Goal: Information Seeking & Learning: Learn about a topic

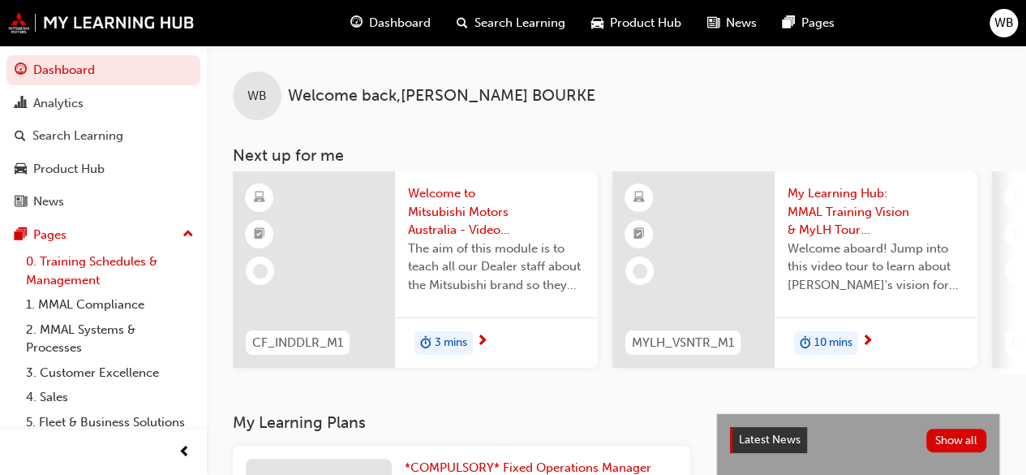
scroll to position [1, 0]
click at [118, 263] on link "0. Training Schedules & Management" at bounding box center [109, 269] width 181 height 43
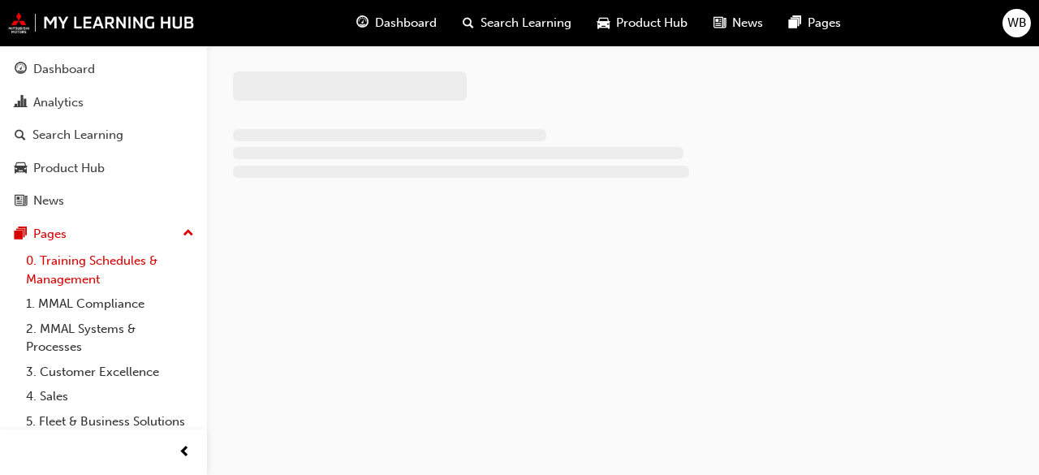
click at [118, 263] on link "0. Training Schedules & Management" at bounding box center [109, 269] width 181 height 43
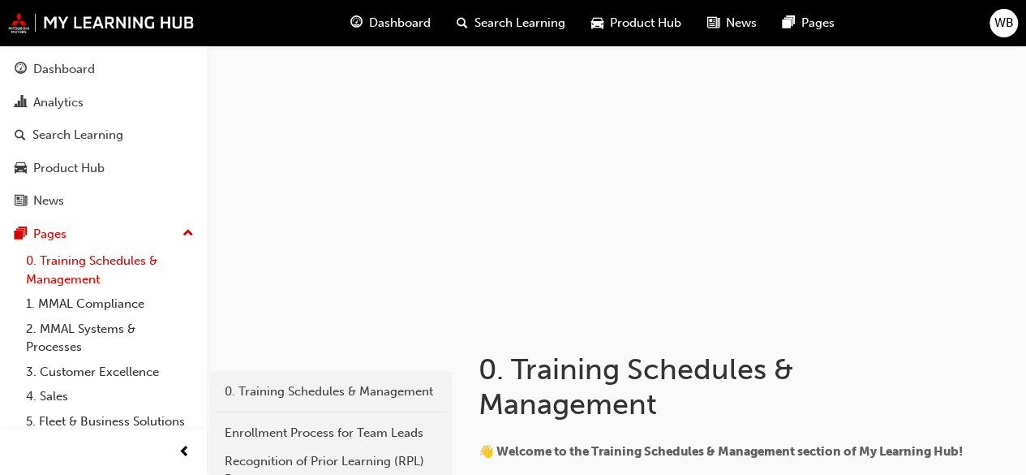
click at [99, 257] on link "0. Training Schedules & Management" at bounding box center [109, 269] width 181 height 43
click at [400, 12] on div "Dashboard" at bounding box center [391, 22] width 106 height 33
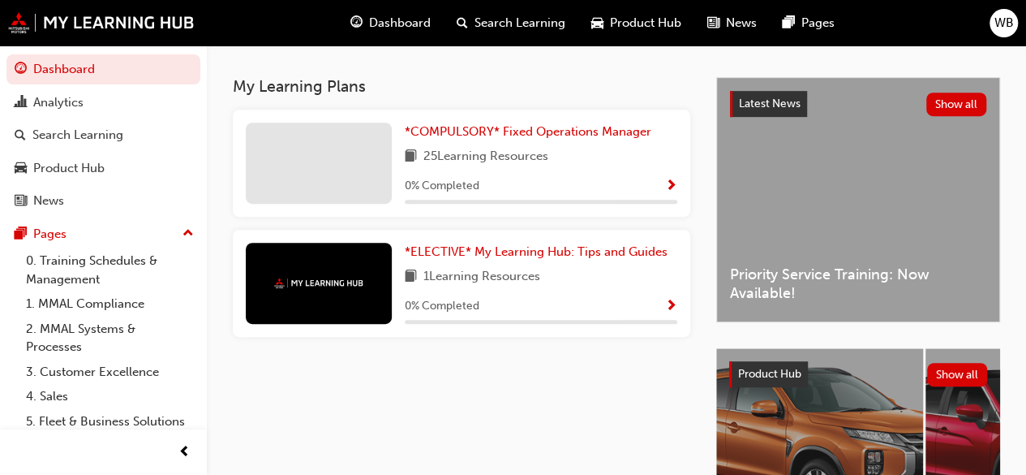
scroll to position [338, 0]
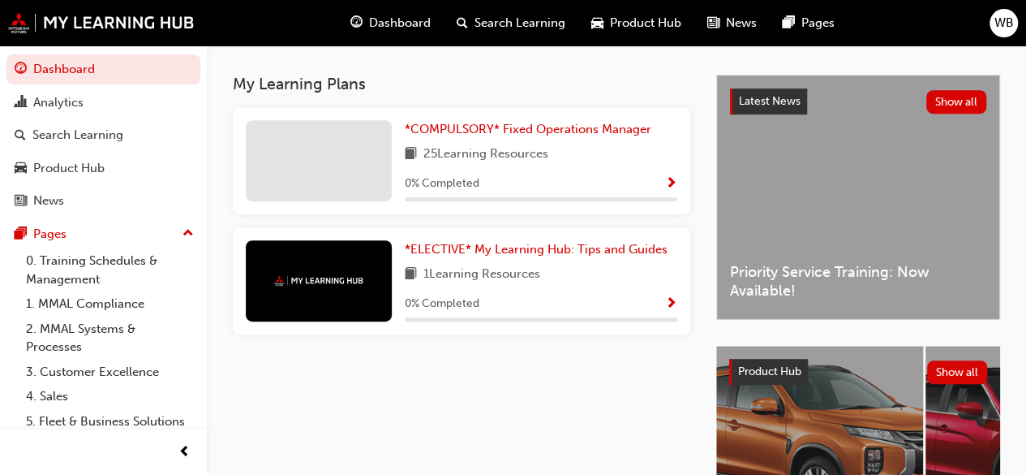
click at [674, 181] on span "Show Progress" at bounding box center [671, 184] width 12 height 15
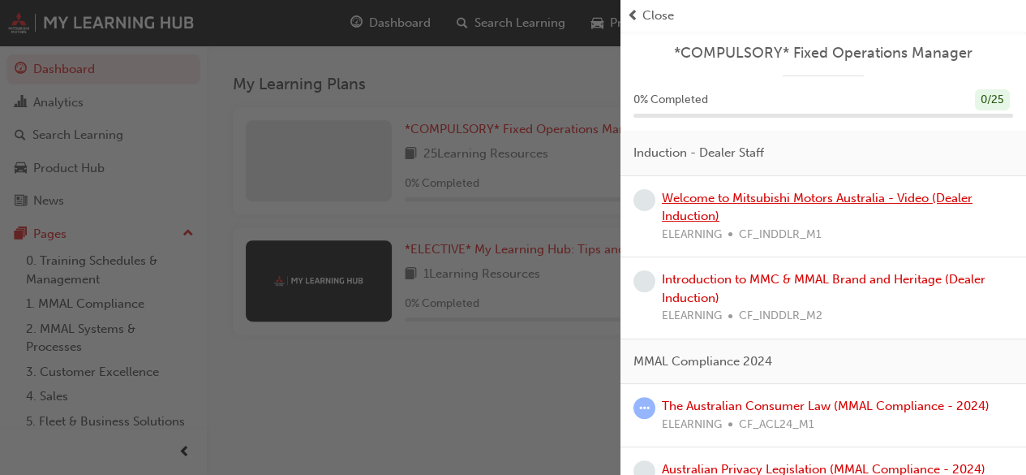
click at [740, 193] on link "Welcome to Mitsubishi Motors Australia - Video (Dealer Induction)" at bounding box center [817, 207] width 311 height 33
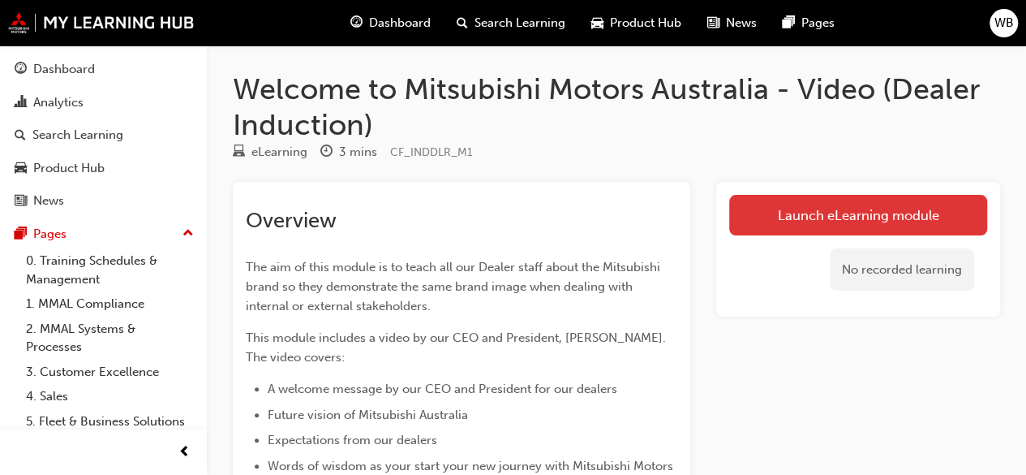
click at [846, 217] on link "Launch eLearning module" at bounding box center [858, 215] width 258 height 41
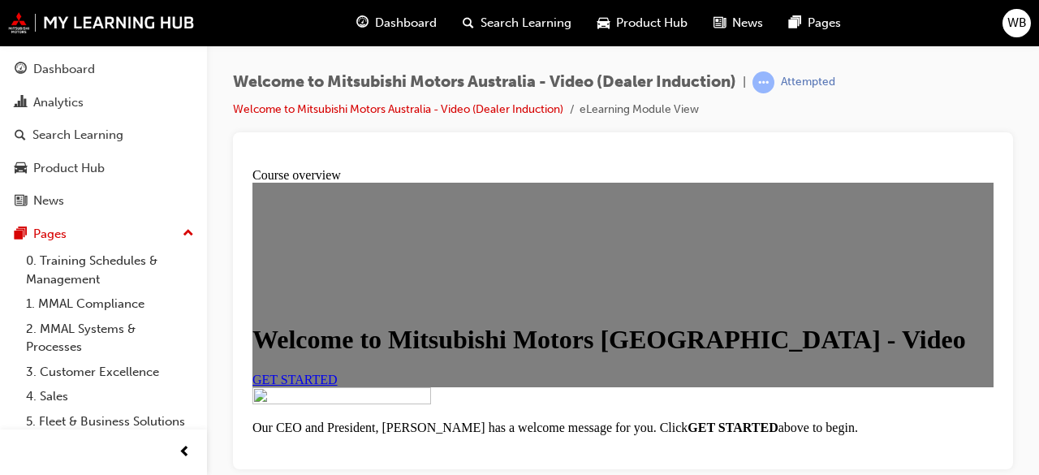
click at [338, 385] on span "GET STARTED" at bounding box center [294, 379] width 85 height 14
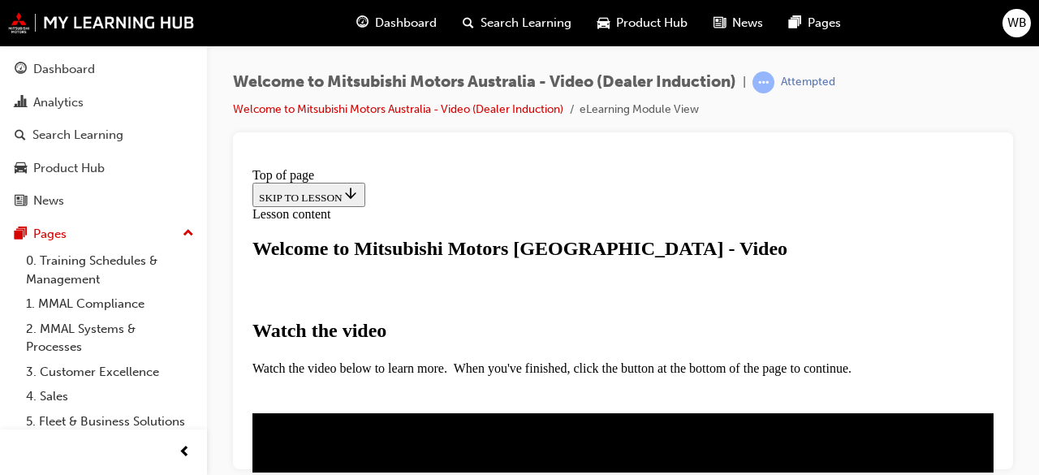
scroll to position [322, 0]
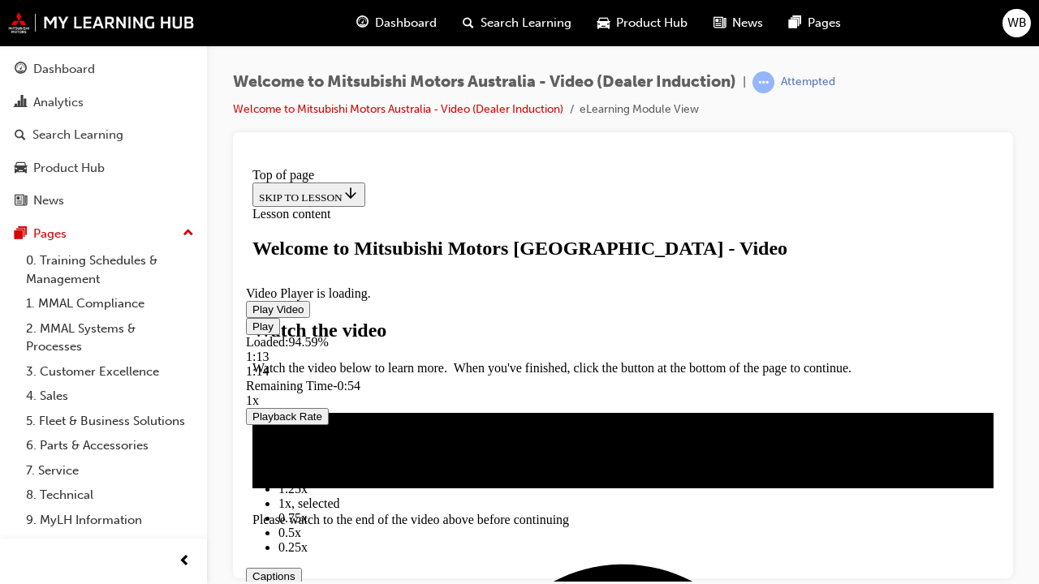
click at [252, 315] on span "Video player" at bounding box center [252, 309] width 0 height 12
click at [618, 378] on div "Loaded : 94.59% 0:56 0:56" at bounding box center [623, 356] width 754 height 44
click at [579, 378] on div "Loaded : 94.59% 0:49 0:49" at bounding box center [623, 356] width 754 height 44
click at [489, 282] on video "Video player" at bounding box center [367, 222] width 243 height 122
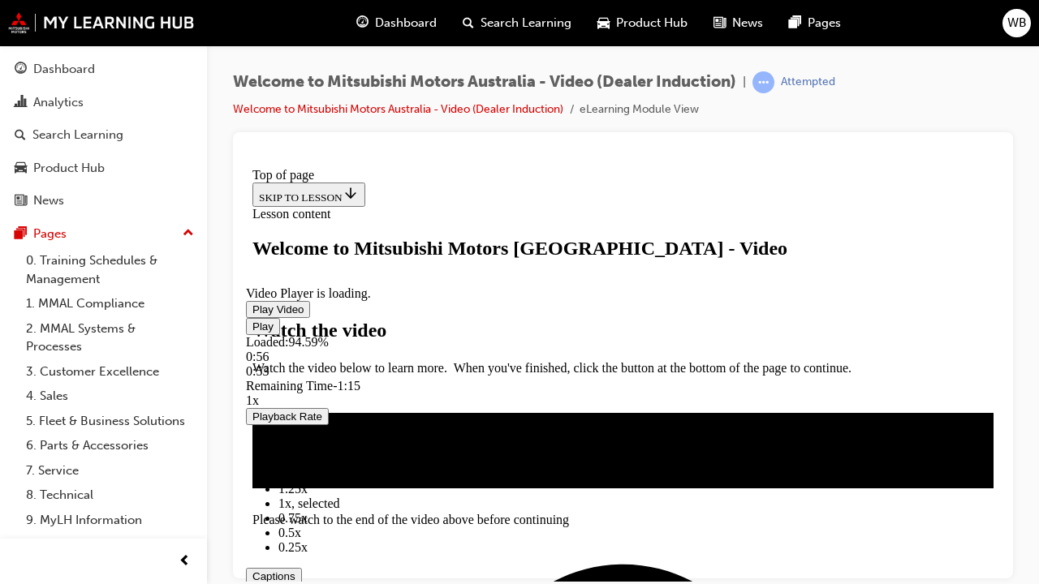
click at [252, 315] on span "Video player" at bounding box center [252, 309] width 0 height 12
click at [489, 282] on video "Video player" at bounding box center [367, 222] width 243 height 122
click at [252, 315] on span "Video player" at bounding box center [252, 309] width 0 height 12
click at [489, 282] on video "Video player" at bounding box center [367, 222] width 243 height 122
click at [252, 315] on span "Video player" at bounding box center [252, 309] width 0 height 12
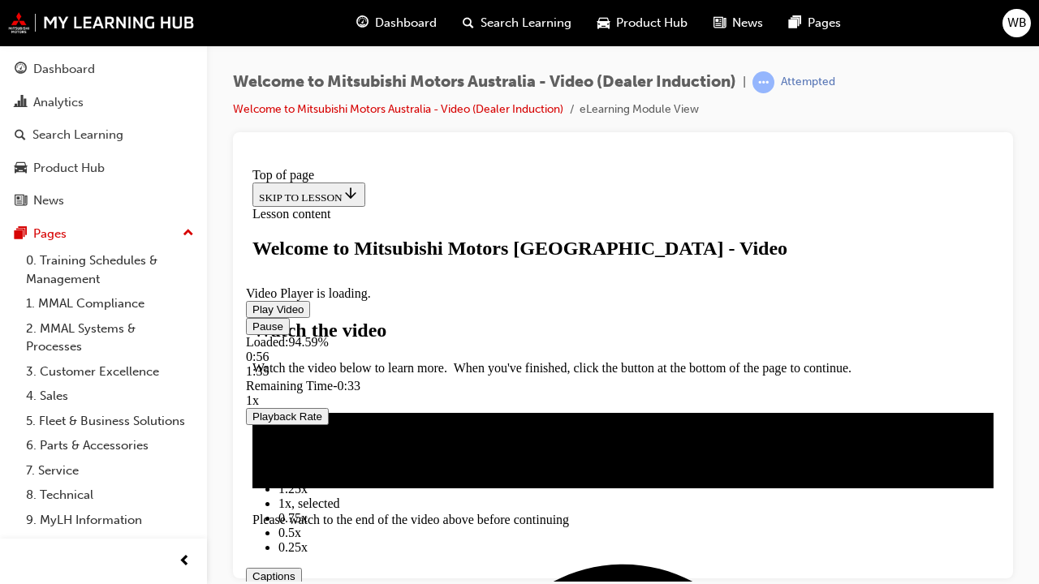
click at [489, 282] on video "Video player" at bounding box center [367, 222] width 243 height 122
click at [634, 378] on div "Loaded : 94.59% 0:59 0:59" at bounding box center [623, 356] width 754 height 44
click at [580, 378] on div "Loaded : 94.59% 0:49 0:49" at bounding box center [623, 356] width 754 height 44
click at [252, 315] on span "Video player" at bounding box center [252, 309] width 0 height 12
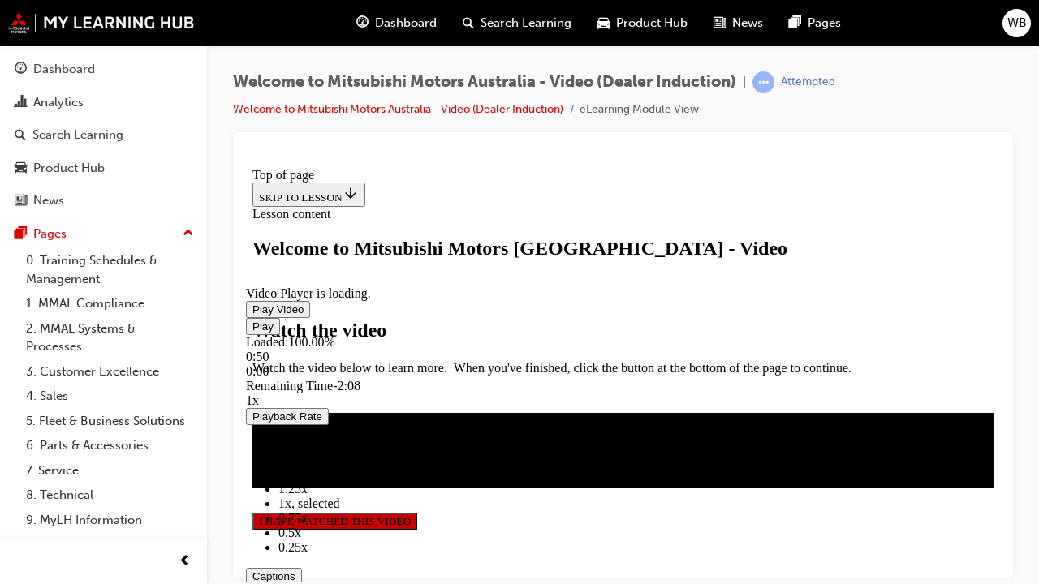
click at [252, 315] on span "Video player" at bounding box center [252, 309] width 0 height 12
click at [489, 282] on video "Video player" at bounding box center [367, 222] width 243 height 122
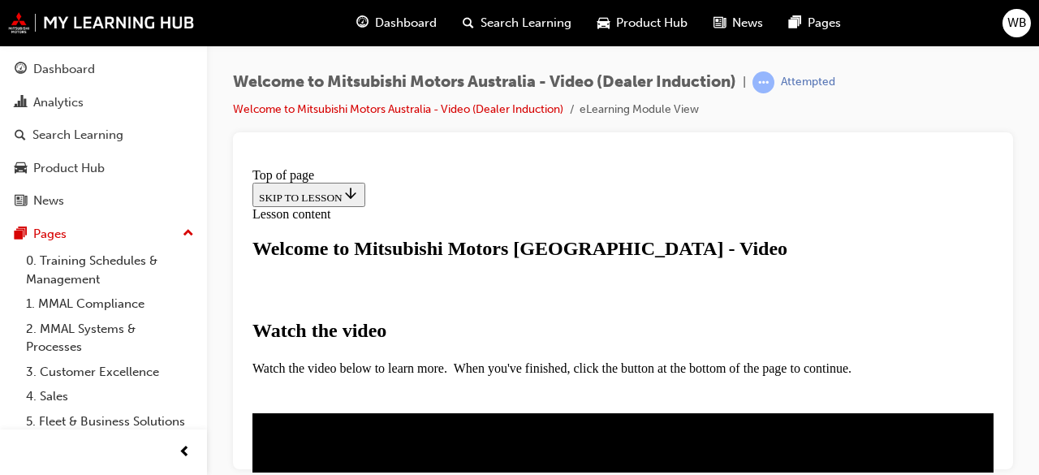
scroll to position [560, 0]
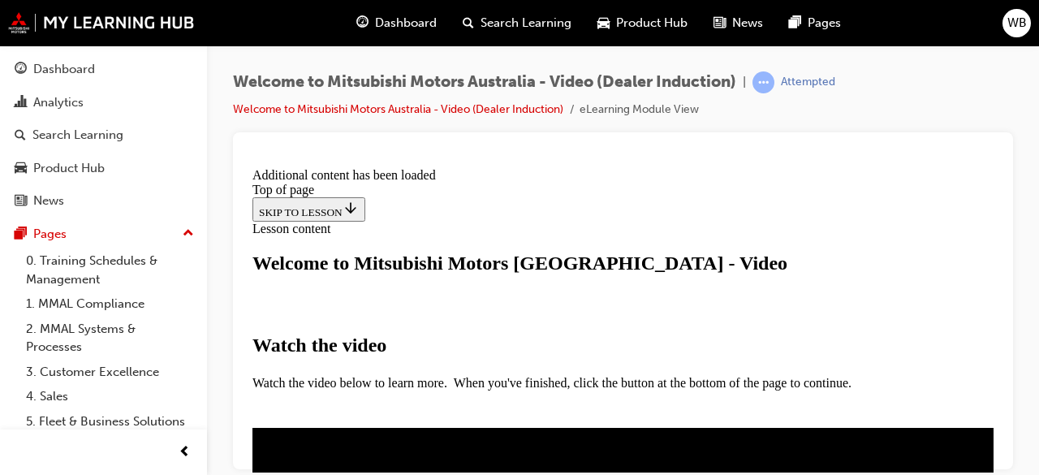
scroll to position [699, 0]
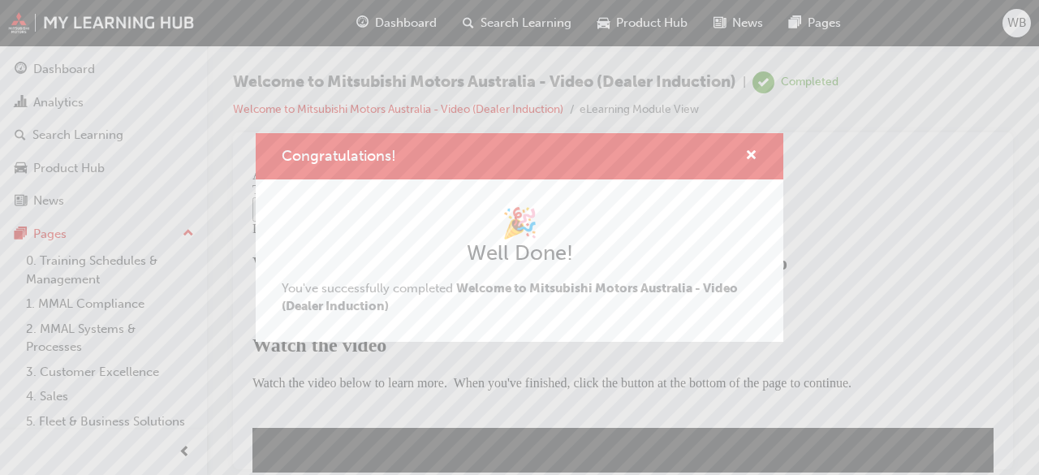
click at [884, 241] on div "Congratulations! 🎉 Well Done! You've successfully completed Welcome to Mitsubis…" at bounding box center [519, 237] width 1039 height 475
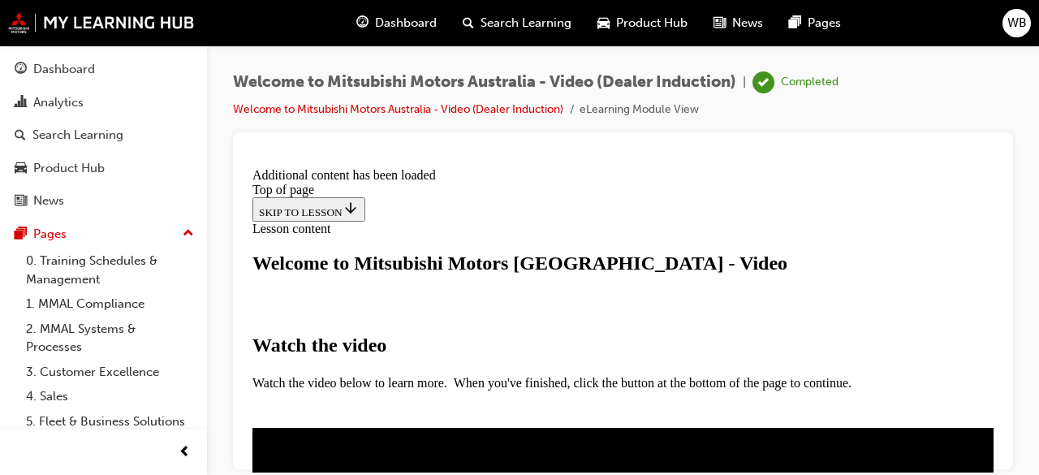
scroll to position [721, 0]
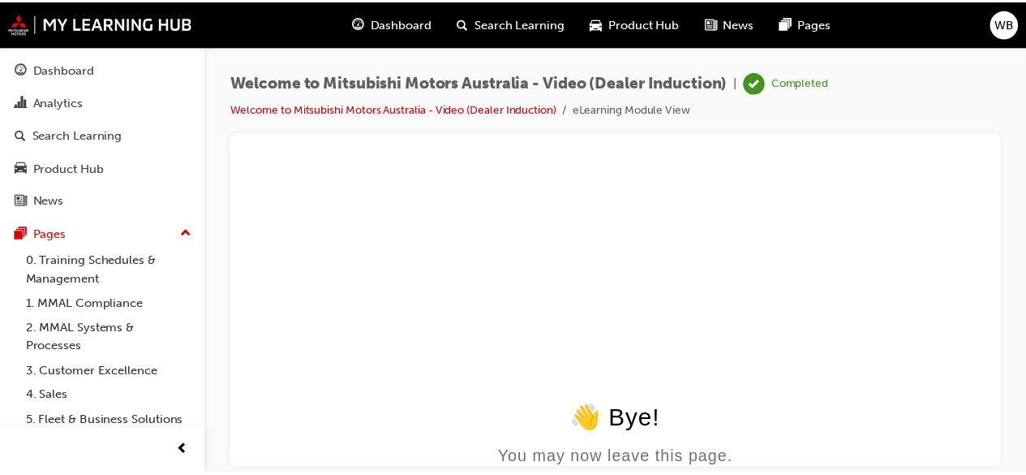
scroll to position [0, 0]
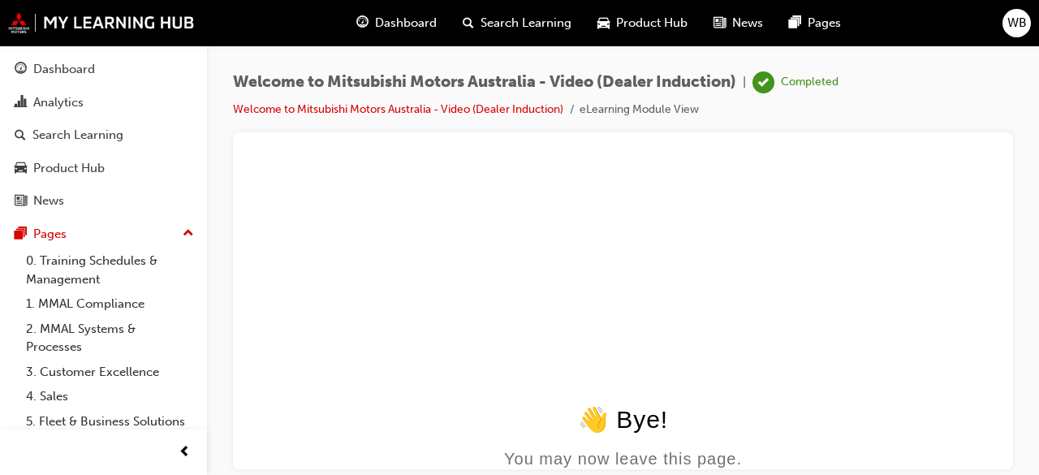
click at [377, 13] on div "Dashboard" at bounding box center [396, 22] width 106 height 33
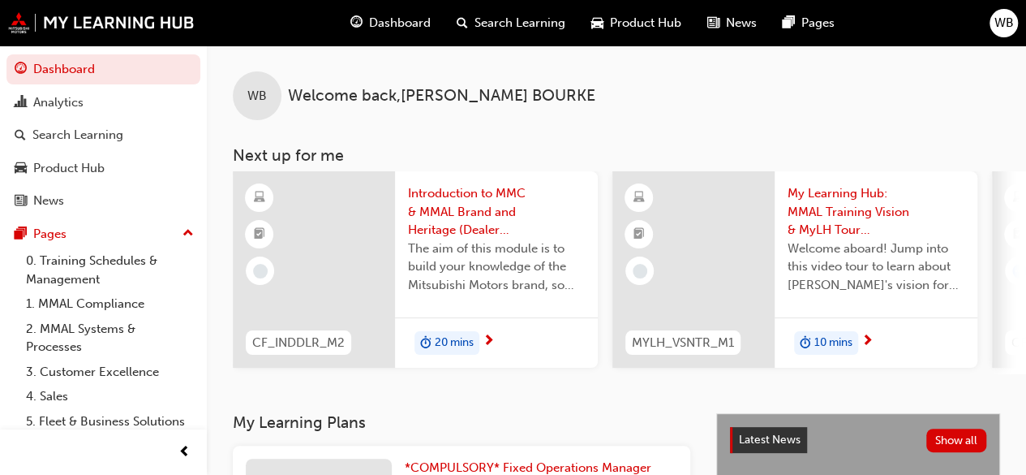
drag, startPoint x: 771, startPoint y: 171, endPoint x: 584, endPoint y: 172, distance: 186.6
click at [819, 204] on span "My Learning Hub: MMAL Training Vision & MyLH Tour (Elective)" at bounding box center [876, 211] width 177 height 55
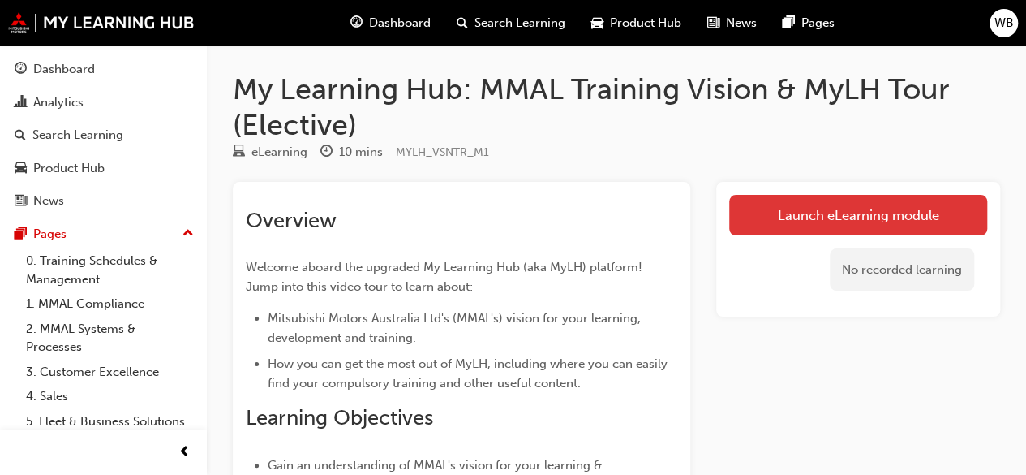
click at [852, 218] on link "Launch eLearning module" at bounding box center [858, 215] width 258 height 41
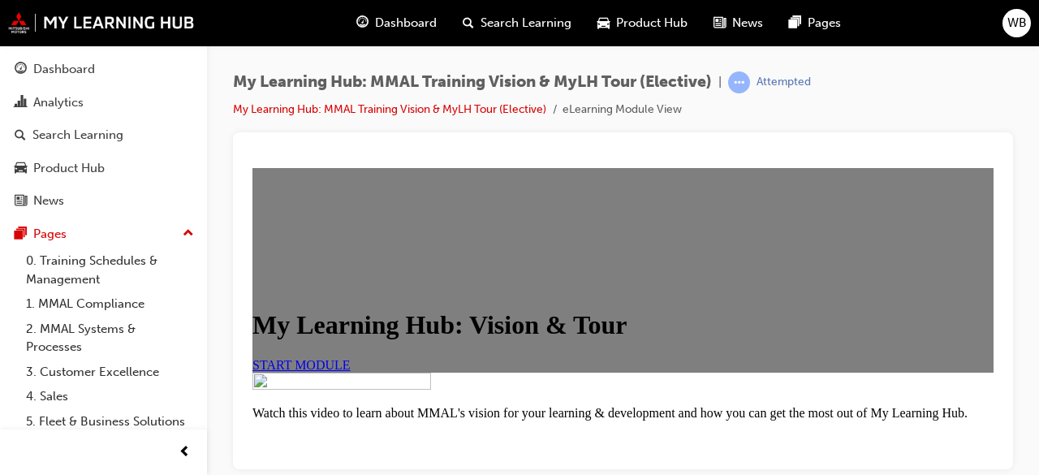
click at [351, 371] on span "START MODULE" at bounding box center [301, 364] width 98 height 14
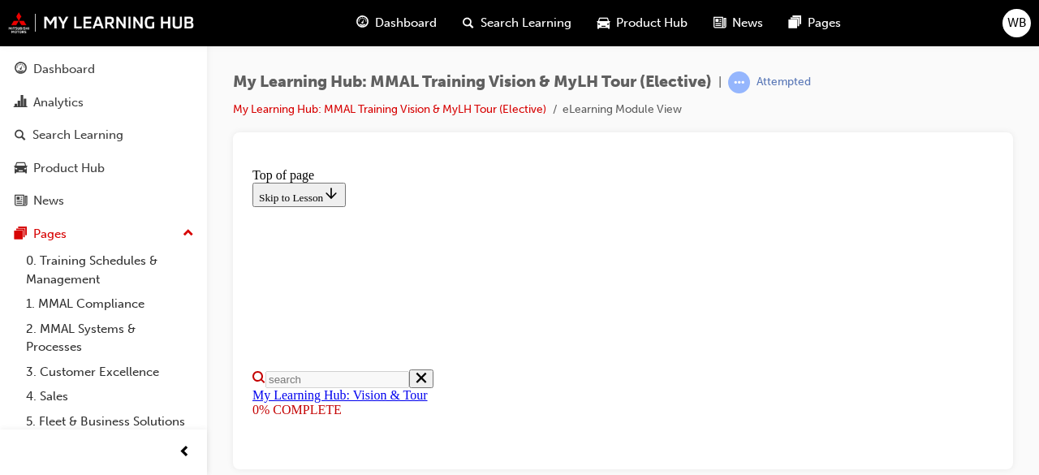
scroll to position [230, 0]
drag, startPoint x: 749, startPoint y: 128, endPoint x: 1020, endPoint y: 308, distance: 325.4
click at [1020, 308] on div "My Learning Hub: MMAL Training Vision & MyLH Tour (Elective) | Attempted My Lea…" at bounding box center [623, 239] width 832 height 389
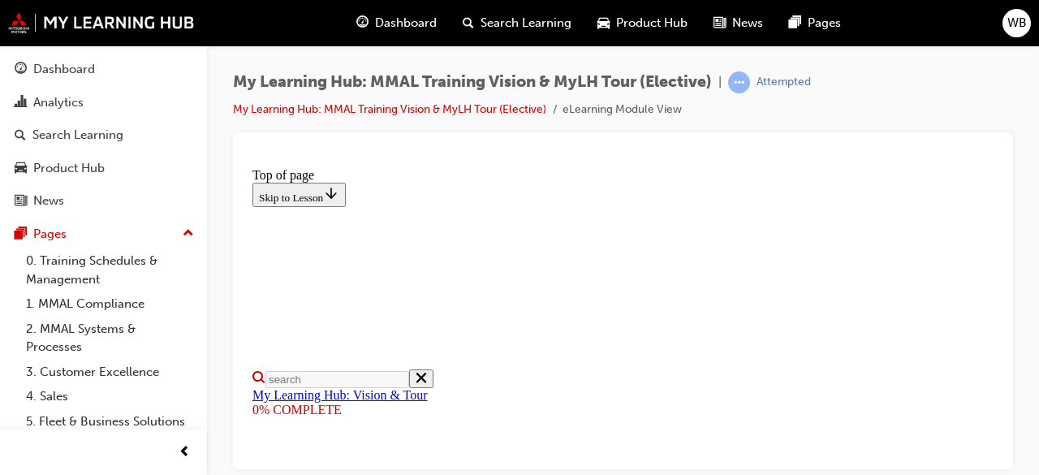
drag, startPoint x: 977, startPoint y: 305, endPoint x: 990, endPoint y: 305, distance: 13.0
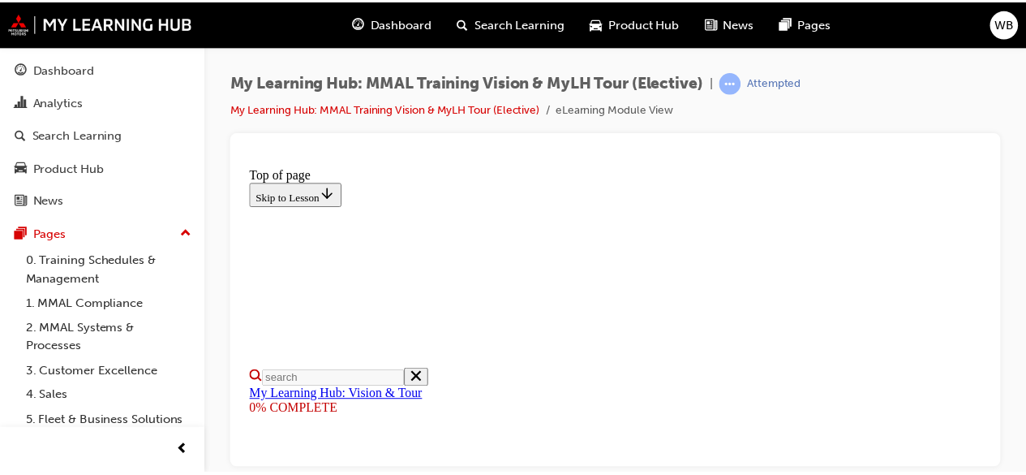
scroll to position [365, 0]
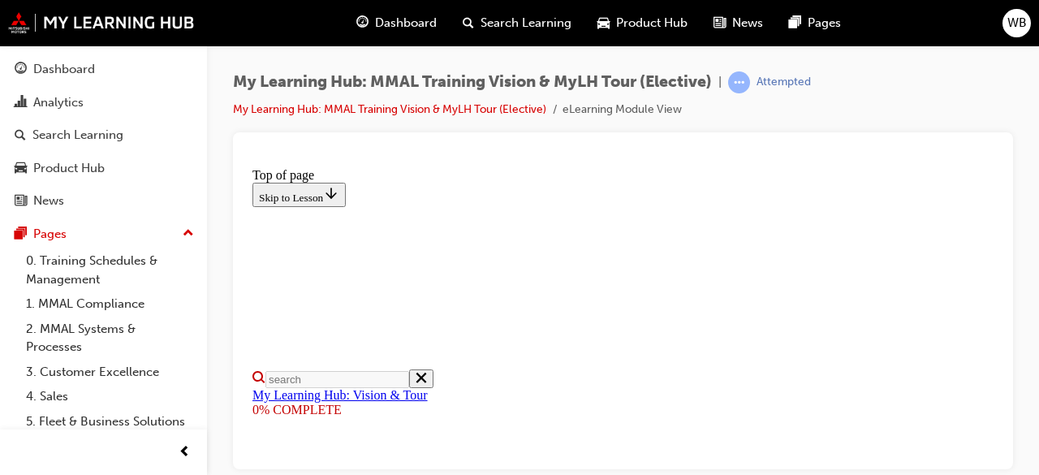
drag, startPoint x: 744, startPoint y: 161, endPoint x: 1018, endPoint y: 334, distance: 323.5
click at [1018, 334] on div "My Learning Hub: MMAL Training Vision & MyLH Tour (Elective) | Attempted My Lea…" at bounding box center [623, 239] width 832 height 389
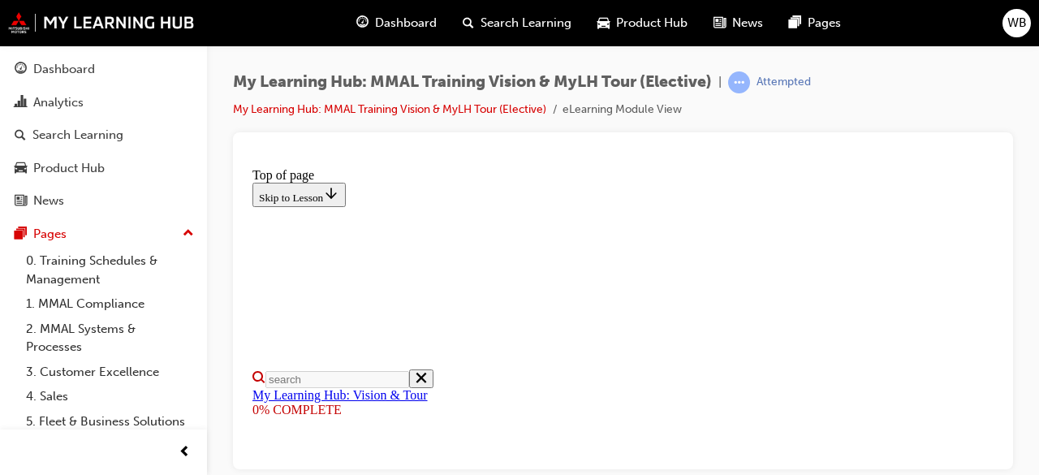
click at [402, 19] on span "Dashboard" at bounding box center [406, 23] width 62 height 19
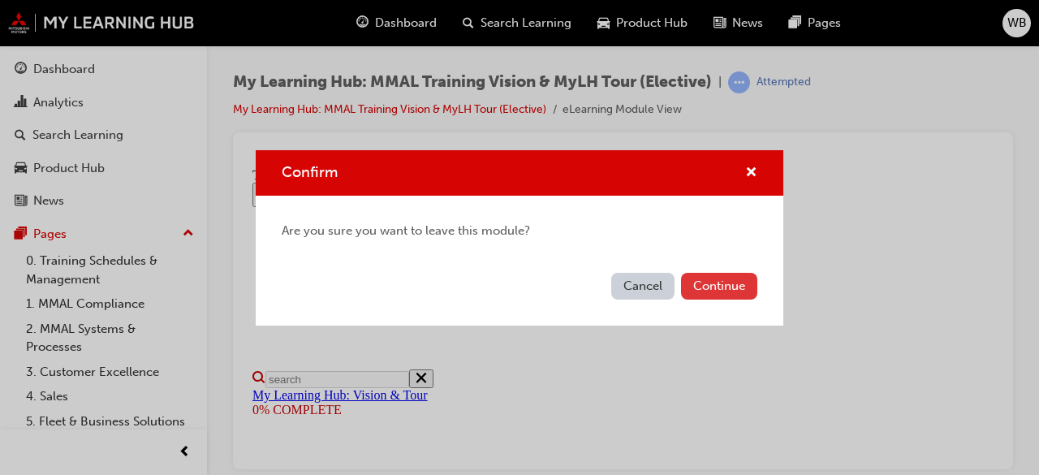
click at [742, 283] on button "Continue" at bounding box center [719, 286] width 76 height 27
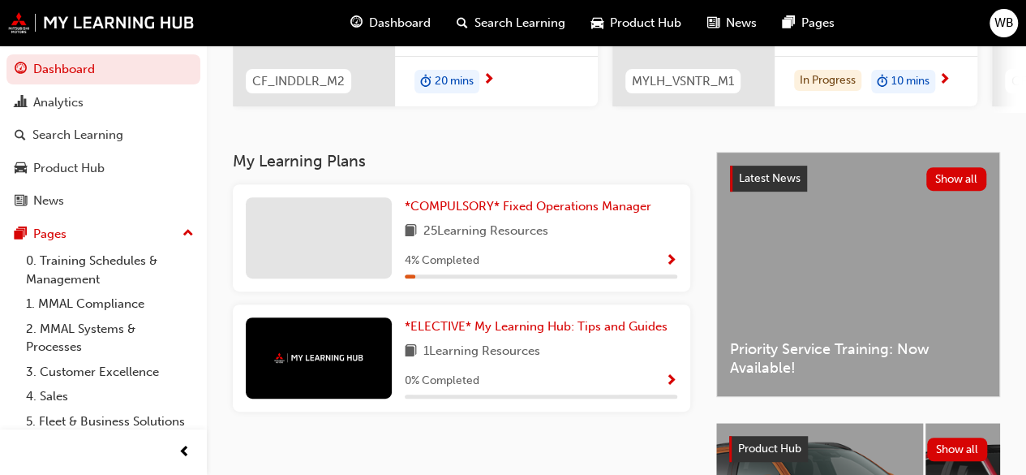
scroll to position [260, 0]
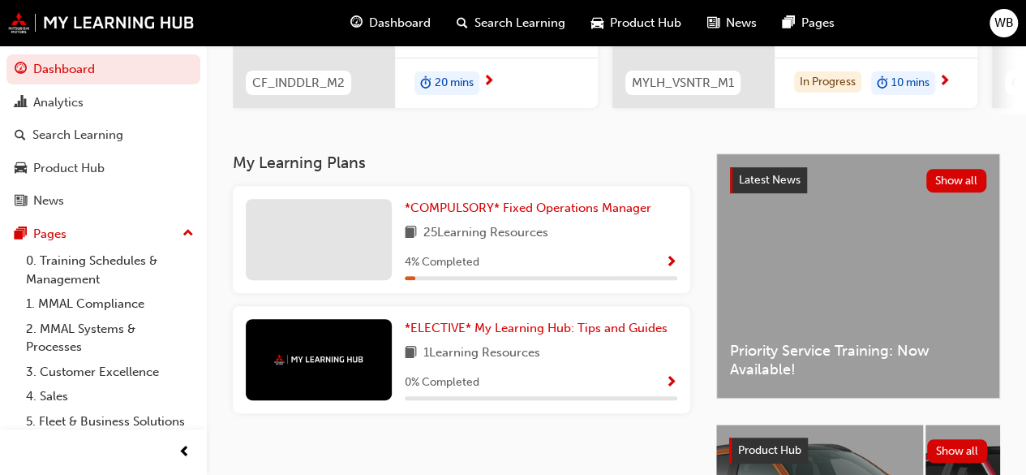
click at [504, 343] on div "*ELECTIVE* My Learning Hub: Tips and Guides 1 Learning Resources 0 % Completed" at bounding box center [541, 359] width 273 height 81
click at [458, 332] on span "*ELECTIVE* My Learning Hub: Tips and Guides" at bounding box center [536, 328] width 263 height 15
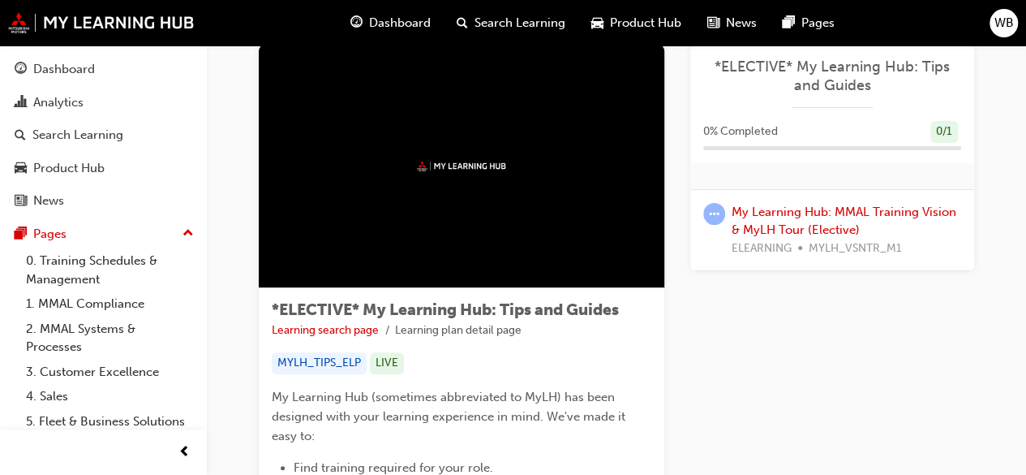
scroll to position [39, 0]
click at [421, 247] on div at bounding box center [462, 166] width 406 height 243
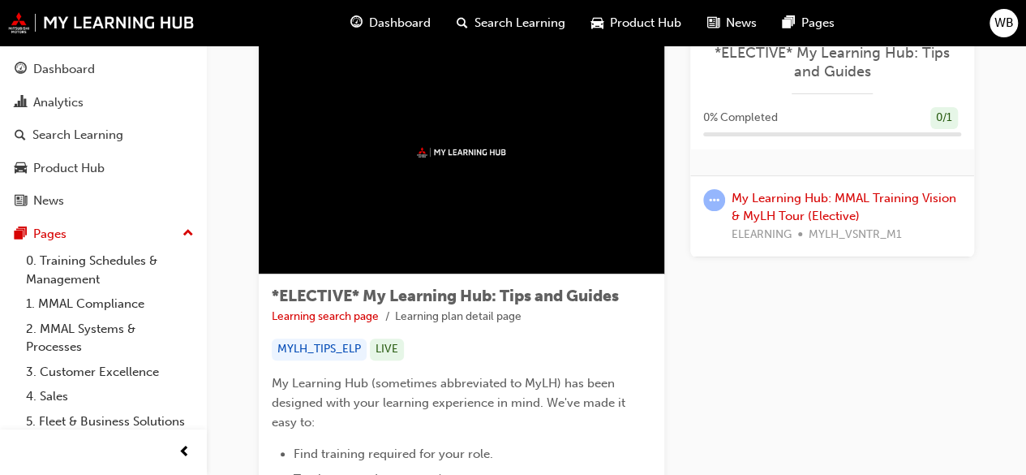
scroll to position [0, 0]
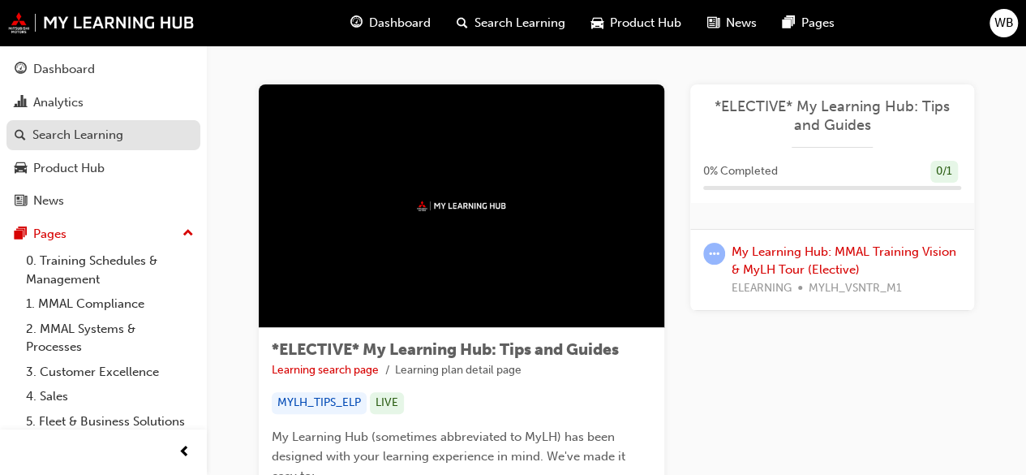
click at [86, 127] on div "Search Learning" at bounding box center [77, 135] width 91 height 19
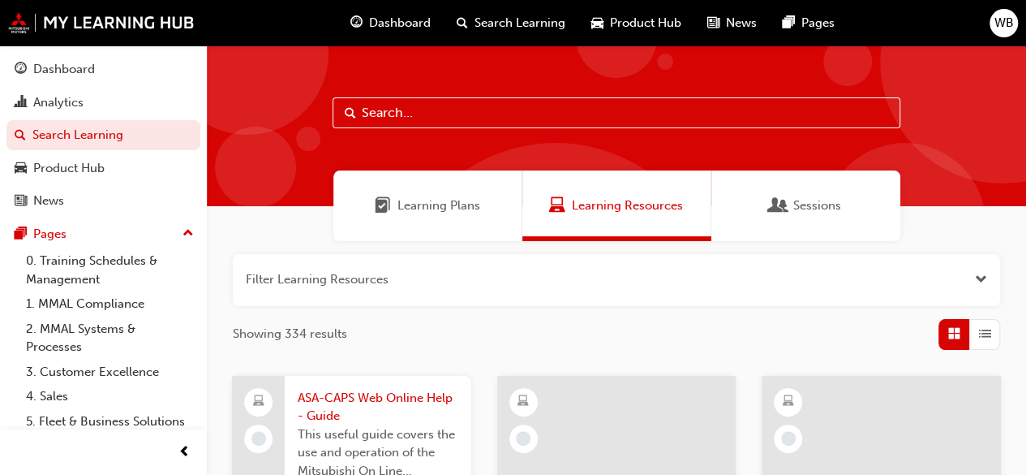
click at [505, 25] on span "Search Learning" at bounding box center [520, 23] width 91 height 19
click at [605, 199] on span "Learning Resources" at bounding box center [627, 205] width 111 height 19
click at [798, 199] on span "Sessions" at bounding box center [818, 205] width 48 height 19
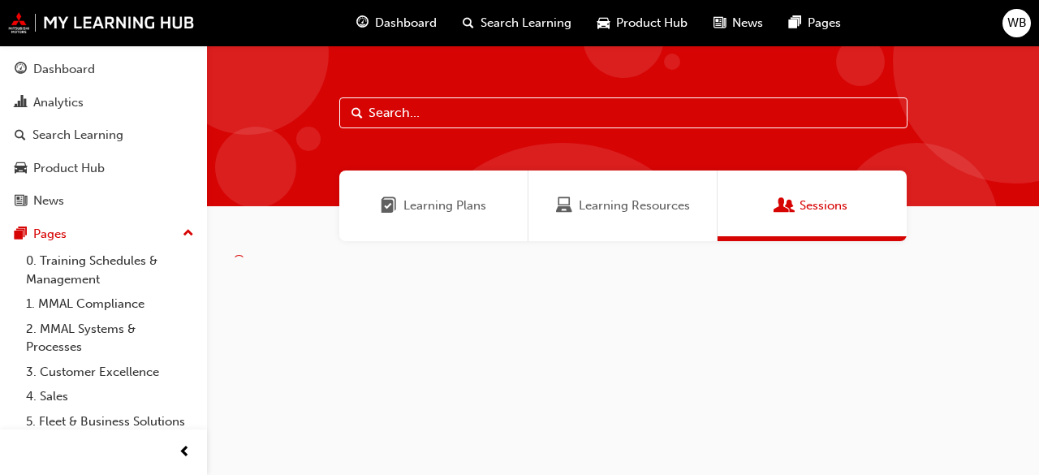
click at [798, 199] on div "Sessions" at bounding box center [812, 205] width 71 height 19
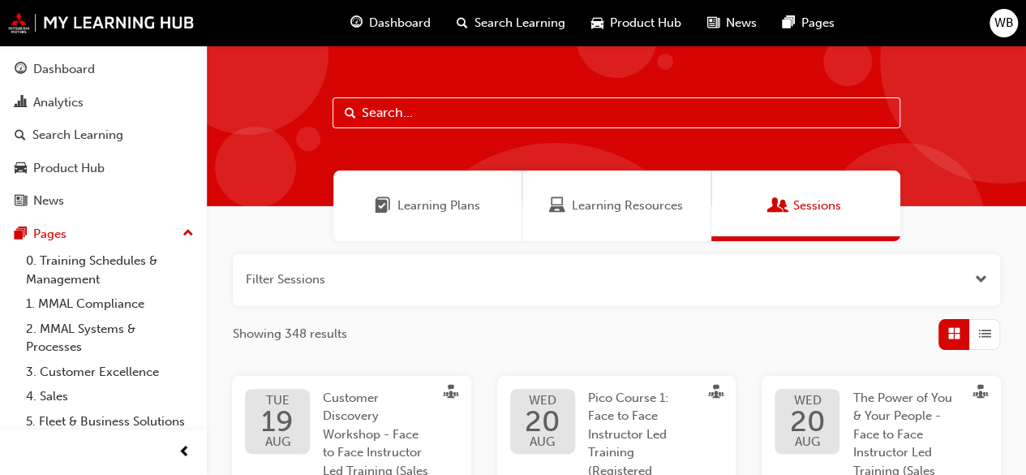
click at [656, 206] on span "Learning Resources" at bounding box center [627, 205] width 111 height 19
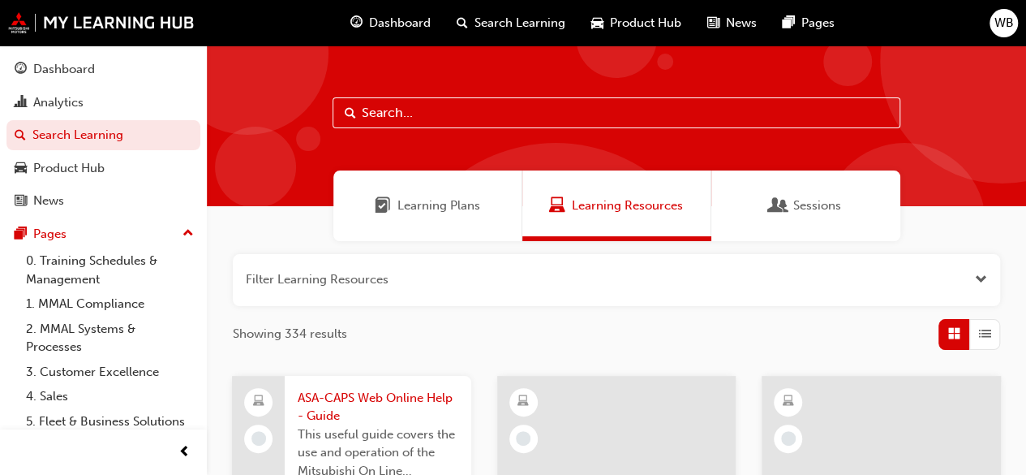
click at [454, 194] on div "Learning Plans" at bounding box center [428, 205] width 189 height 71
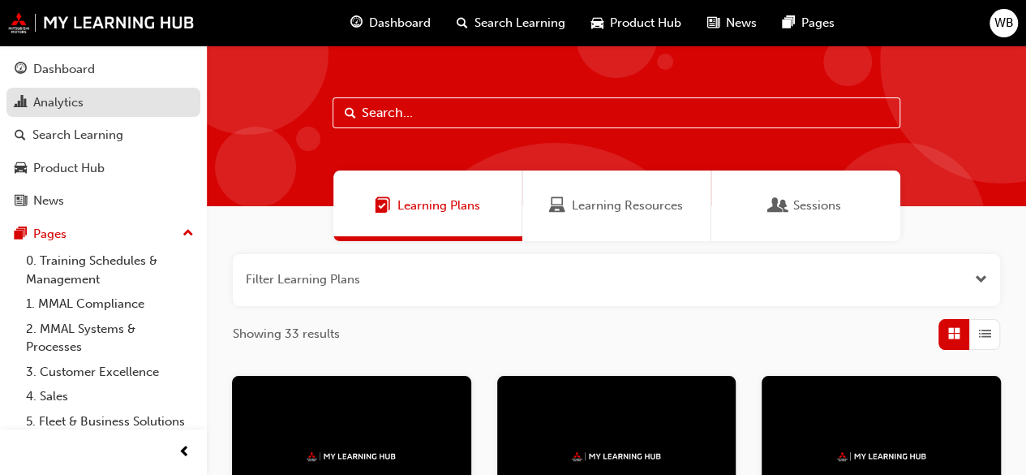
click at [110, 99] on div "Analytics" at bounding box center [104, 103] width 178 height 20
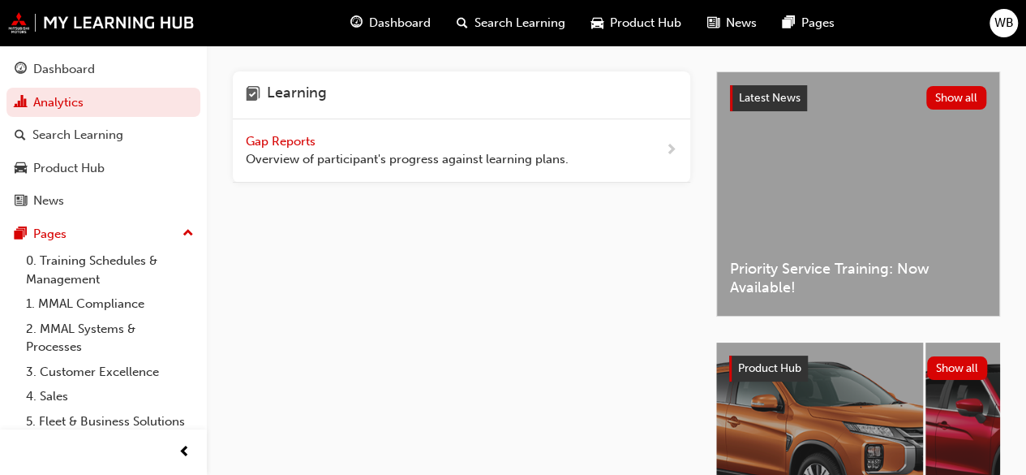
click at [672, 150] on span "next-icon" at bounding box center [671, 150] width 12 height 20
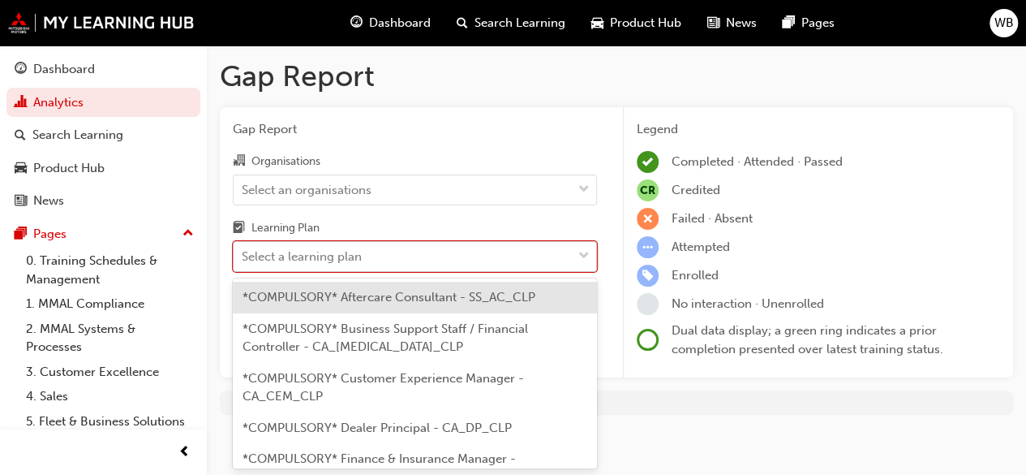
scroll to position [6, 0]
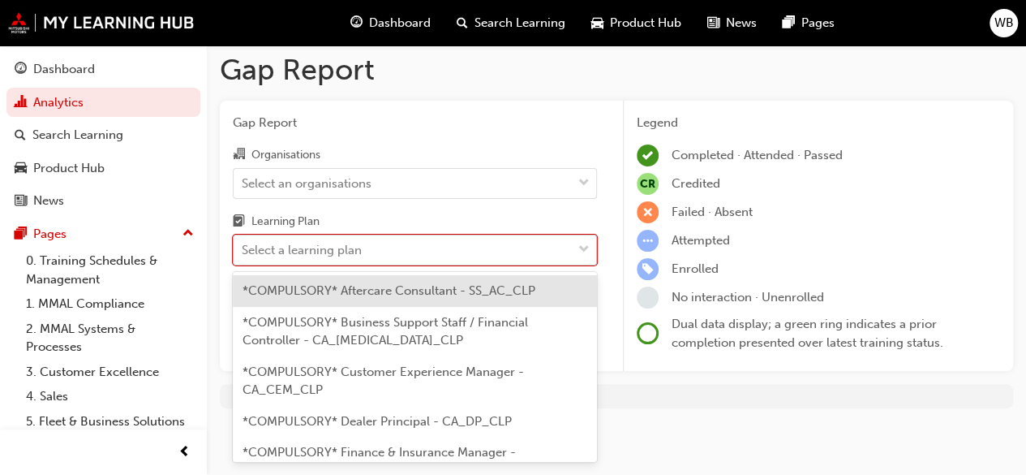
click at [587, 255] on span "down-icon" at bounding box center [584, 249] width 11 height 21
click at [243, 255] on input "Learning Plan option *COMPULSORY* Aftercare Consultant - SS_AC_CLP focused, 1 o…" at bounding box center [243, 250] width 2 height 14
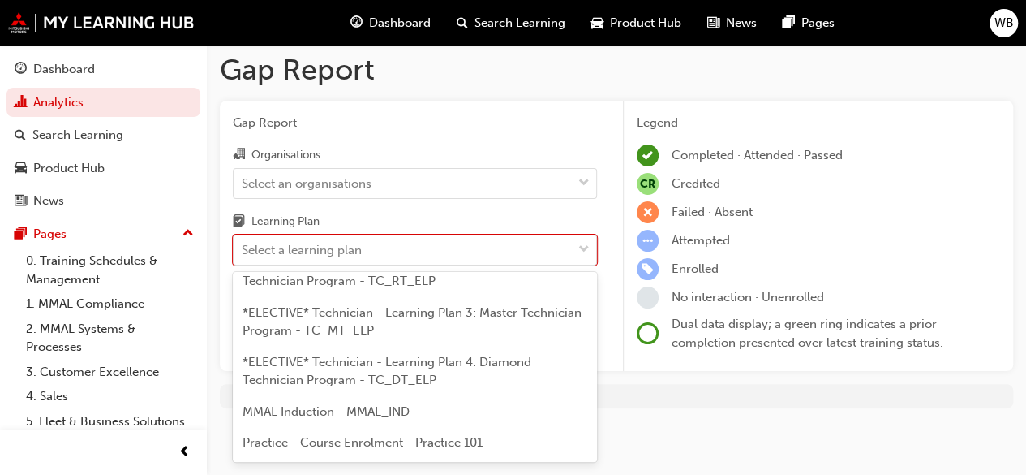
scroll to position [1095, 0]
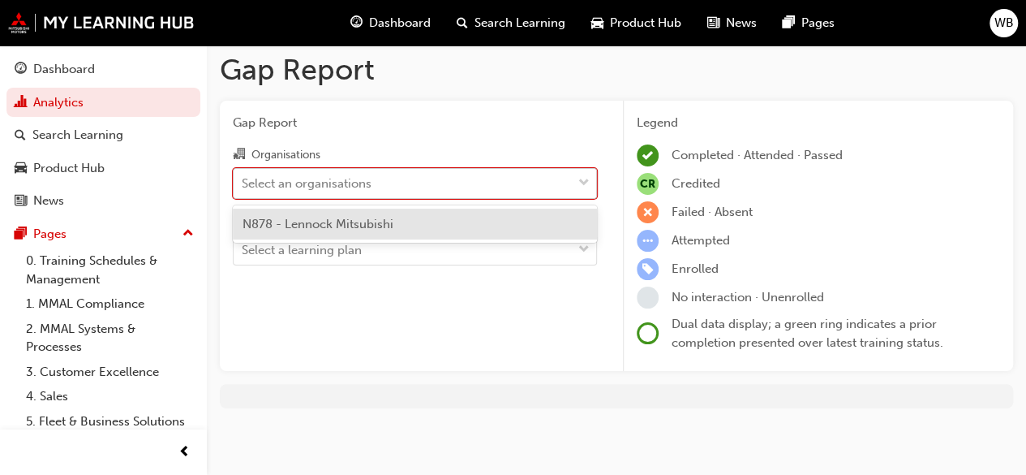
click at [586, 181] on span "down-icon" at bounding box center [584, 183] width 11 height 21
click at [243, 181] on input "Organisations option N878 - Lennock Mitsubishi focused, 1 of 1. 1 result availa…" at bounding box center [243, 182] width 2 height 14
click at [536, 225] on div "N878 - Lennock Mitsubishi" at bounding box center [415, 225] width 364 height 32
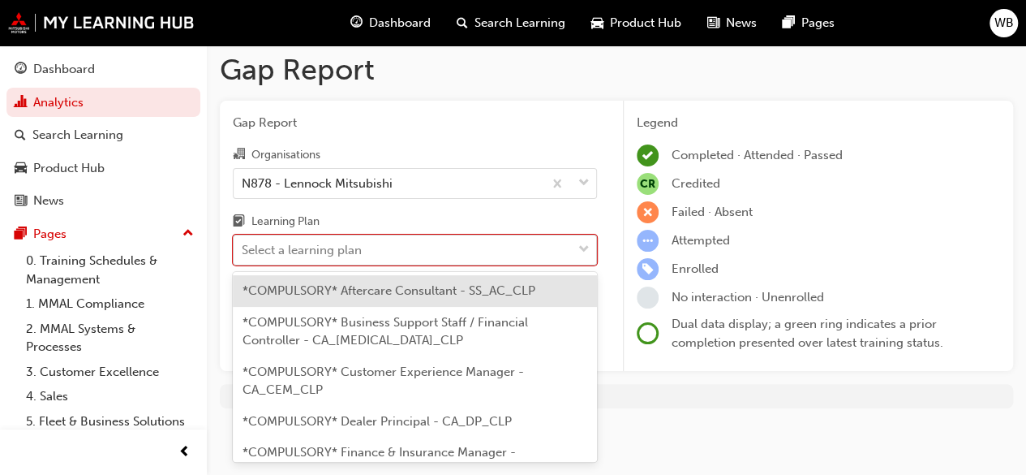
click at [583, 248] on span "down-icon" at bounding box center [584, 249] width 11 height 21
click at [243, 248] on input "Learning Plan option *COMPULSORY* Aftercare Consultant - SS_AC_CLP focused, 1 o…" at bounding box center [243, 250] width 2 height 14
click at [581, 292] on div "*COMPULSORY* Aftercare Consultant - SS_AC_CLP" at bounding box center [415, 291] width 364 height 32
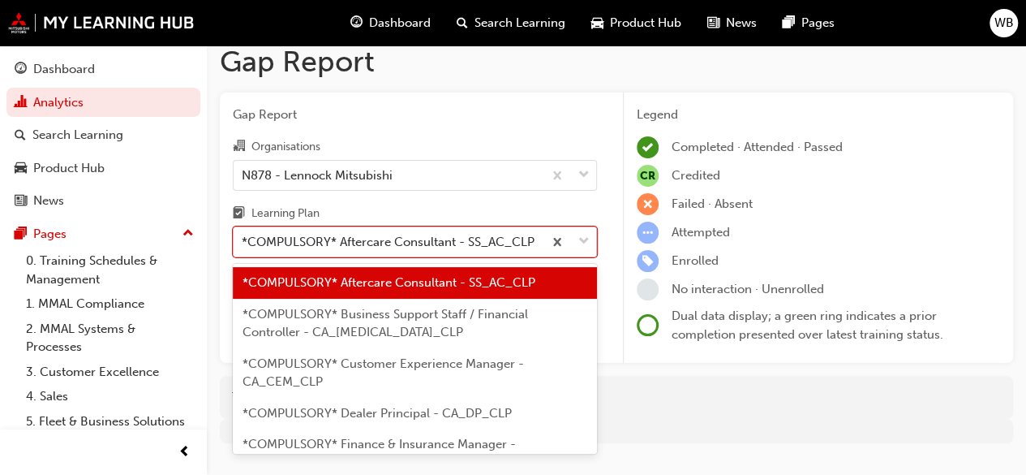
scroll to position [49, 0]
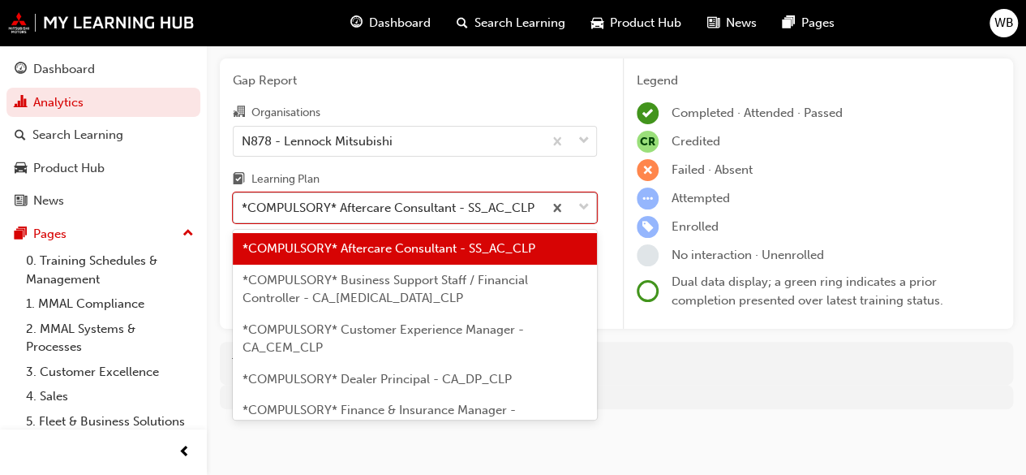
click at [587, 239] on body "Your version of Internet Explorer is outdated and not supported. Please upgrade…" at bounding box center [513, 188] width 1026 height 475
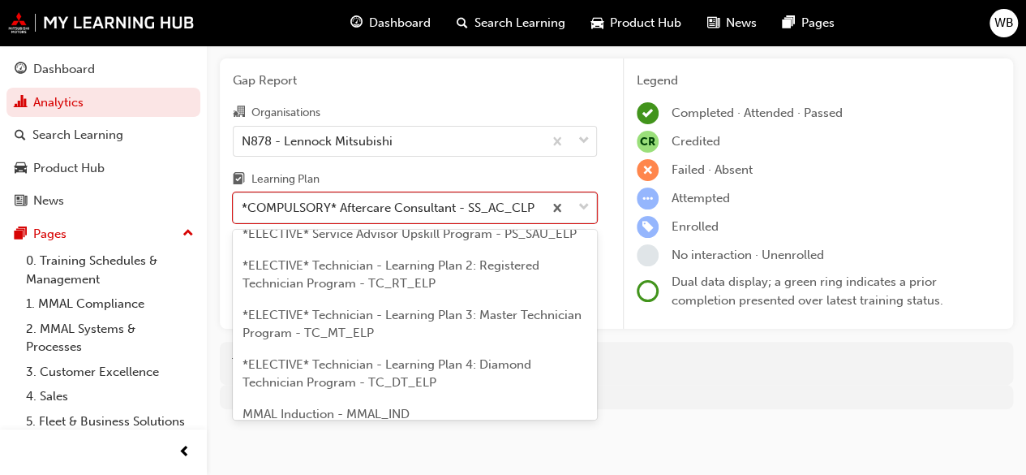
scroll to position [1100, 0]
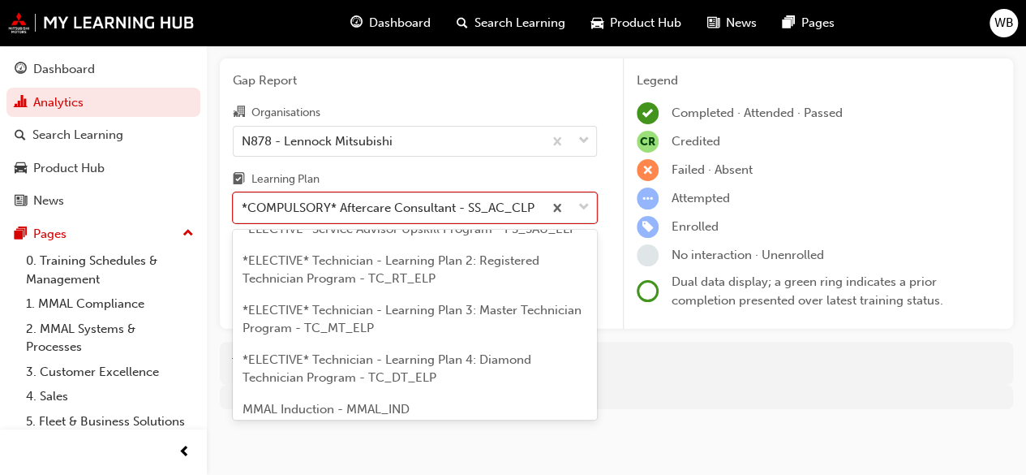
click at [511, 286] on span "*ELECTIVE* Technician - Learning Plan 2: Registered Technician Program - TC_RT_…" at bounding box center [391, 269] width 297 height 33
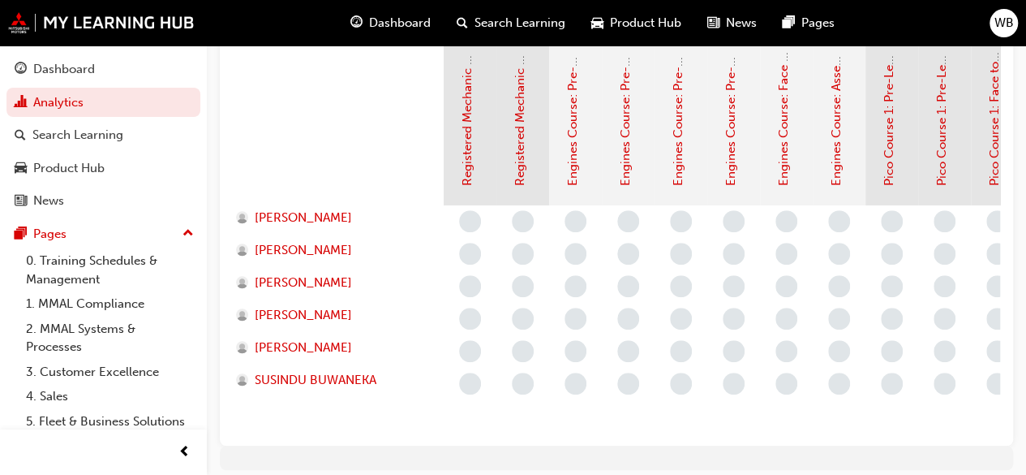
scroll to position [437, 0]
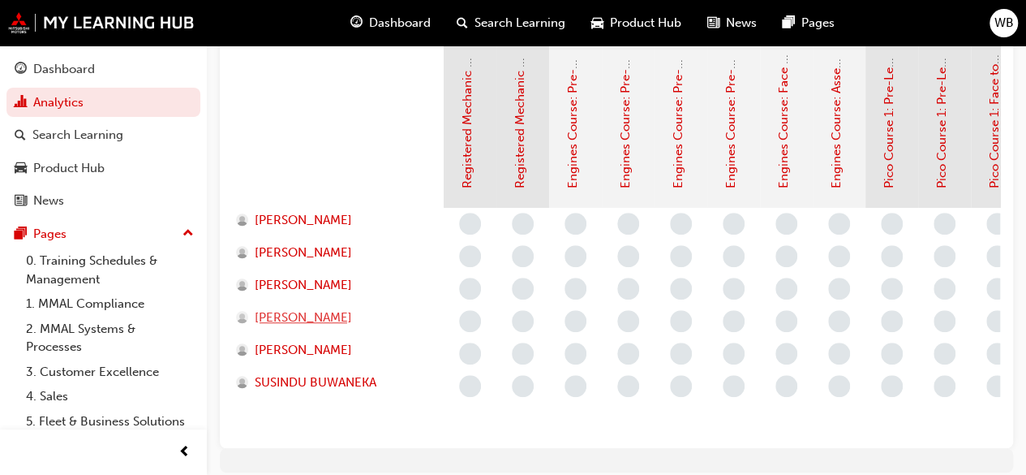
click at [278, 316] on span "JUNIOR BOURKE" at bounding box center [303, 317] width 97 height 19
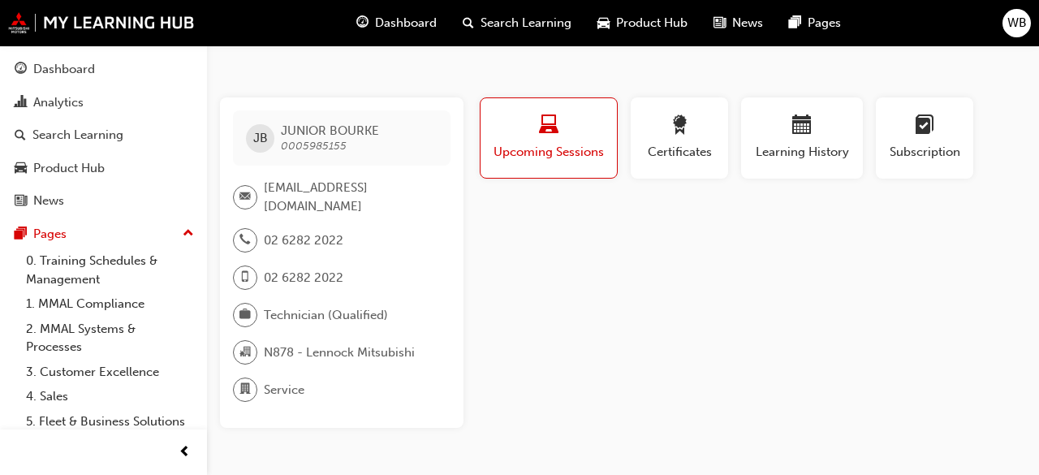
click at [579, 139] on div "button" at bounding box center [549, 127] width 112 height 25
click at [516, 20] on span "Search Learning" at bounding box center [525, 23] width 91 height 19
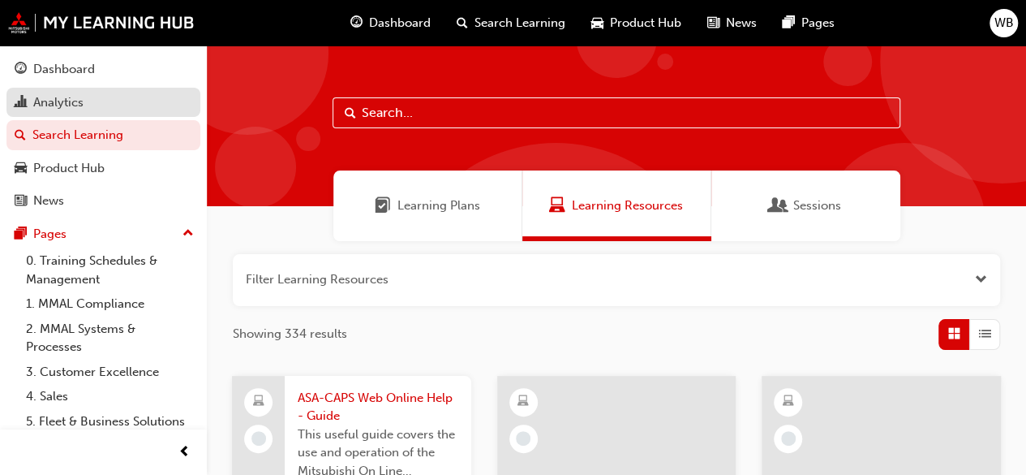
click at [71, 107] on div "Analytics" at bounding box center [58, 102] width 50 height 19
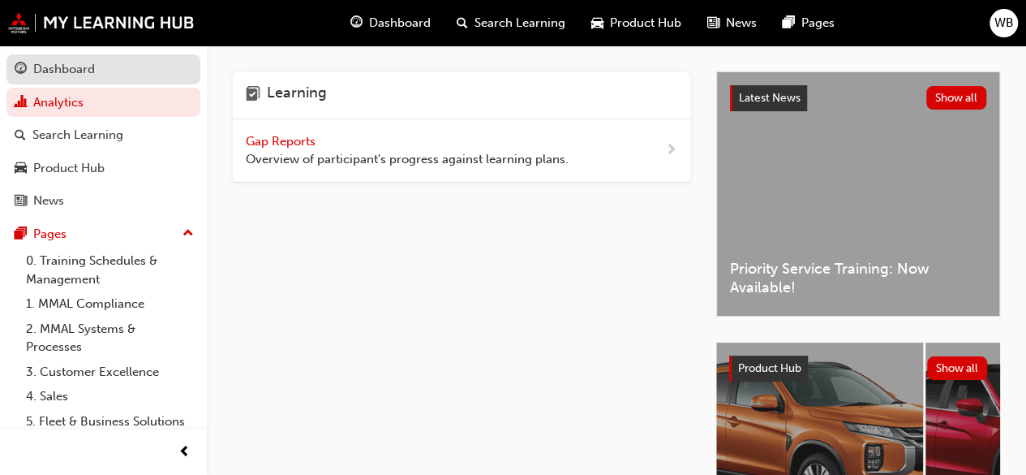
click at [107, 80] on link "Dashboard" at bounding box center [103, 69] width 194 height 30
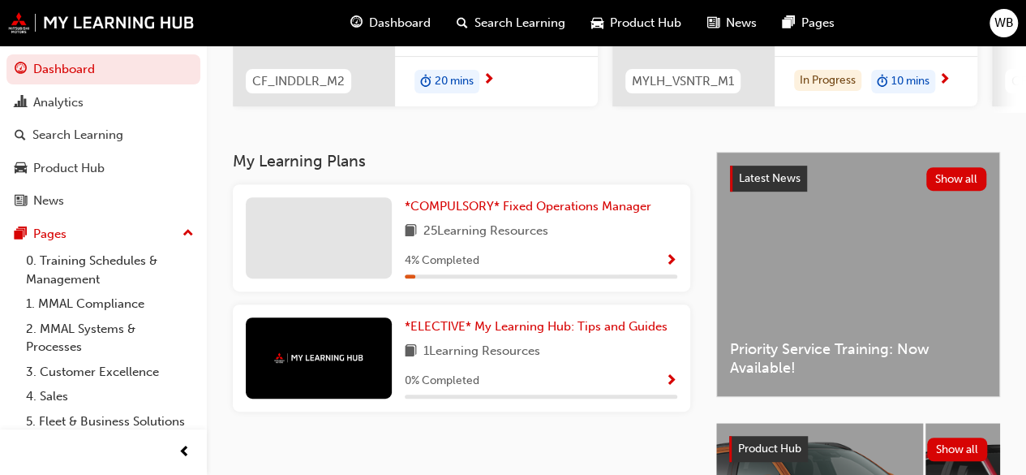
scroll to position [265, 0]
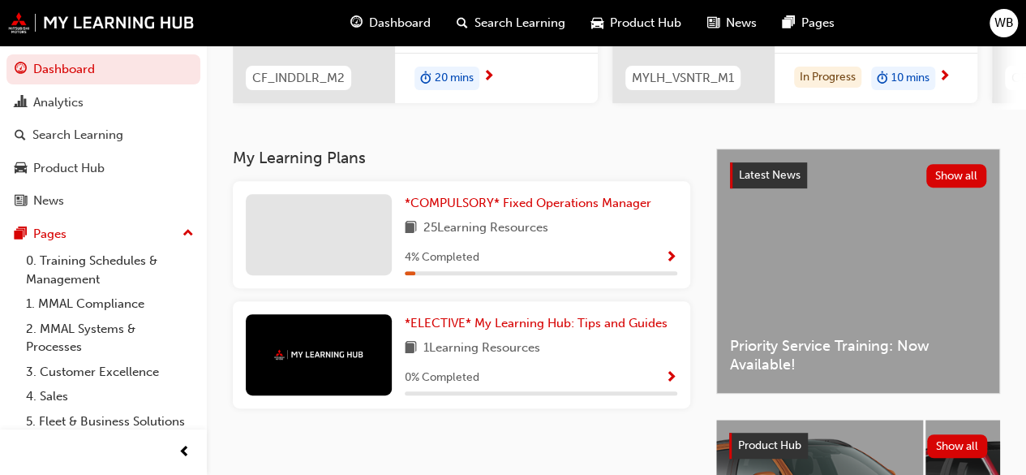
click at [670, 260] on span "Show Progress" at bounding box center [671, 258] width 12 height 15
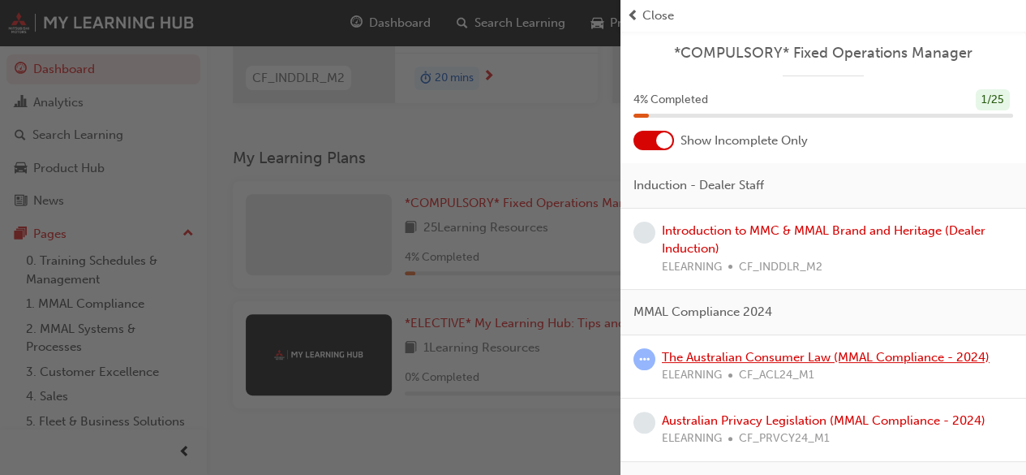
click at [771, 359] on link "The Australian Consumer Law (MMAL Compliance - 2024)" at bounding box center [826, 357] width 328 height 15
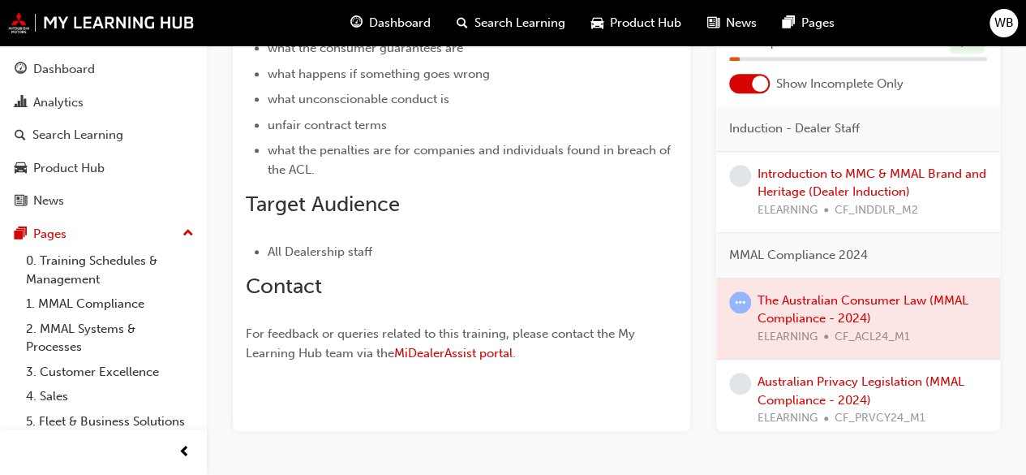
scroll to position [596, 0]
click at [808, 301] on div at bounding box center [859, 317] width 284 height 81
click at [743, 296] on span "learningRecordVerb_ATTEMPT-icon" at bounding box center [740, 301] width 22 height 22
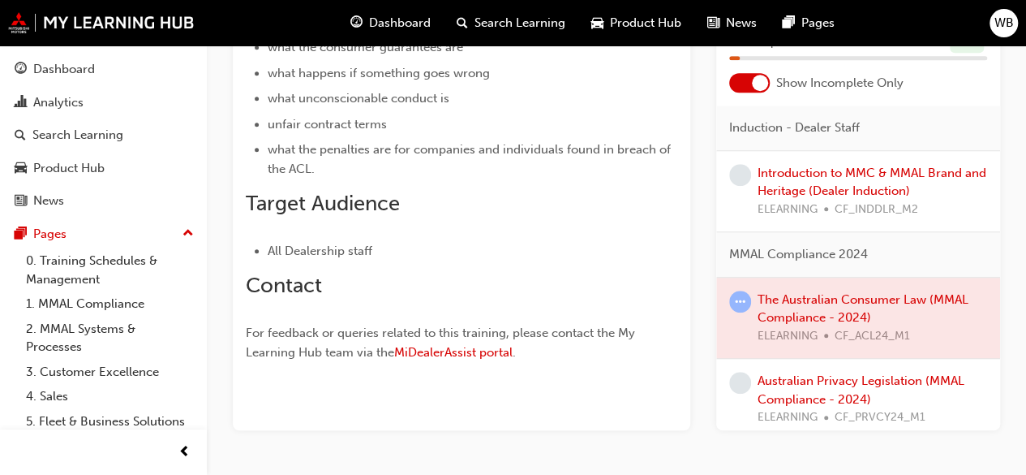
click at [743, 296] on span "learningRecordVerb_ATTEMPT-icon" at bounding box center [740, 301] width 22 height 22
click at [788, 332] on div at bounding box center [859, 317] width 284 height 81
click at [922, 288] on div at bounding box center [859, 317] width 284 height 81
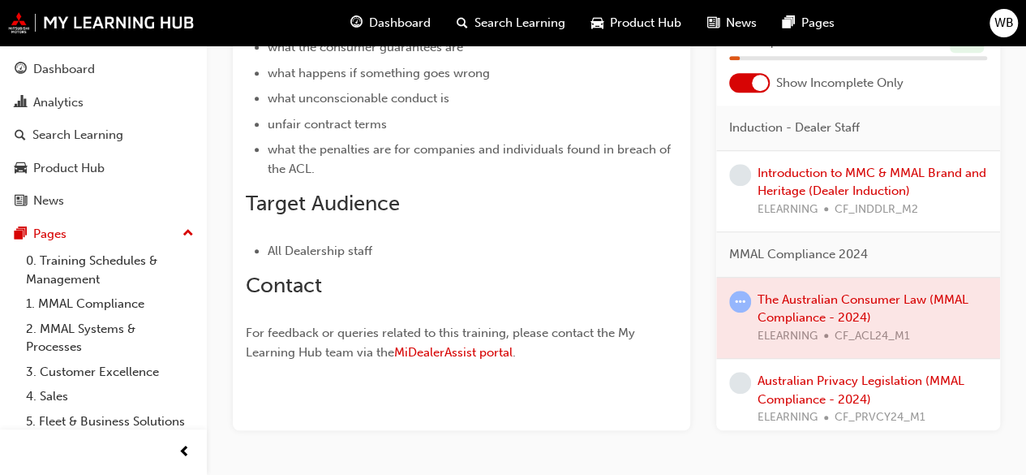
click at [922, 288] on div at bounding box center [859, 317] width 284 height 81
click at [879, 296] on div at bounding box center [859, 317] width 284 height 81
click at [808, 379] on link "Australian Privacy Legislation (MMAL Compliance - 2024)" at bounding box center [861, 389] width 207 height 33
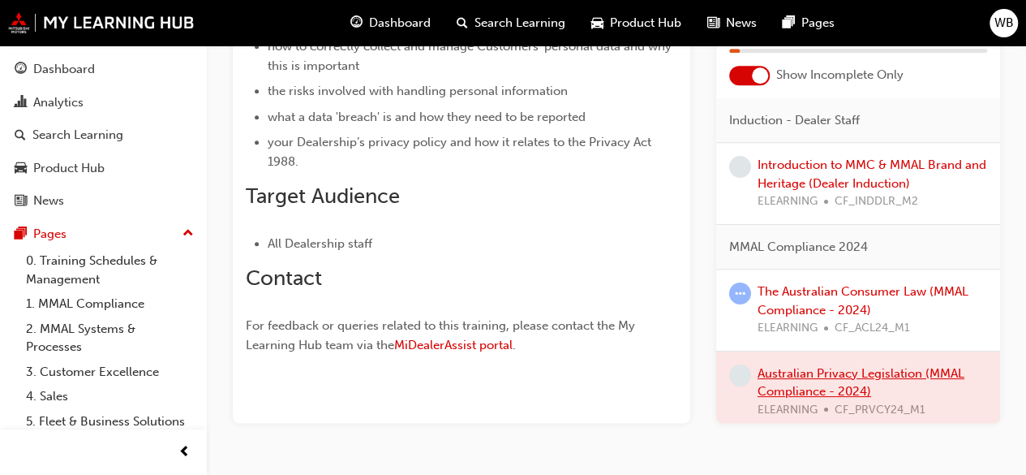
scroll to position [815, 0]
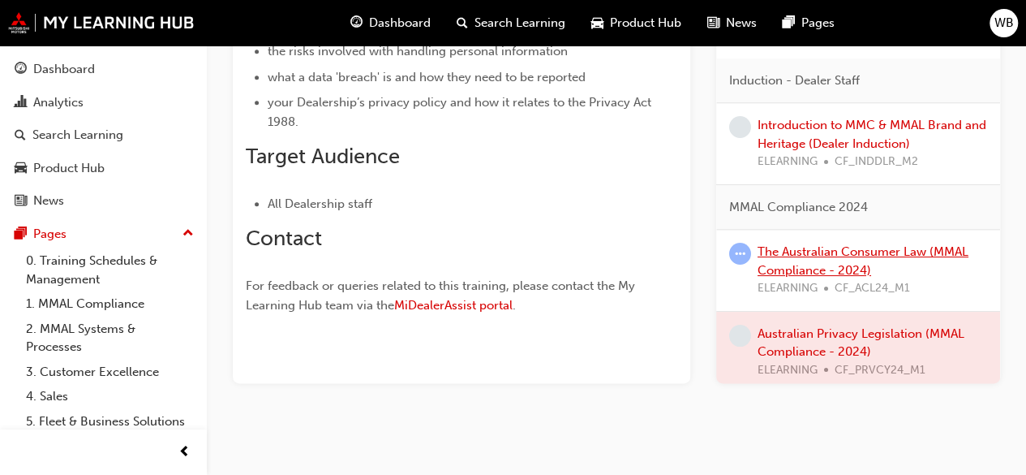
click at [802, 255] on link "The Australian Consumer Law (MMAL Compliance - 2024)" at bounding box center [863, 260] width 211 height 33
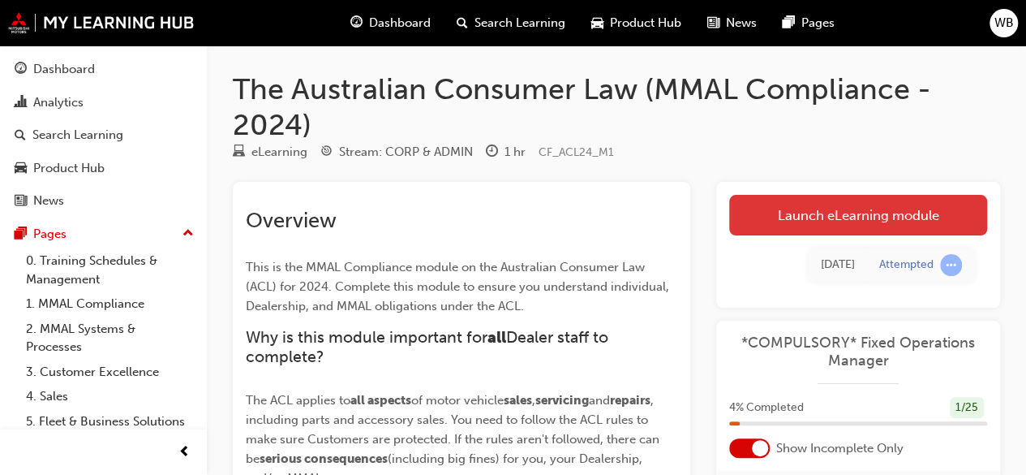
click at [870, 207] on link "Launch eLearning module" at bounding box center [858, 215] width 258 height 41
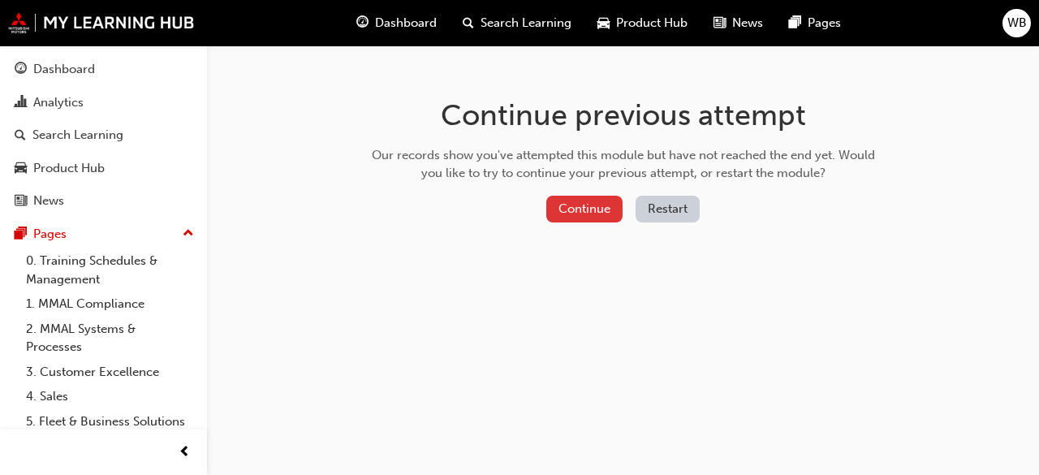
click at [604, 215] on button "Continue" at bounding box center [584, 209] width 76 height 27
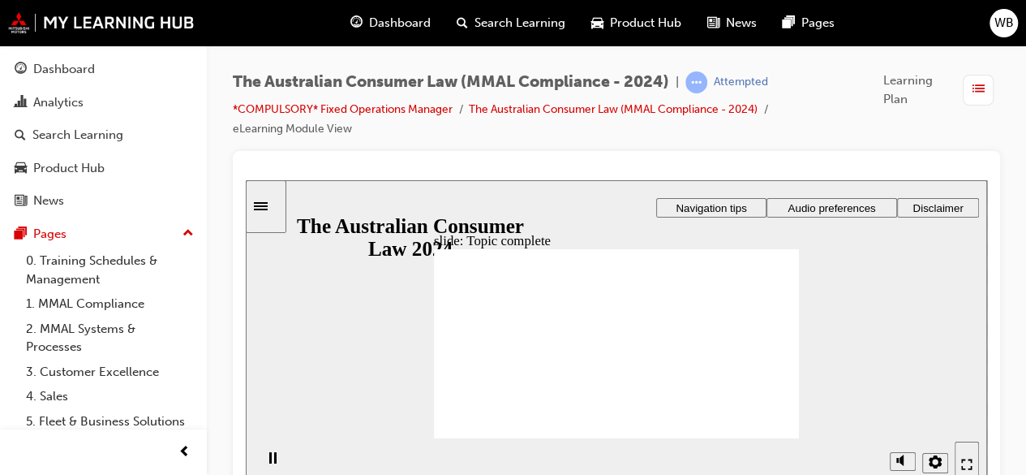
scroll to position [15, 0]
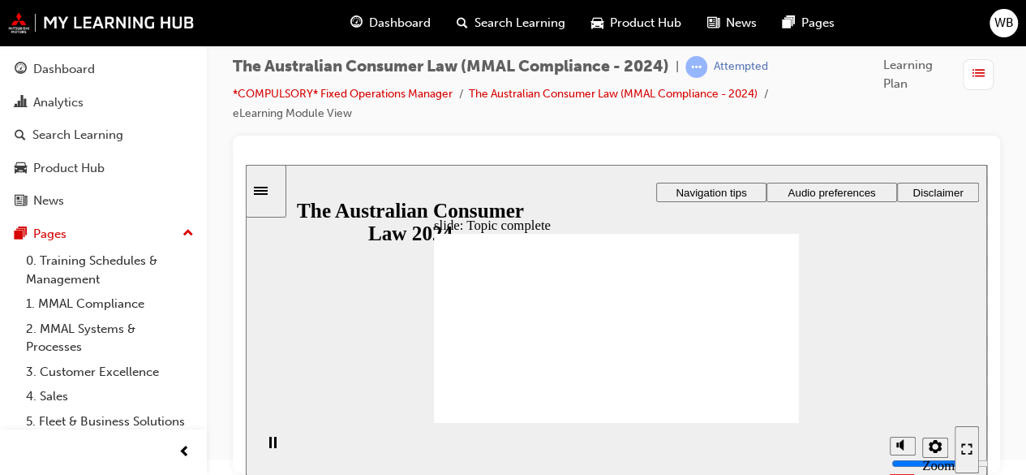
click at [969, 448] on icon "Enter full-screen (Ctrl+Alt+F)" at bounding box center [967, 448] width 11 height 11
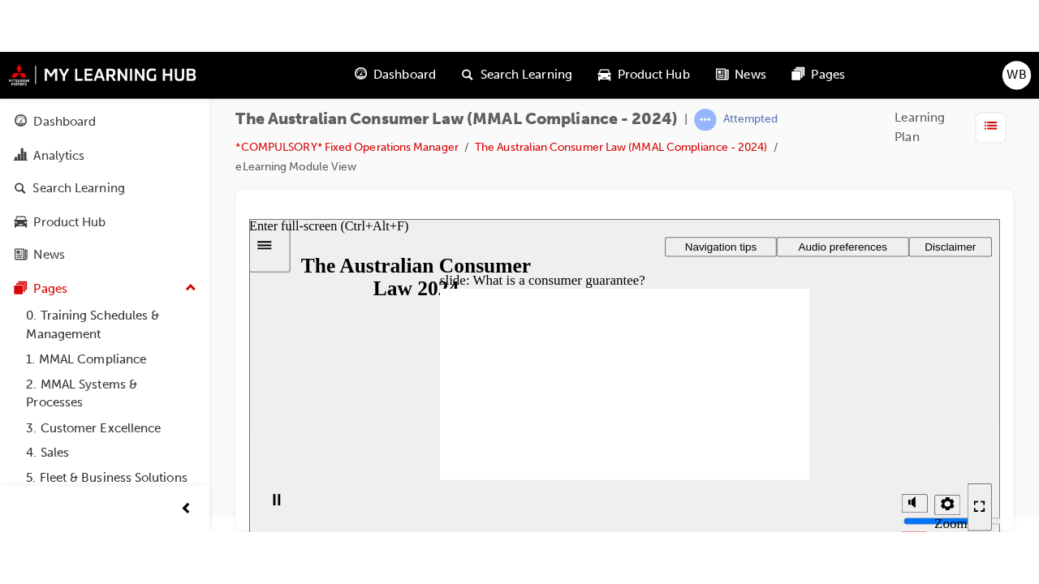
scroll to position [0, 0]
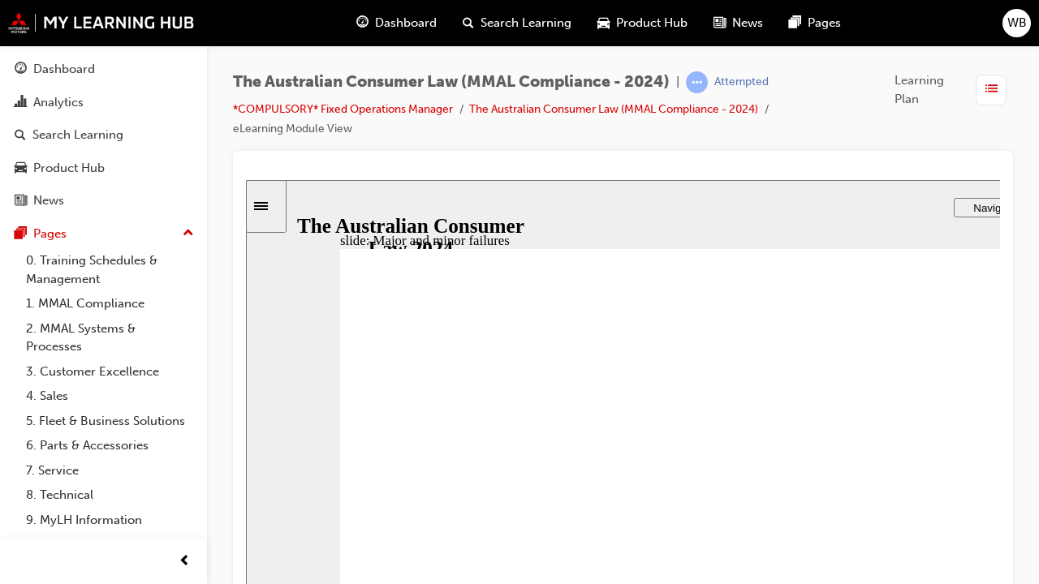
drag, startPoint x: 783, startPoint y: 422, endPoint x: 1007, endPoint y: 594, distance: 282.4
drag, startPoint x: 809, startPoint y: 411, endPoint x: 590, endPoint y: 574, distance: 273.1
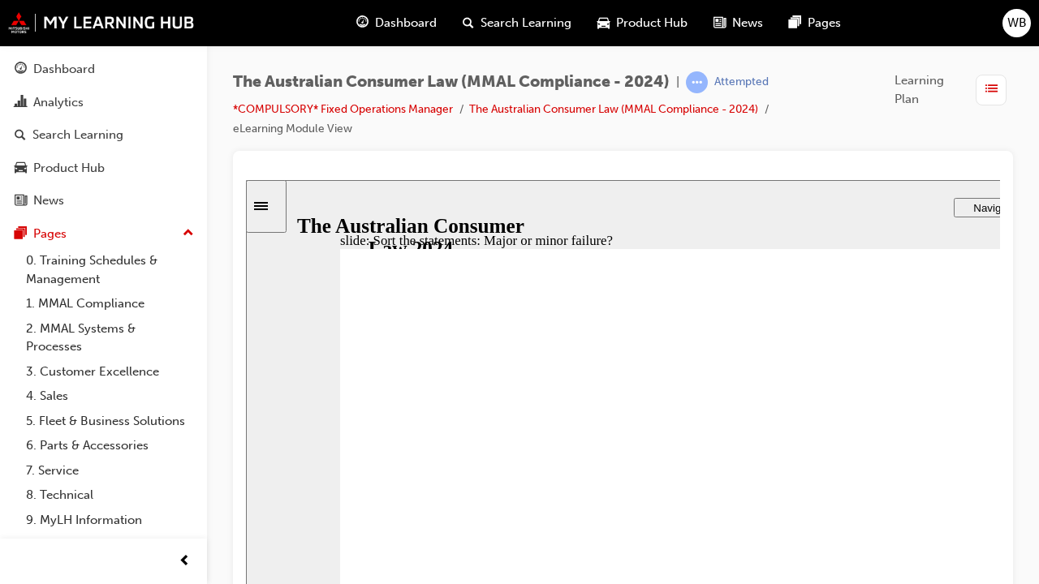
drag, startPoint x: 764, startPoint y: 413, endPoint x: 1039, endPoint y: 575, distance: 319.7
drag, startPoint x: 794, startPoint y: 418, endPoint x: 562, endPoint y: 557, distance: 269.7
drag, startPoint x: 806, startPoint y: 389, endPoint x: 564, endPoint y: 540, distance: 285.0
drag, startPoint x: 760, startPoint y: 404, endPoint x: 940, endPoint y: 568, distance: 243.6
drag, startPoint x: 964, startPoint y: 555, endPoint x: 541, endPoint y: 515, distance: 424.6
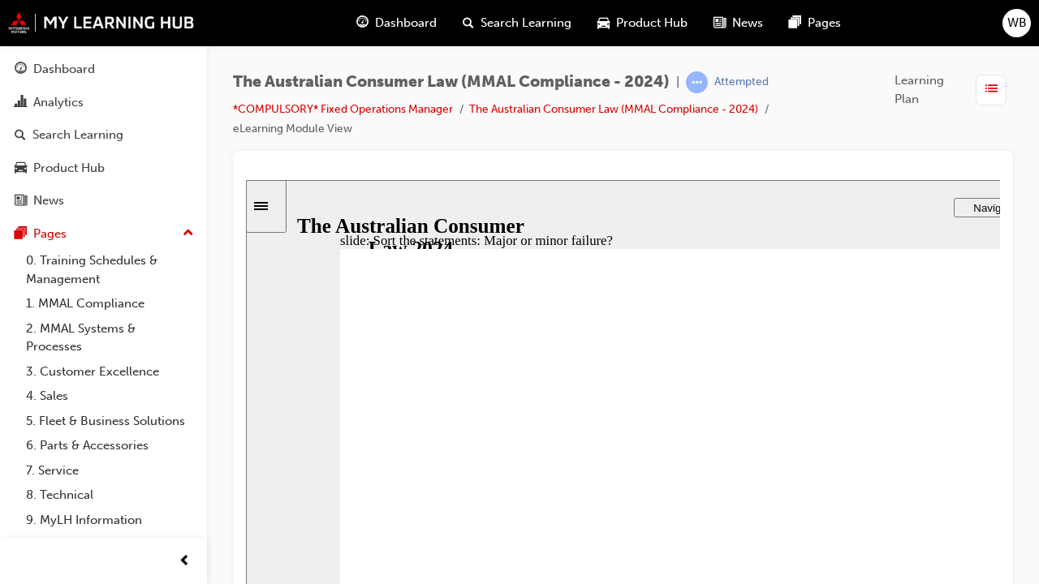
drag, startPoint x: 783, startPoint y: 396, endPoint x: 564, endPoint y: 554, distance: 270.3
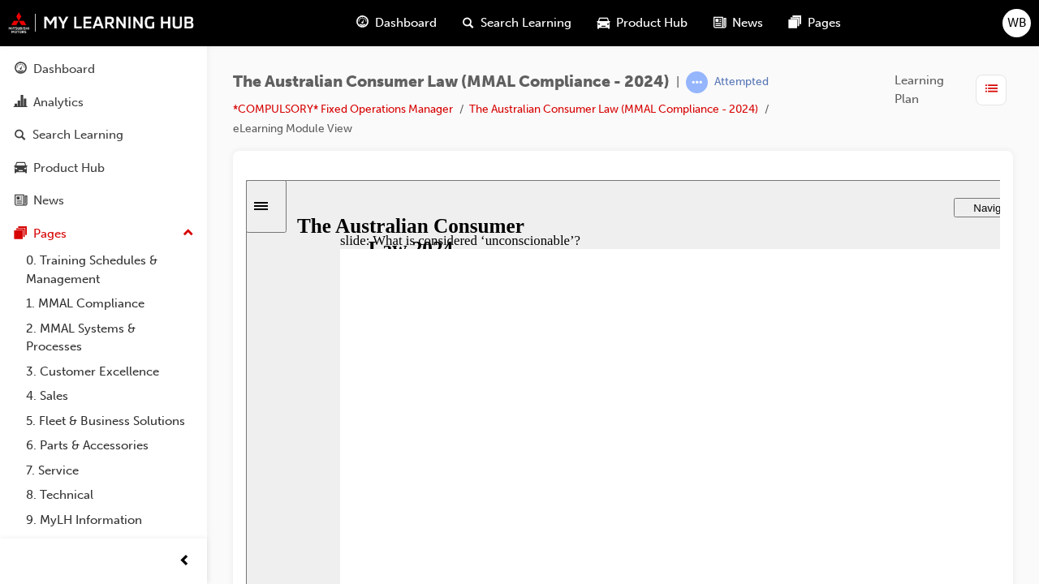
drag, startPoint x: 779, startPoint y: 404, endPoint x: 577, endPoint y: 488, distance: 219.0
drag, startPoint x: 798, startPoint y: 402, endPoint x: 596, endPoint y: 512, distance: 229.5
drag, startPoint x: 752, startPoint y: 402, endPoint x: 924, endPoint y: 531, distance: 215.0
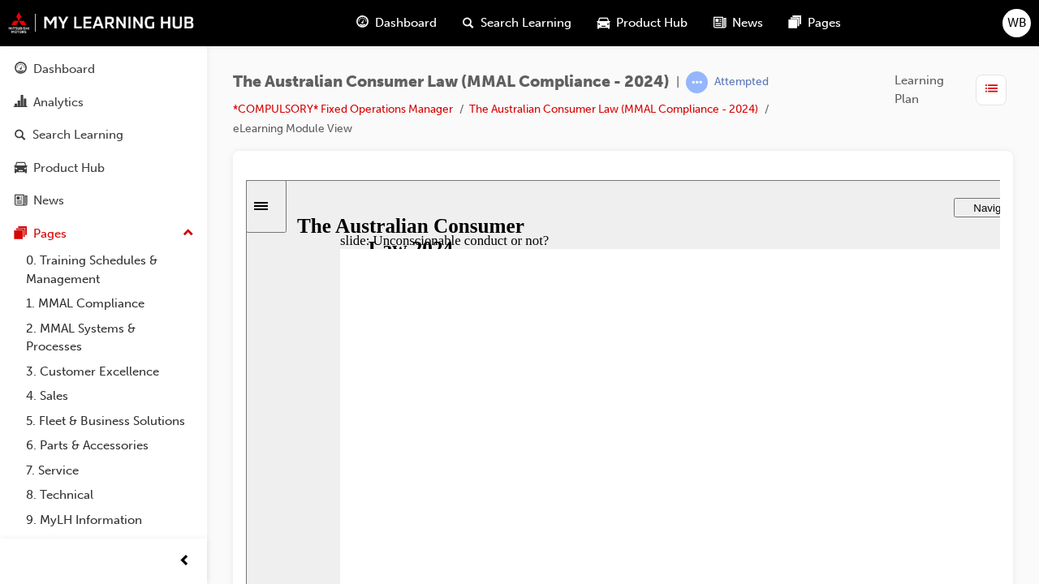
drag, startPoint x: 725, startPoint y: 395, endPoint x: 485, endPoint y: 518, distance: 269.6
drag, startPoint x: 798, startPoint y: 401, endPoint x: 551, endPoint y: 531, distance: 279.1
drag, startPoint x: 764, startPoint y: 389, endPoint x: 517, endPoint y: 500, distance: 270.2
drag, startPoint x: 762, startPoint y: 418, endPoint x: 957, endPoint y: 563, distance: 242.9
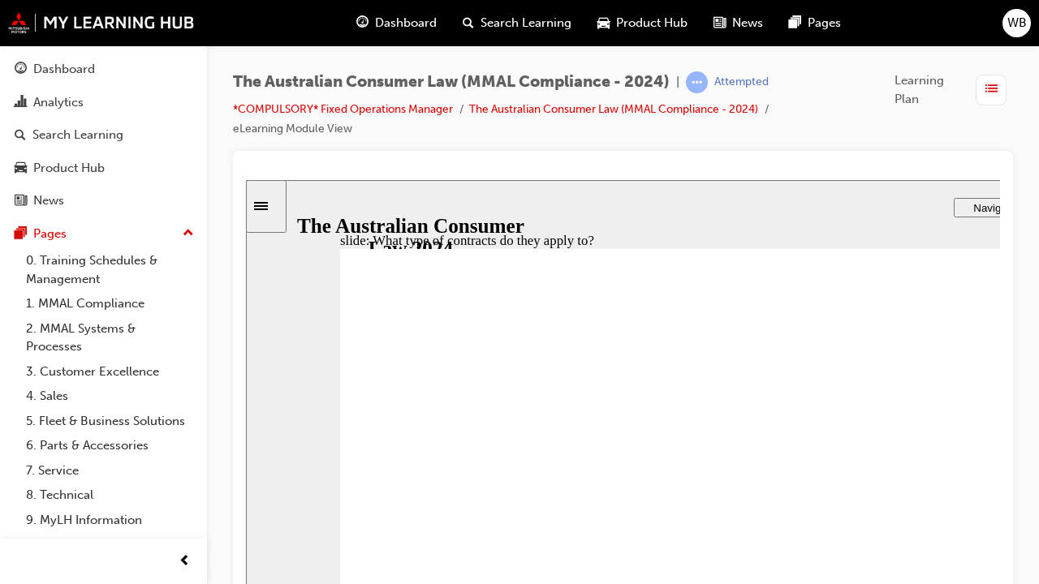
drag, startPoint x: 749, startPoint y: 406, endPoint x: 1026, endPoint y: 523, distance: 301.1
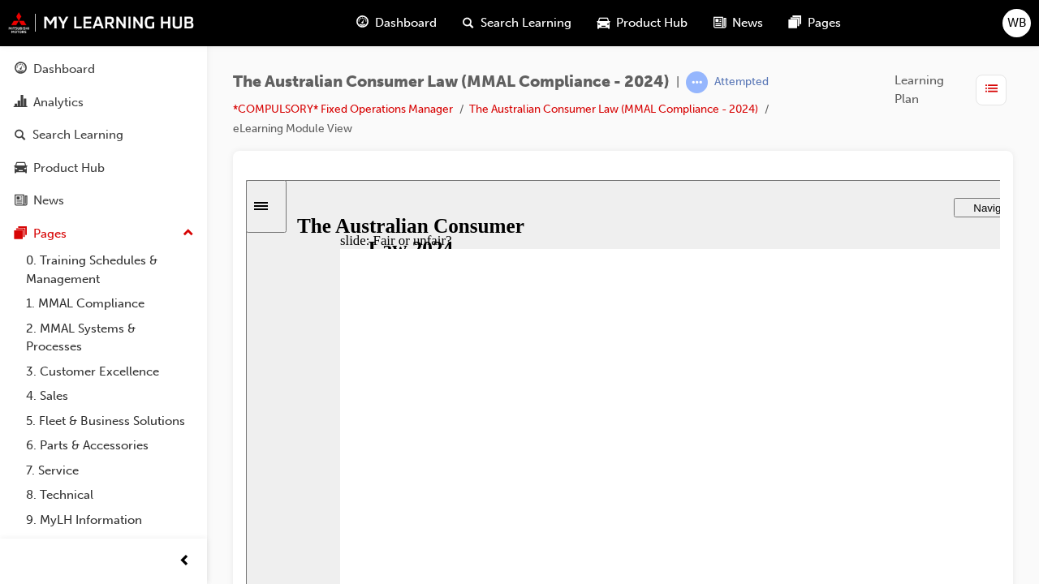
drag, startPoint x: 773, startPoint y: 430, endPoint x: 536, endPoint y: 563, distance: 272.5
drag, startPoint x: 786, startPoint y: 406, endPoint x: 1017, endPoint y: 545, distance: 269.4
drag, startPoint x: 754, startPoint y: 422, endPoint x: 1013, endPoint y: 565, distance: 296.3
drag, startPoint x: 779, startPoint y: 388, endPoint x: 1021, endPoint y: 527, distance: 279.2
drag, startPoint x: 772, startPoint y: 411, endPoint x: 502, endPoint y: 547, distance: 301.9
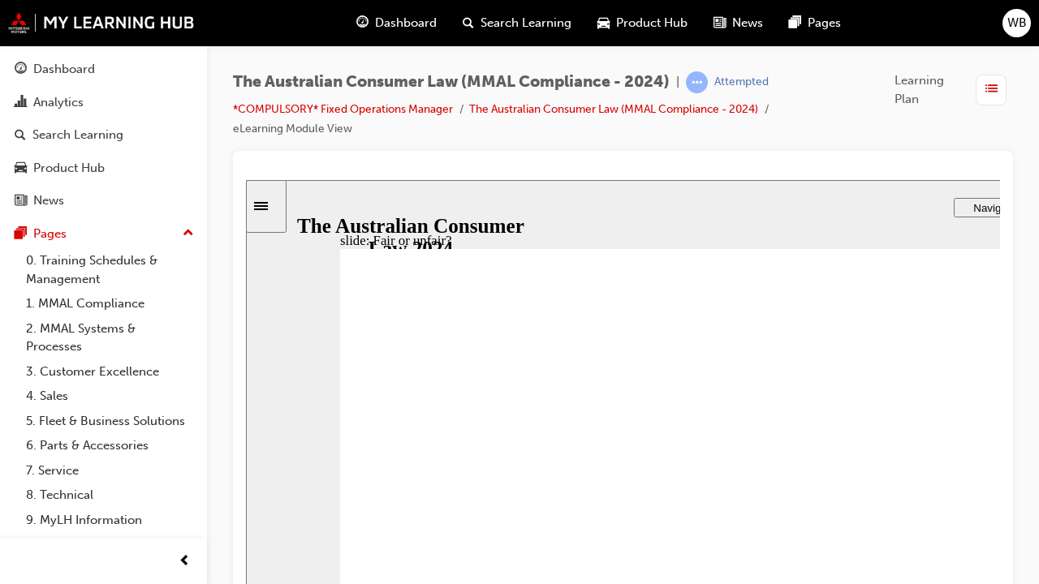
drag, startPoint x: 805, startPoint y: 412, endPoint x: 1023, endPoint y: 557, distance: 261.7
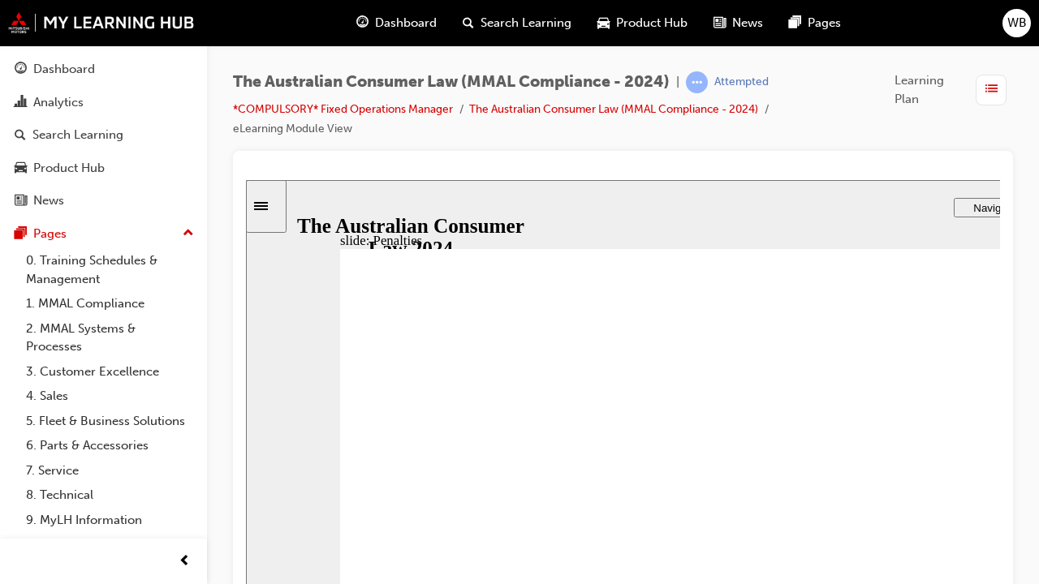
click at [1038, 474] on div "Rectangle 1 Rectangle 3 Parallelogram 1 Right Triangle 1 Oval 1 Topic 6: Bringi…" at bounding box center [765, 488] width 851 height 479
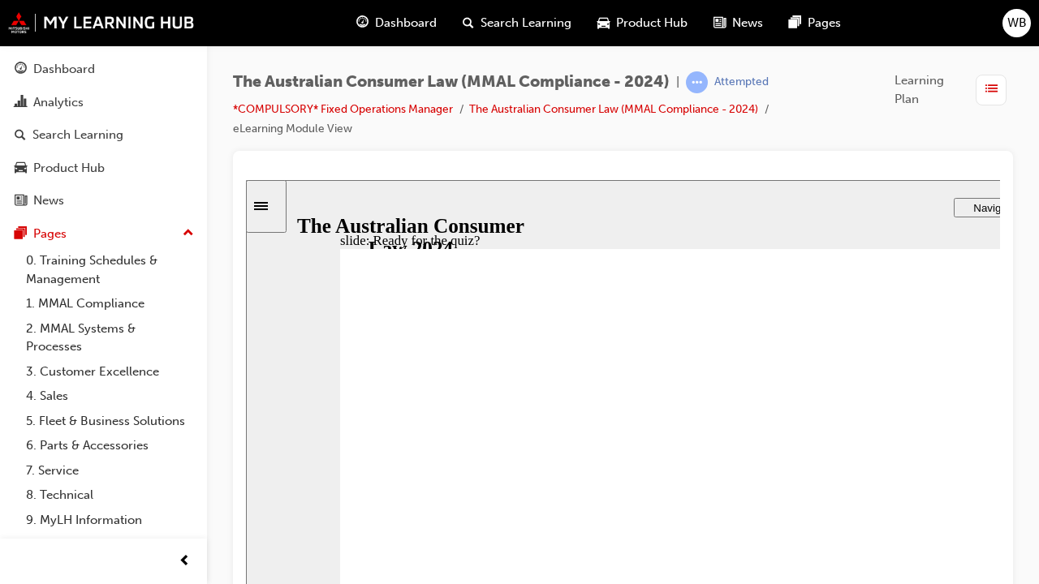
radio input "true"
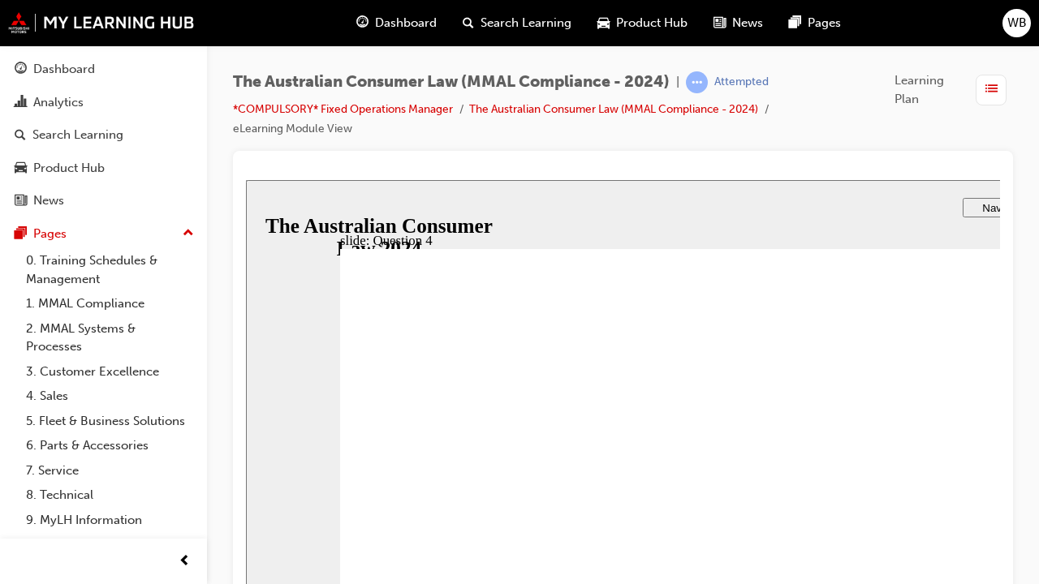
checkbox input "true"
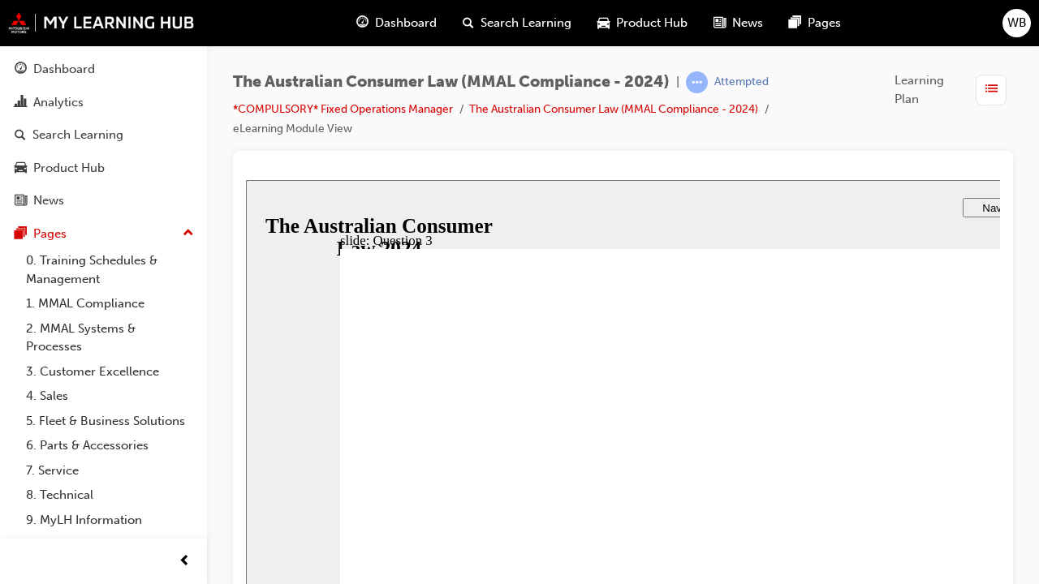
radio input "true"
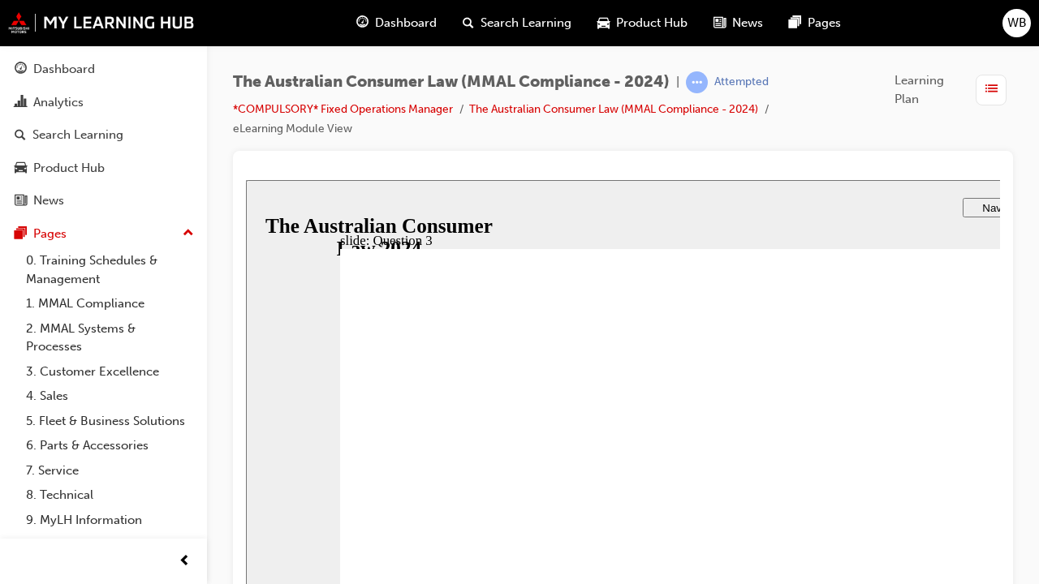
radio input "true"
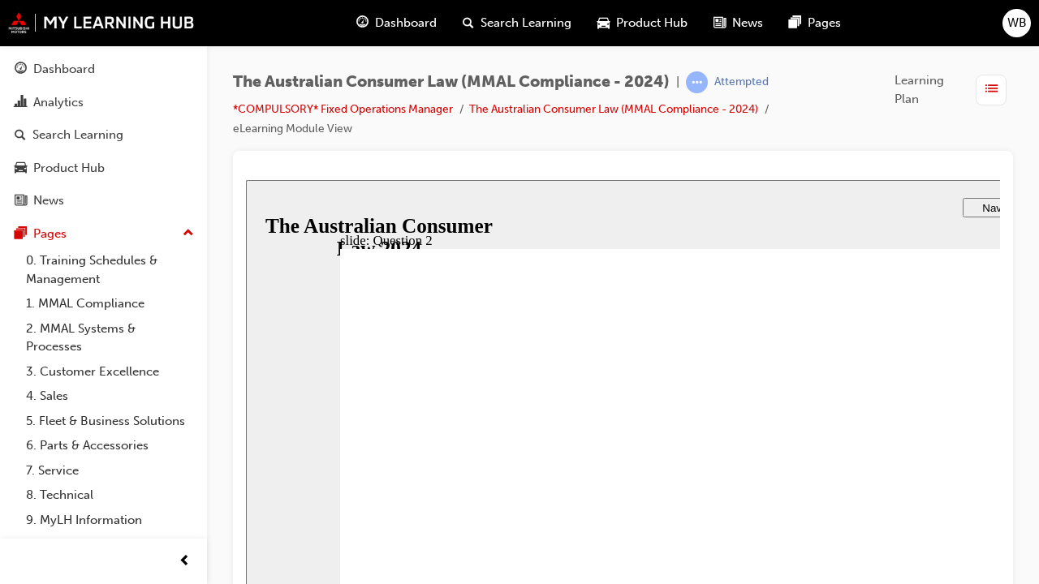
radio input "true"
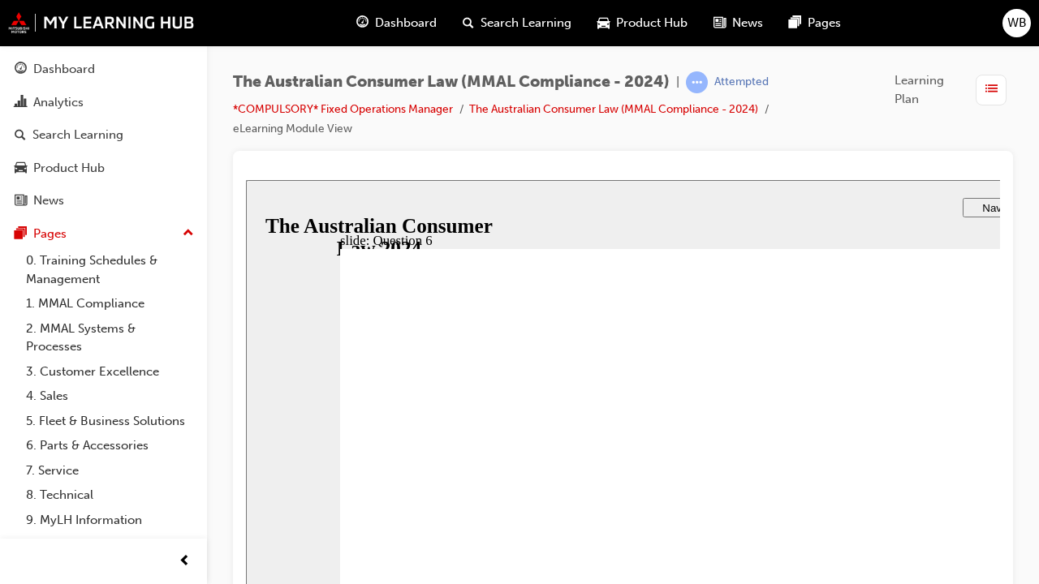
checkbox input "true"
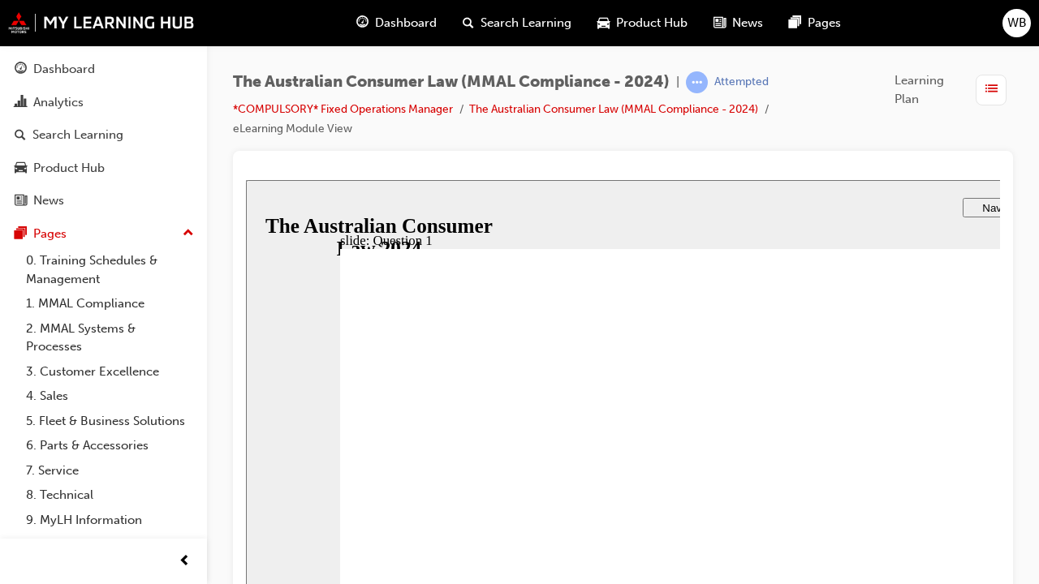
radio input "false"
radio input "true"
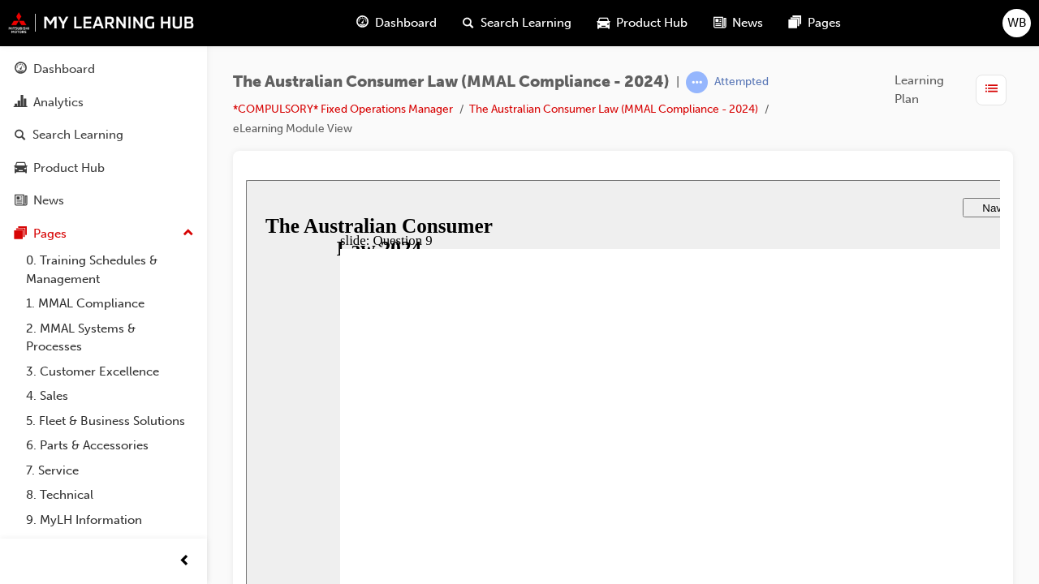
checkbox input "true"
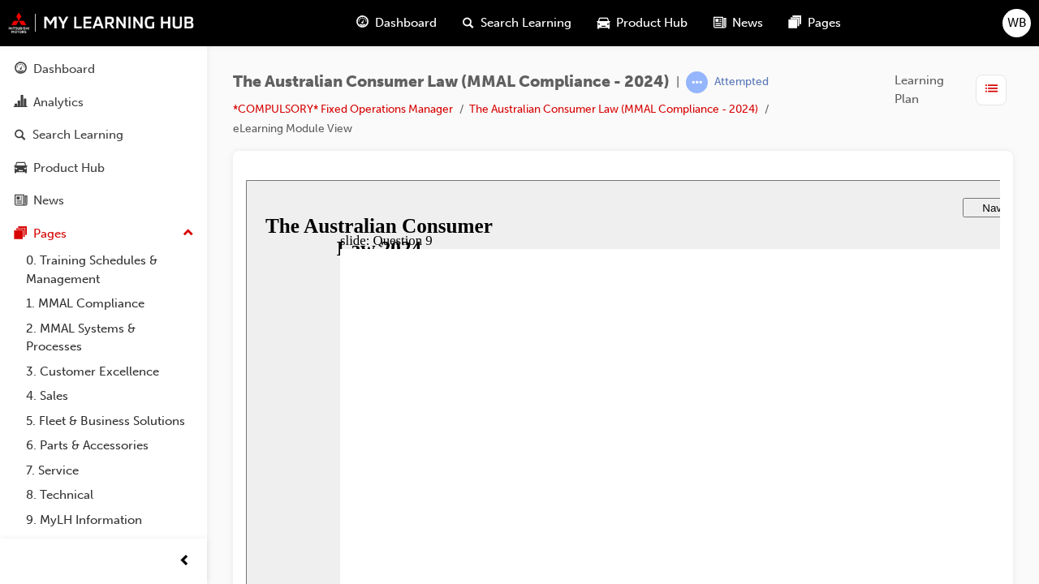
checkbox input "true"
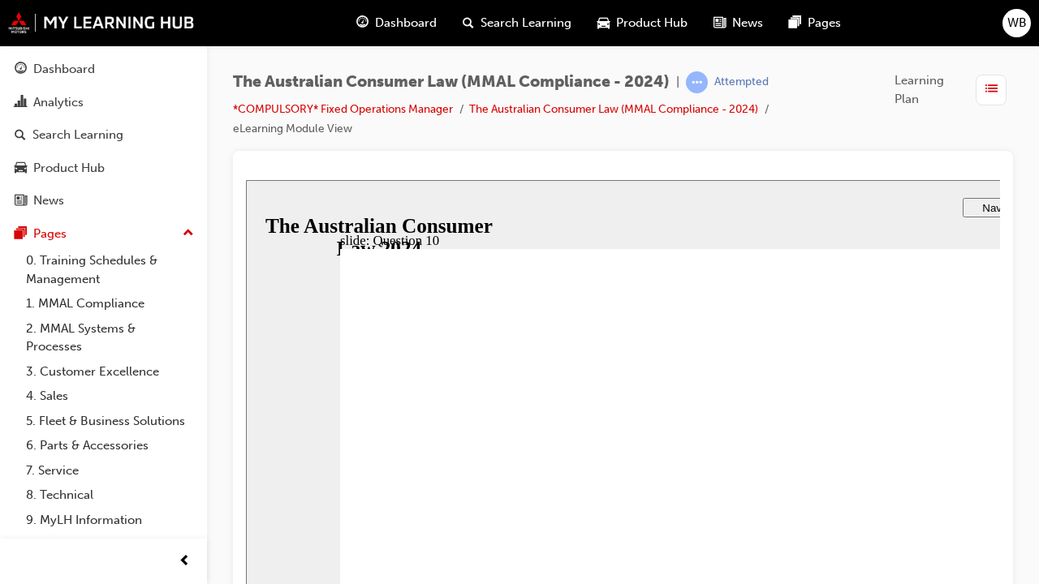
checkbox input "true"
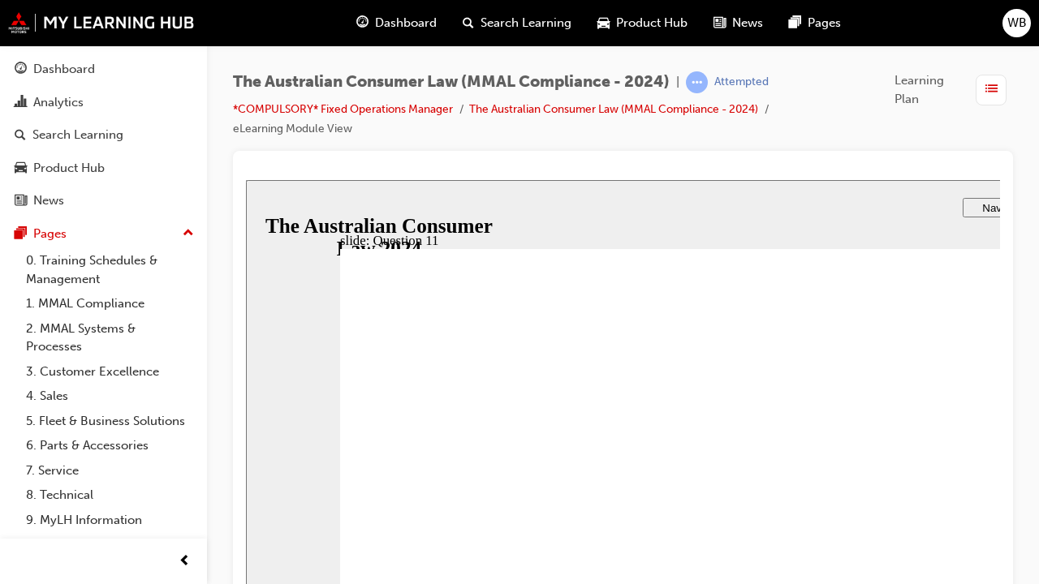
radio input "true"
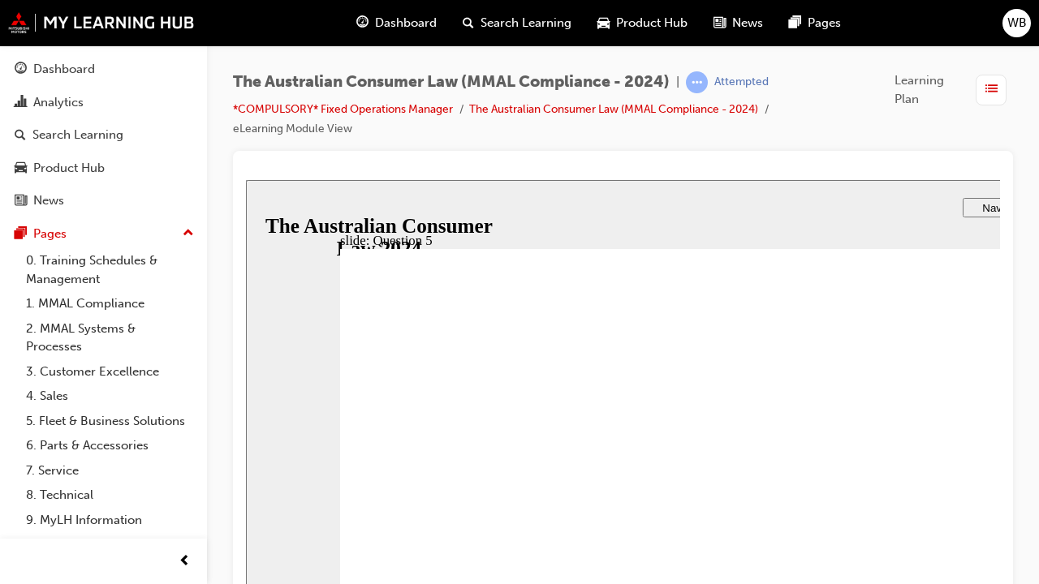
radio input "true"
checkbox input "true"
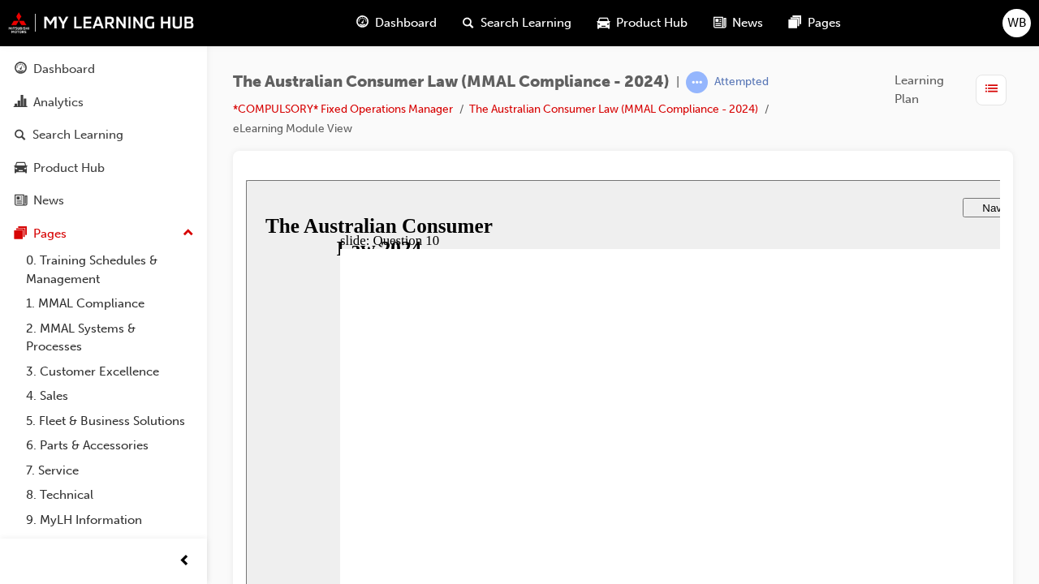
checkbox input "true"
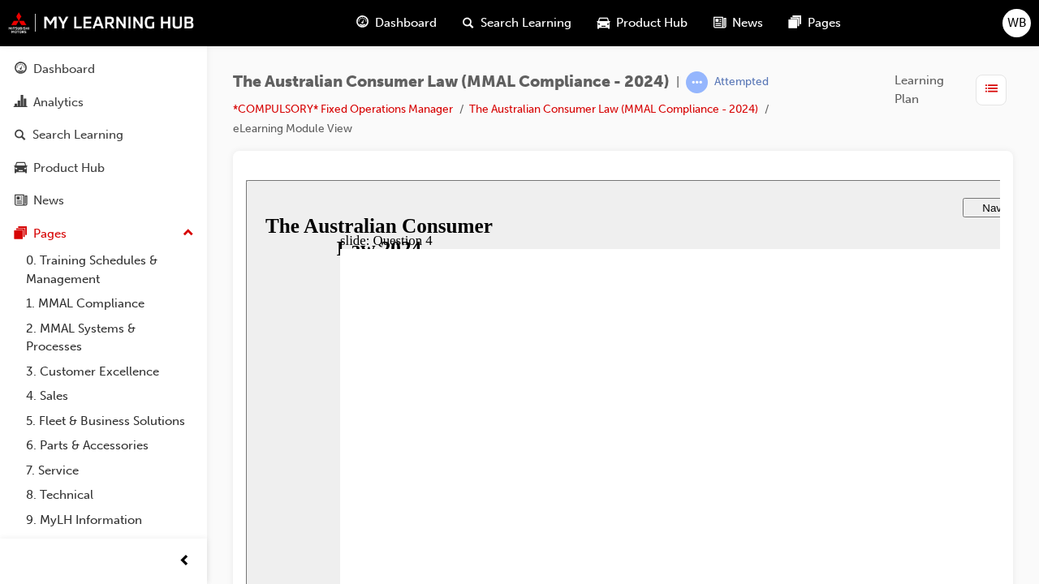
checkbox input "true"
radio input "true"
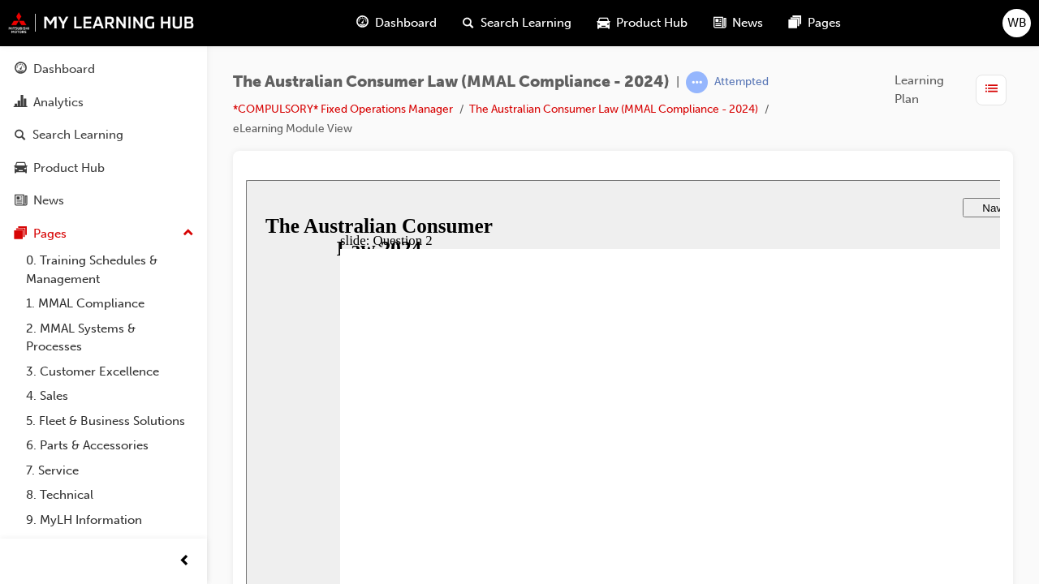
radio input "true"
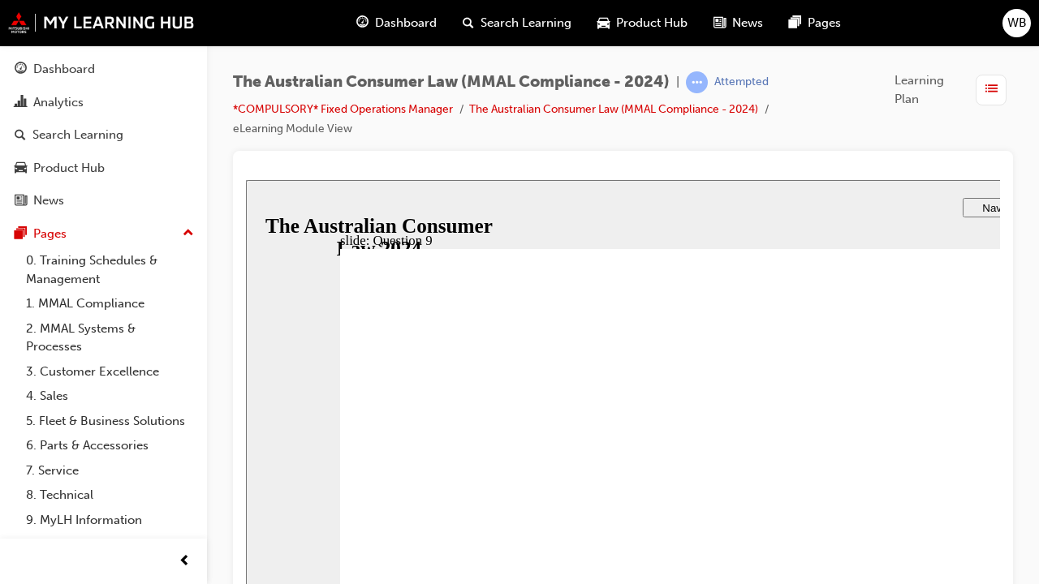
checkbox input "true"
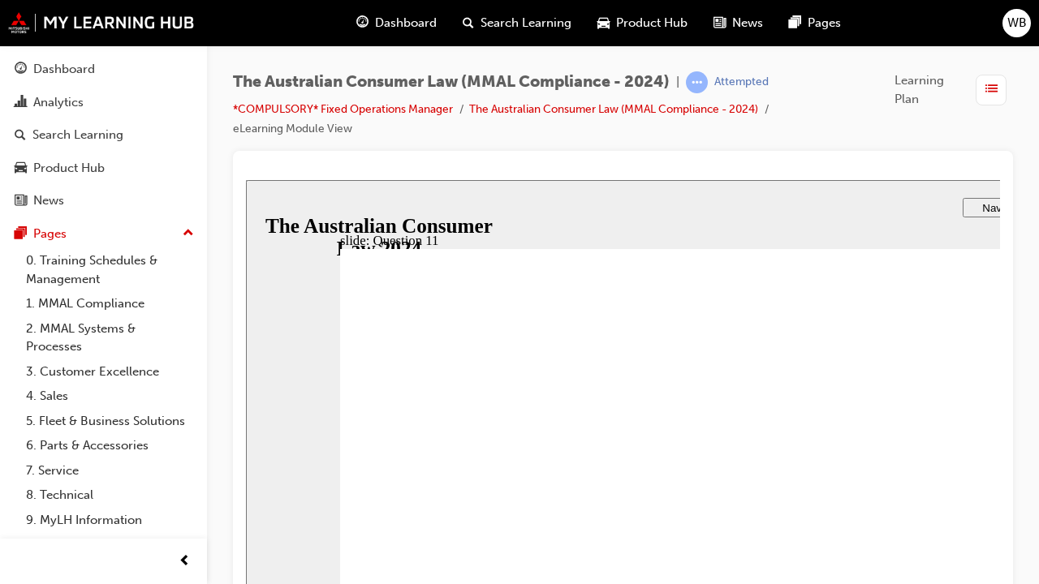
checkbox input "true"
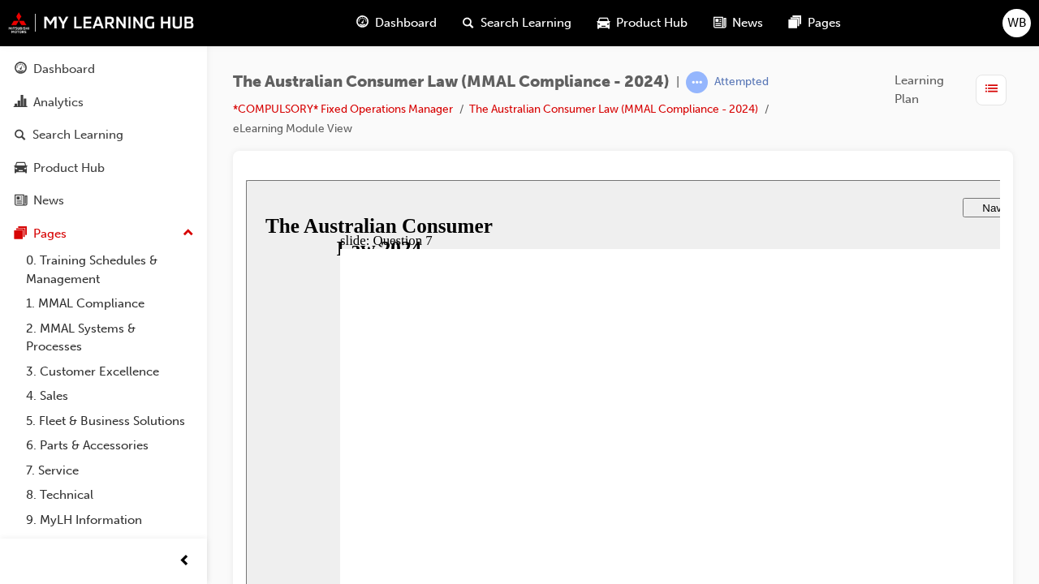
checkbox input "true"
radio input "true"
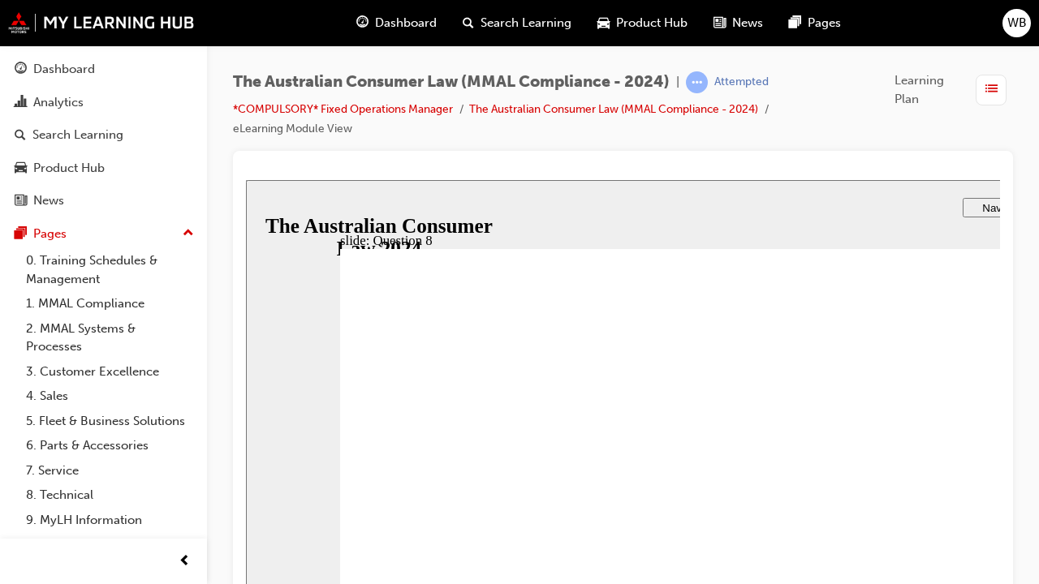
radio input "true"
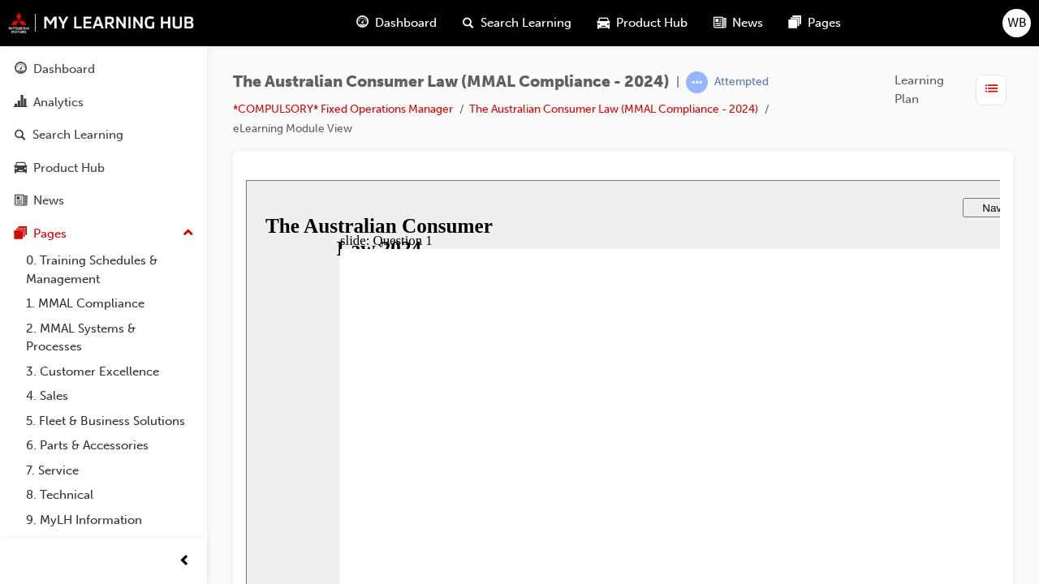
radio input "true"
drag, startPoint x: 1138, startPoint y: 553, endPoint x: 1121, endPoint y: 625, distance: 73.6
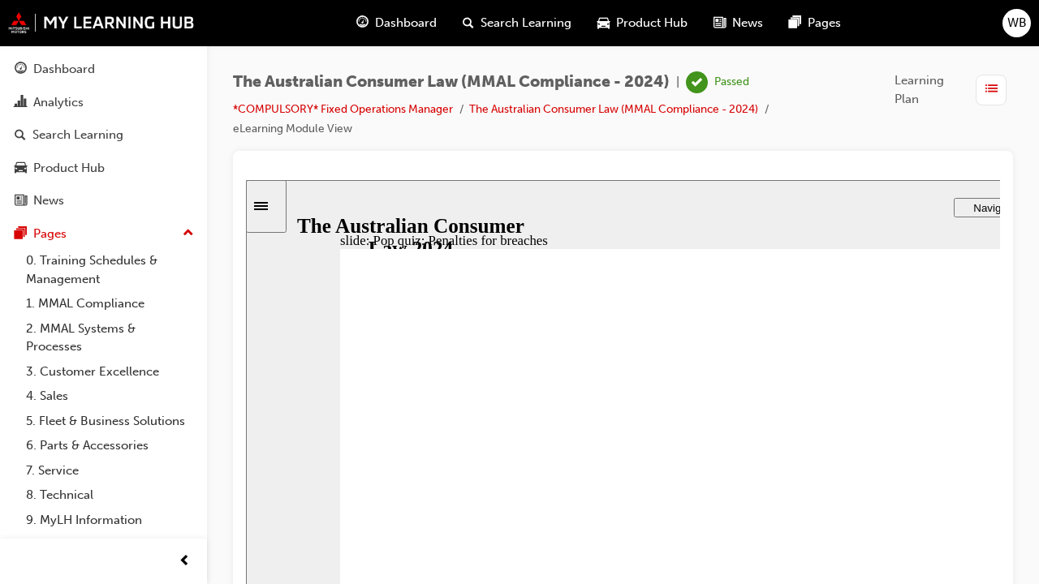
radio input "true"
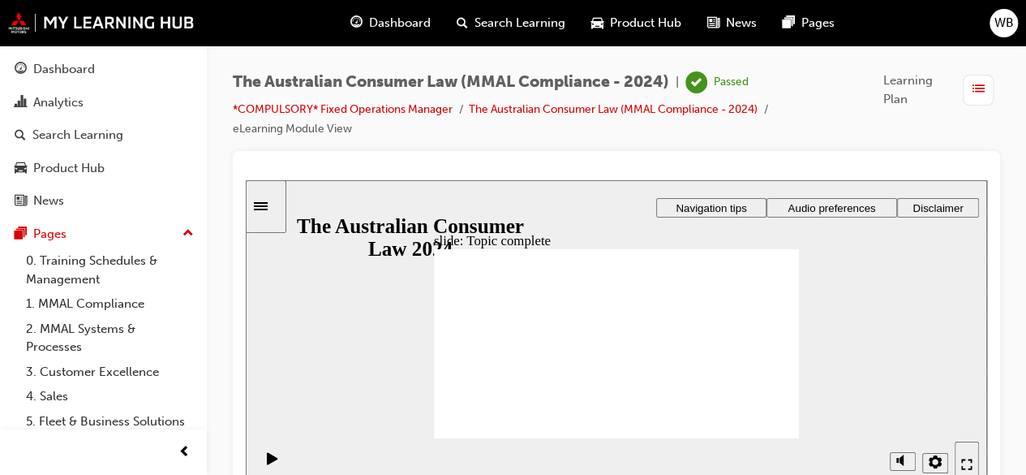
scroll to position [15, 0]
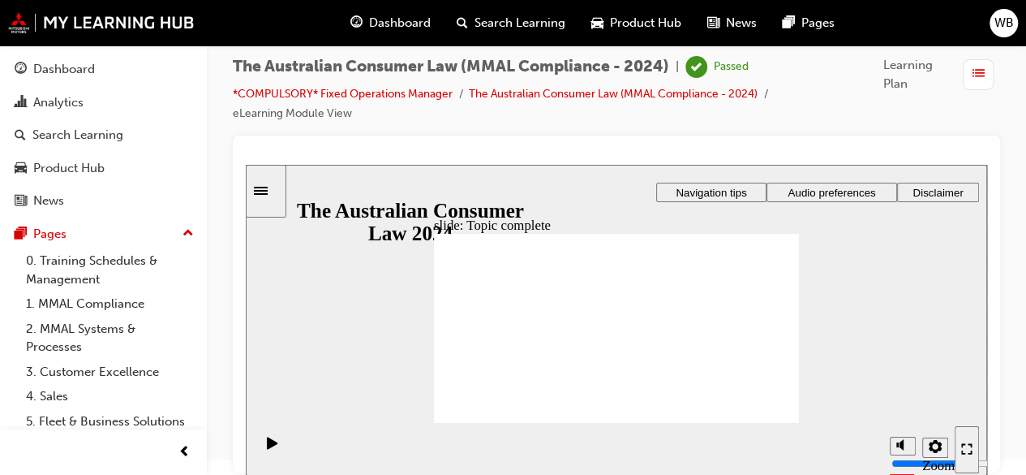
click at [762, 413] on div "Rectangle 1 Rectangle 1 Rectangle 3 Parallelogram 1 Right Triangle 1 Oval 1 Top…" at bounding box center [616, 336] width 365 height 205
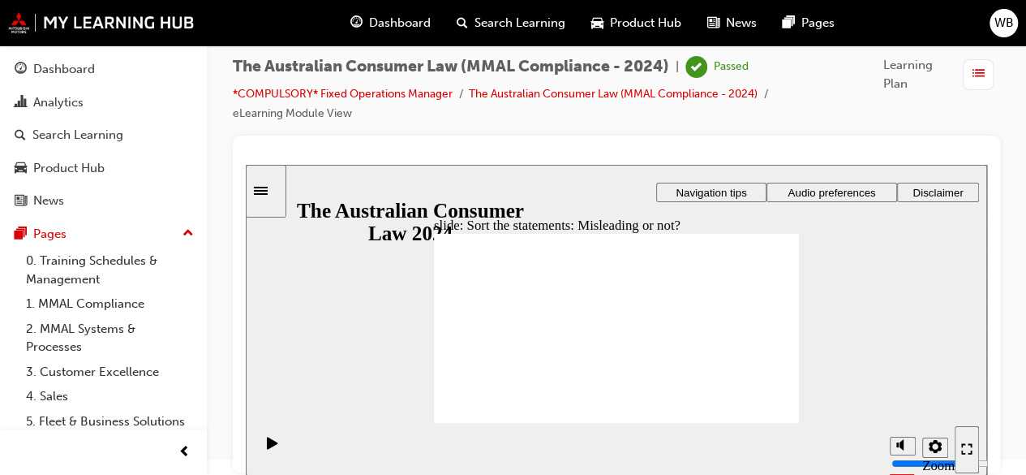
click at [762, 413] on div "Rectangle 1 Rectangle 3 Parallelogram 1 Misleading or not ? Right Triangle 1 Ne…" at bounding box center [616, 336] width 365 height 205
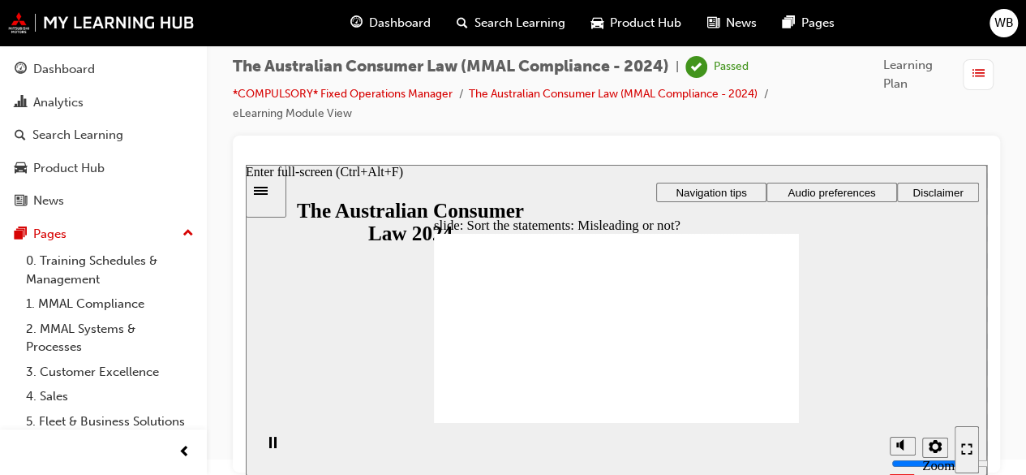
click at [964, 443] on icon "Enter full-screen (Ctrl+Alt+F)" at bounding box center [967, 448] width 11 height 11
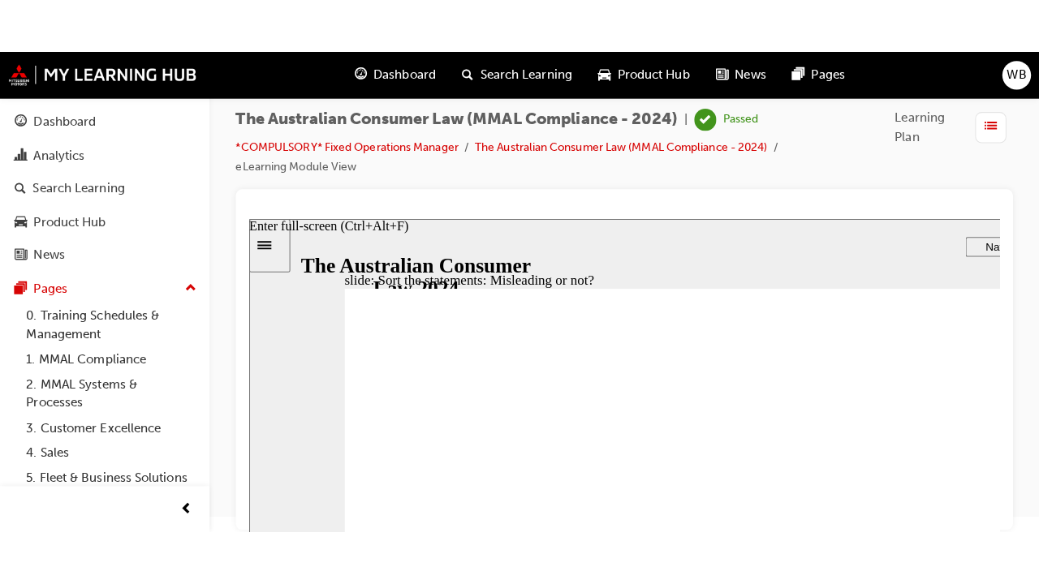
scroll to position [0, 0]
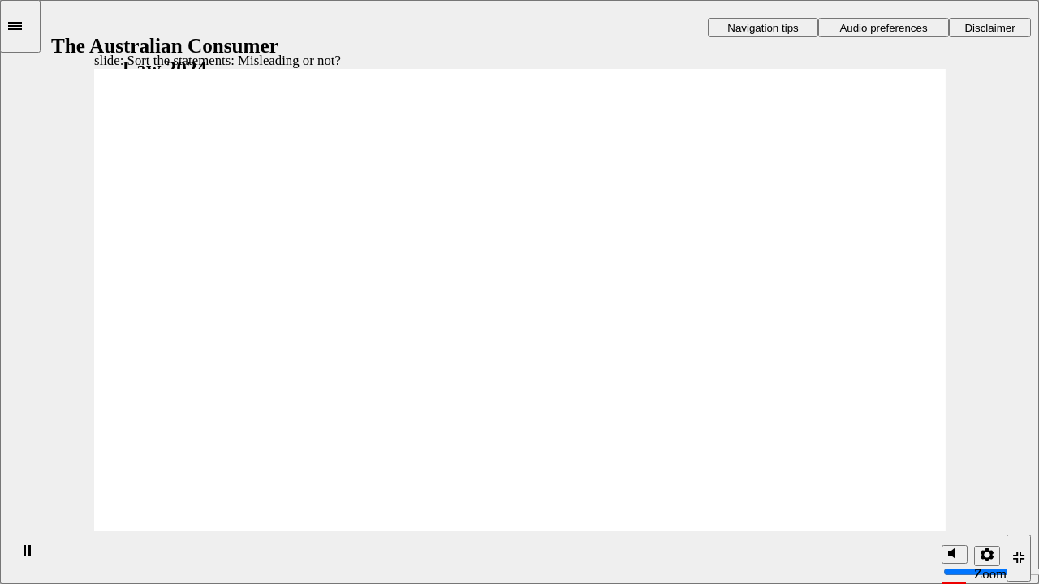
drag, startPoint x: 496, startPoint y: 226, endPoint x: 334, endPoint y: 364, distance: 212.4
drag, startPoint x: 474, startPoint y: 247, endPoint x: 635, endPoint y: 417, distance: 234.2
drag, startPoint x: 562, startPoint y: 222, endPoint x: 420, endPoint y: 377, distance: 209.1
drag, startPoint x: 477, startPoint y: 232, endPoint x: 642, endPoint y: 407, distance: 239.9
drag, startPoint x: 568, startPoint y: 232, endPoint x: 407, endPoint y: 368, distance: 210.7
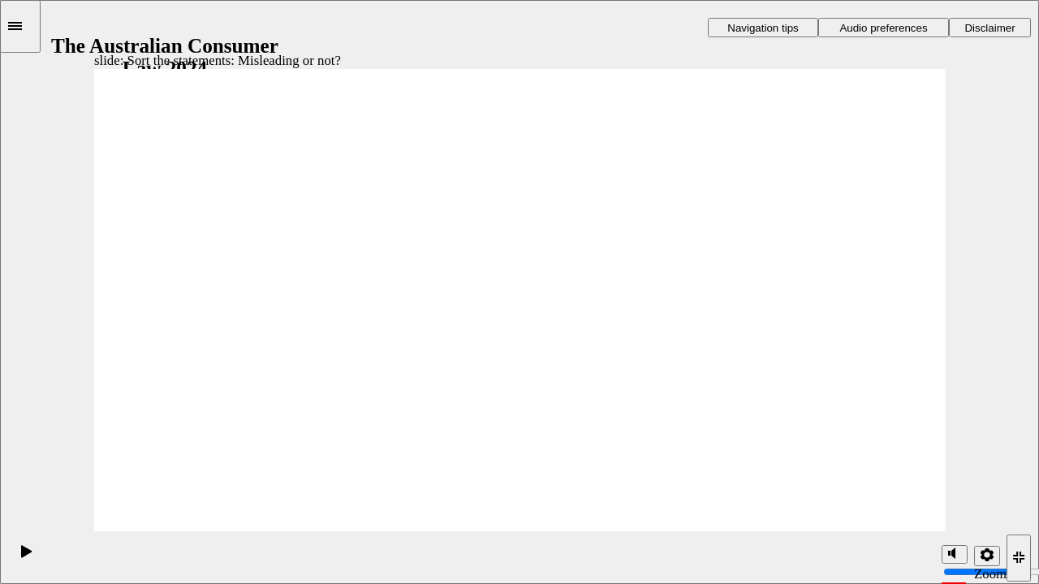
drag, startPoint x: 512, startPoint y: 222, endPoint x: 639, endPoint y: 437, distance: 249.5
drag, startPoint x: 640, startPoint y: 367, endPoint x: 284, endPoint y: 354, distance: 356.5
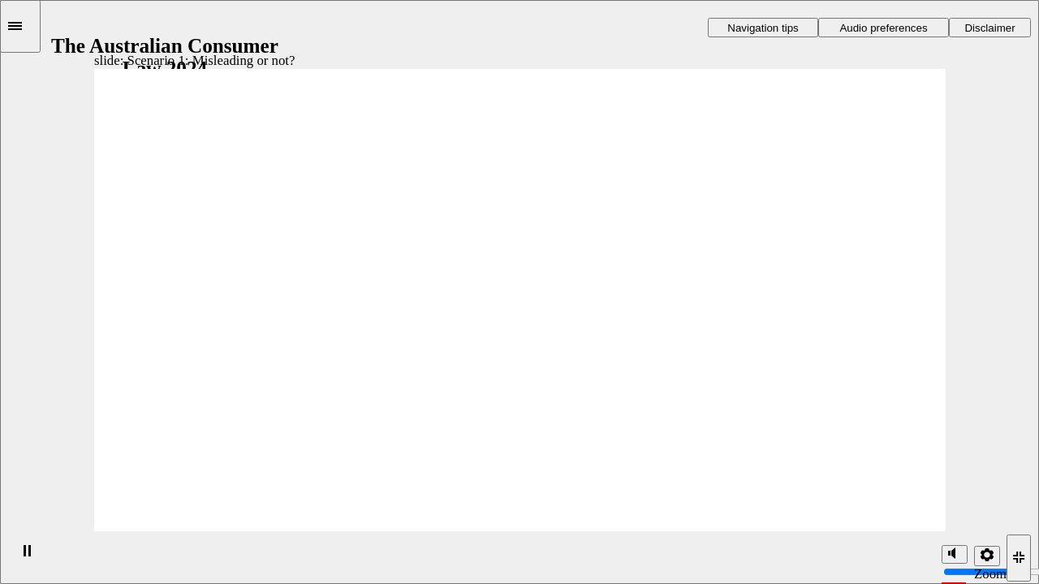
click at [859, 505] on div "Rectangle 1 Rectangle 3 Parallelogram 2 Parallelogram 1 Rectangle 1 Scenario 3:…" at bounding box center [519, 308] width 851 height 479
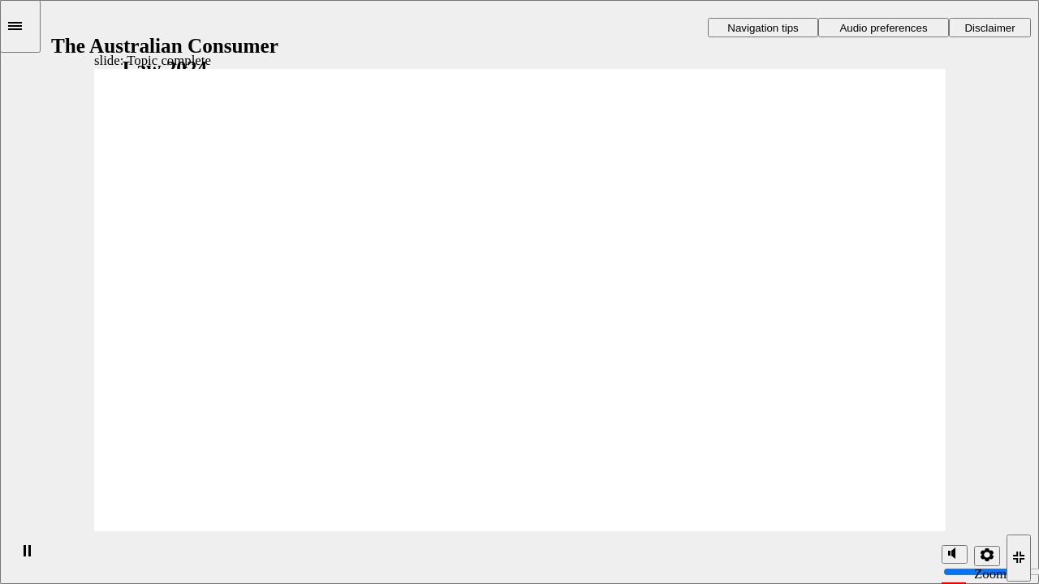
click at [857, 501] on div "Rectangle 1 Rectangle 3 When do consumer guarantees apply to vehicle sales and …" at bounding box center [519, 308] width 851 height 479
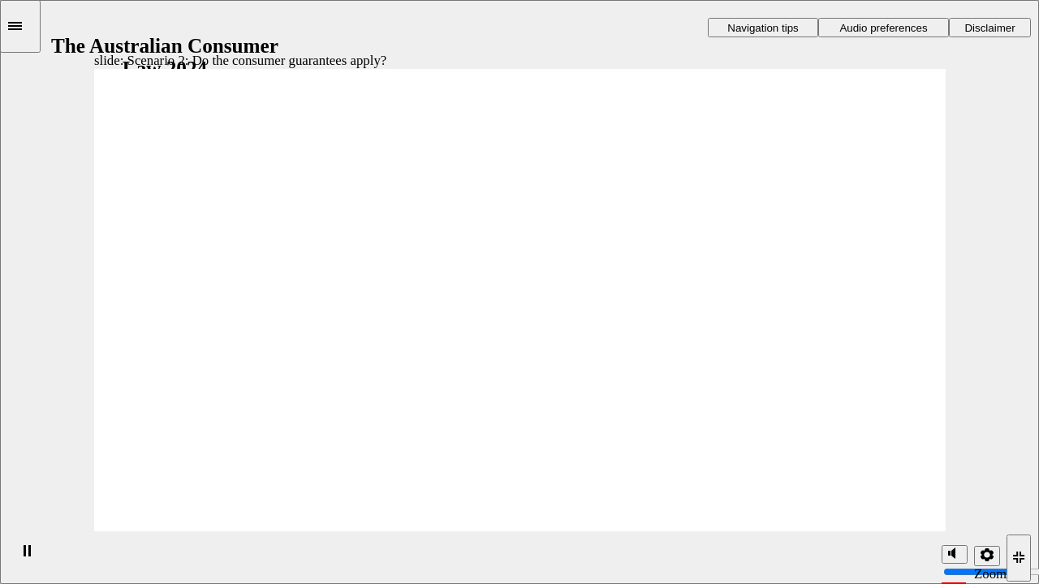
click at [867, 510] on div "Rectangle 1 Rectangle 3 Major and minor failures When a vehicle fails to meet a…" at bounding box center [519, 308] width 851 height 479
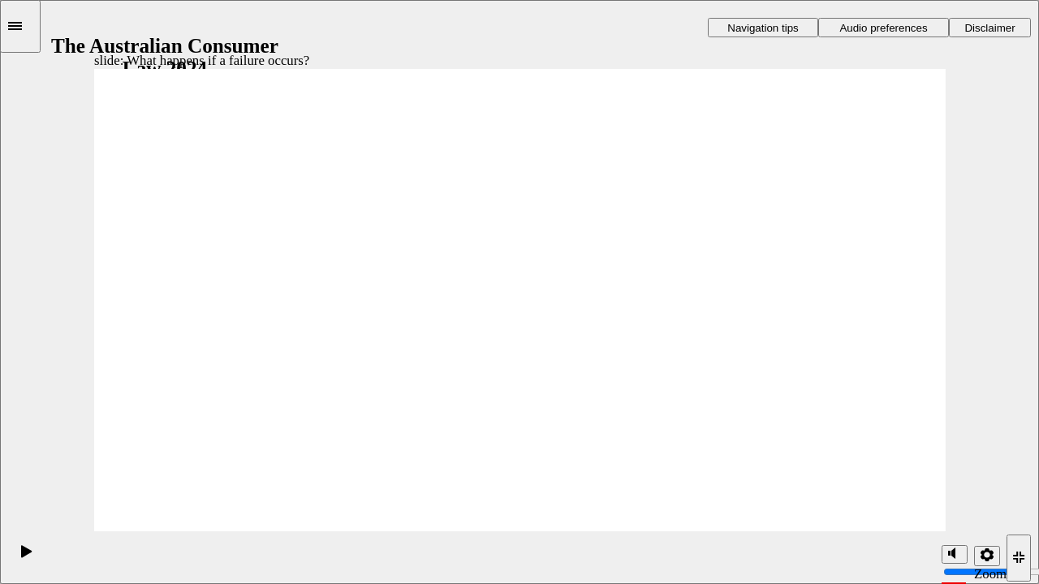
click at [867, 510] on div "Rectangle 1 Rectangle 3 What happens if a failure occurs ? Click the boxes to l…" at bounding box center [519, 308] width 851 height 479
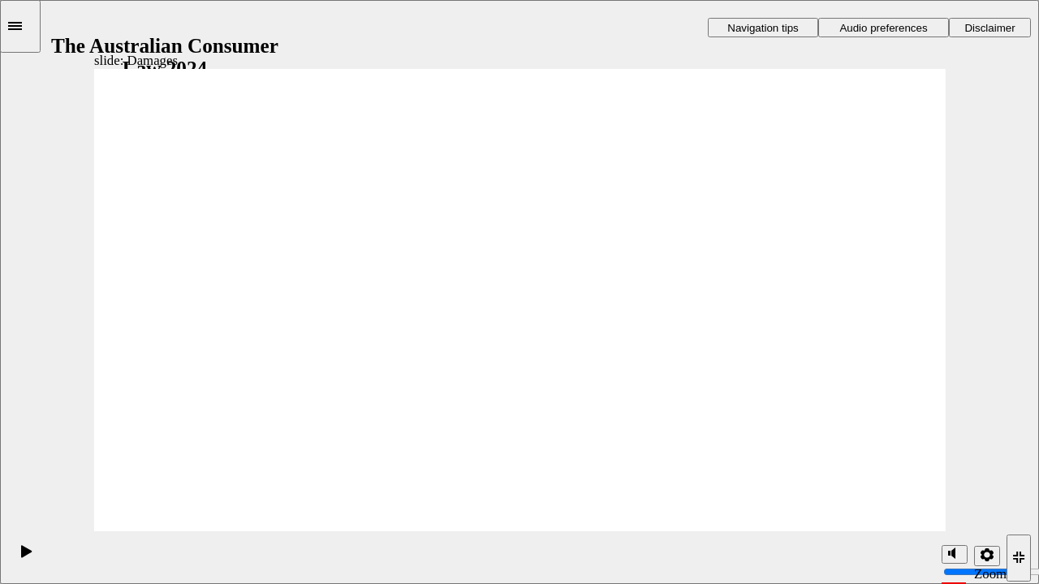
click at [867, 510] on div "Rectangle 1 Rectangle 3 Damages If there’s a failure, a Customer may also be en…" at bounding box center [519, 308] width 851 height 479
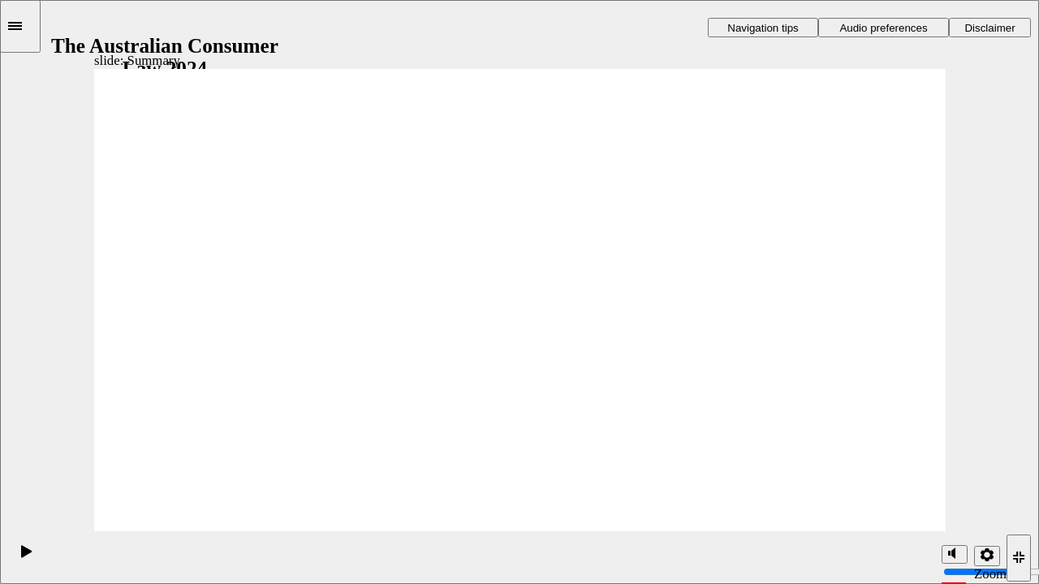
click at [867, 510] on div "Rectangle 1 Rectangle 3 Warranties and consumer guarantees A warranty does not …" at bounding box center [519, 308] width 851 height 479
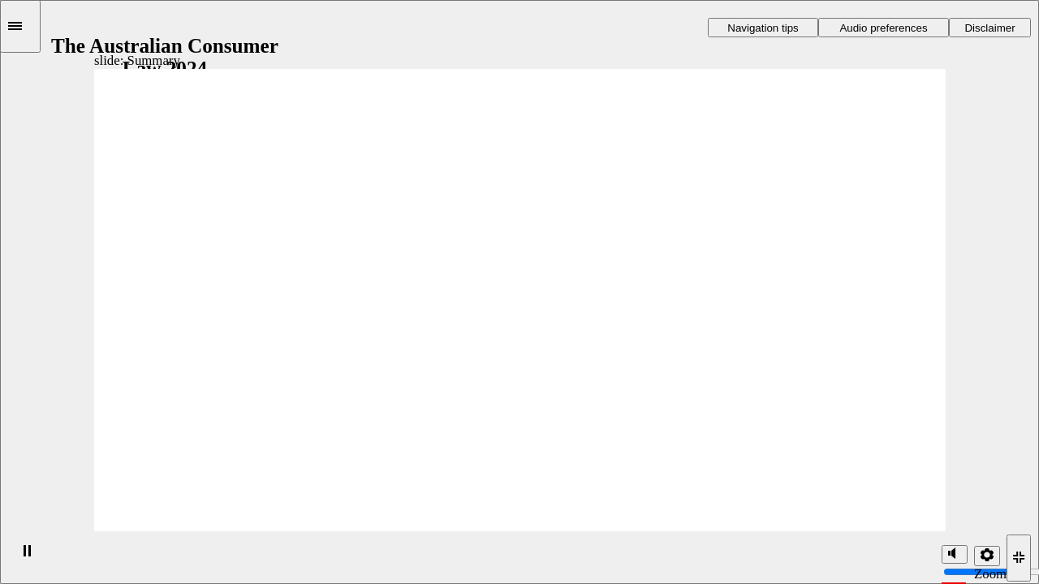
click at [867, 510] on div "Rectangle 1 Rectangle 3 Topic summary Under the ACL, goods and services come wi…" at bounding box center [519, 308] width 851 height 479
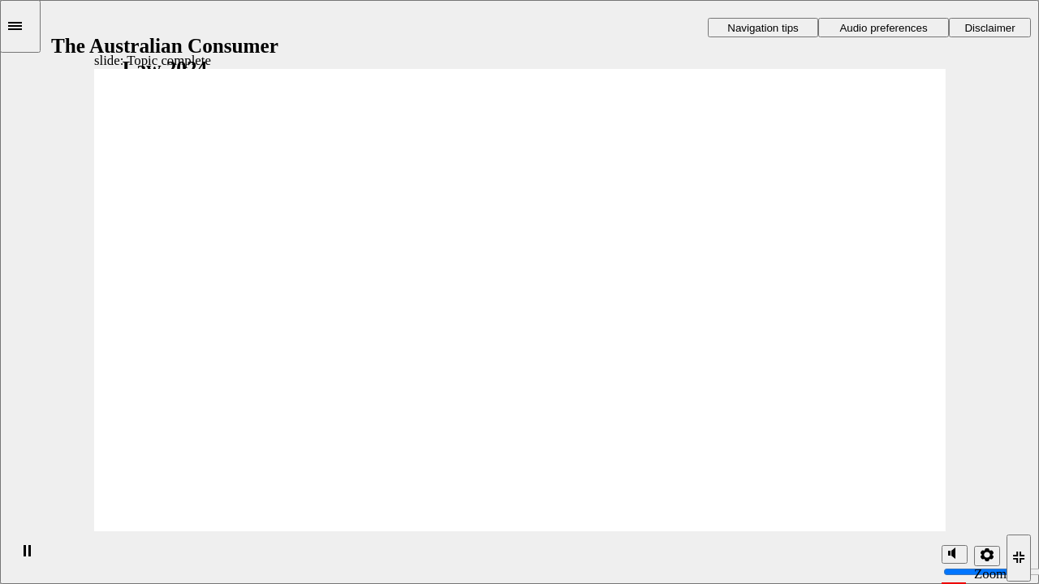
click at [867, 510] on div "Rectangle 1 Rectangle 3 Rectangle 1 Oval 1 Topic 3 complete! Three topics down,…" at bounding box center [519, 308] width 851 height 479
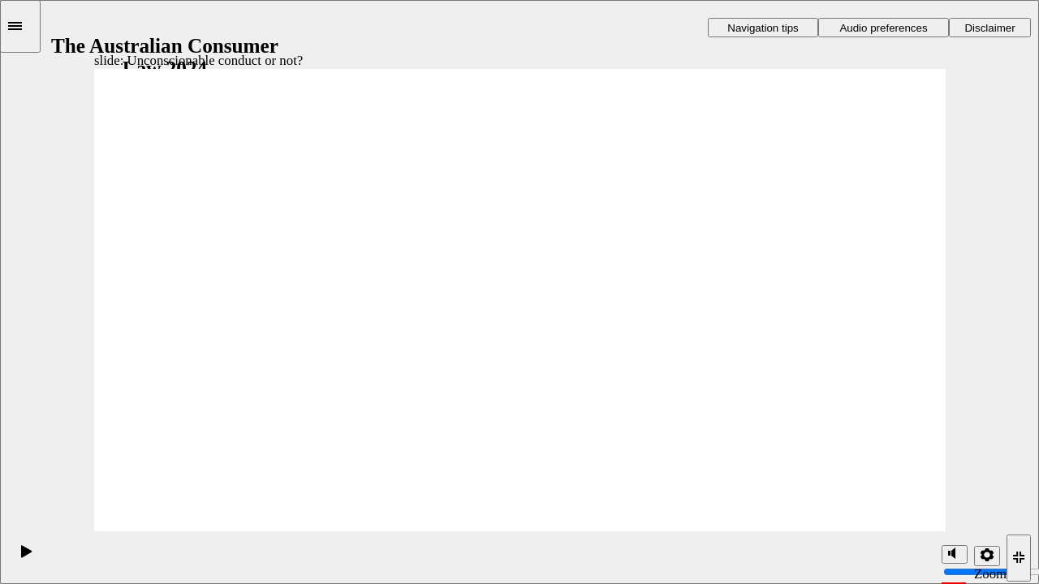
click at [867, 510] on div "Rectangle 1 Rectangle 3 What is considered ‘ unconscionable ’? A court may cons…" at bounding box center [519, 308] width 851 height 479
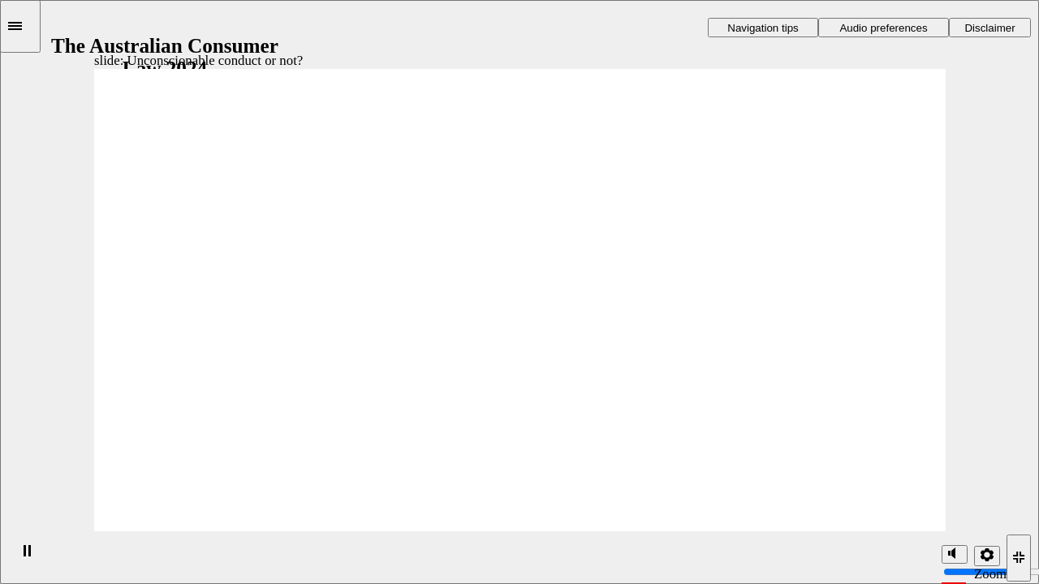
click at [867, 510] on div "Rectangle 1 Rectangle 3 Sort the statements: Unconscionable conduct or not ? Dr…" at bounding box center [519, 308] width 851 height 479
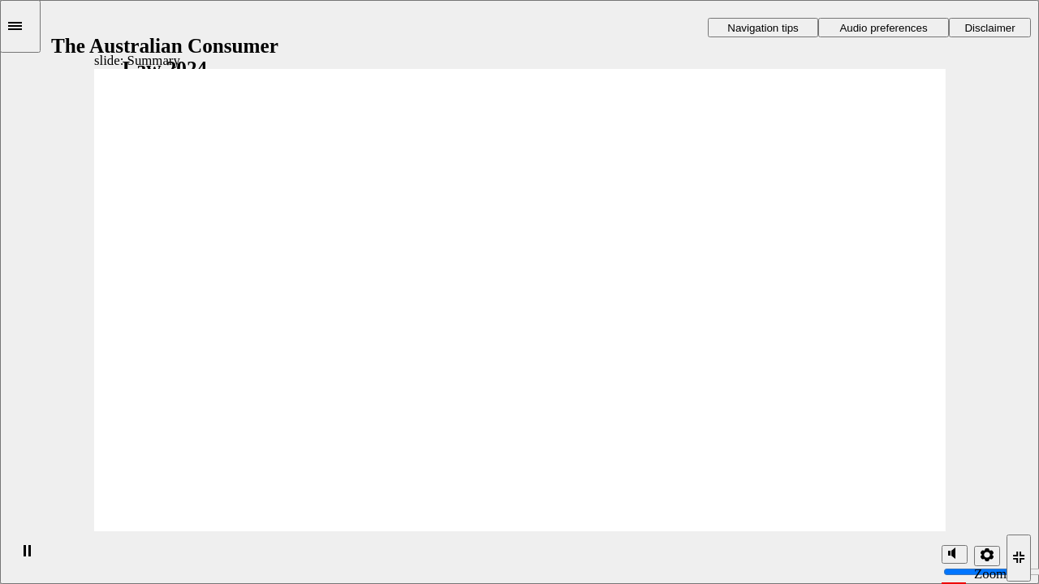
click at [867, 510] on div "Rectangle 1 Rectangle 3 Topic summary Unconscionable conduct is conduct that is…" at bounding box center [519, 308] width 851 height 479
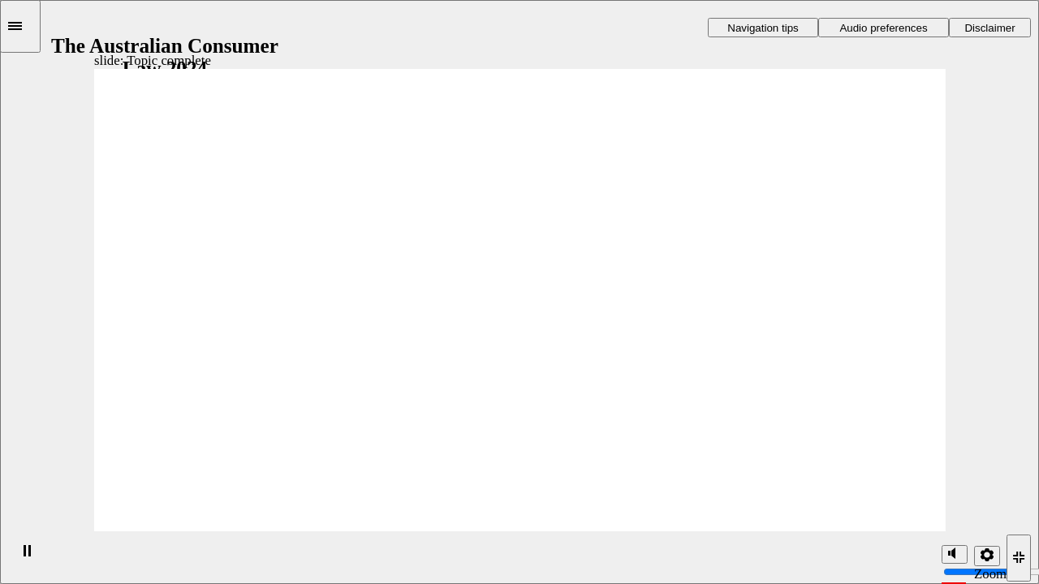
click at [867, 510] on div "Rectangle 1 Rectangle 3 Rectangle 1 Oval 1 Topic 4 complete! Four topics down, …" at bounding box center [519, 308] width 851 height 479
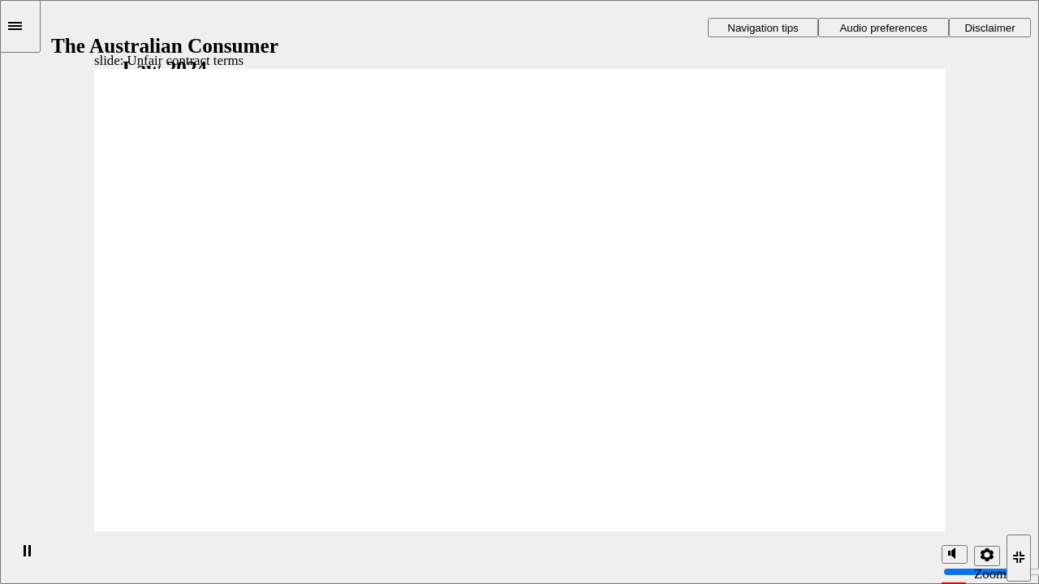
click at [867, 510] on div "Rectangle 1 Rectangle 3 Parallelogram 1 Right Triangle 1 Oval 1 Topic 5: Unfair…" at bounding box center [519, 308] width 851 height 479
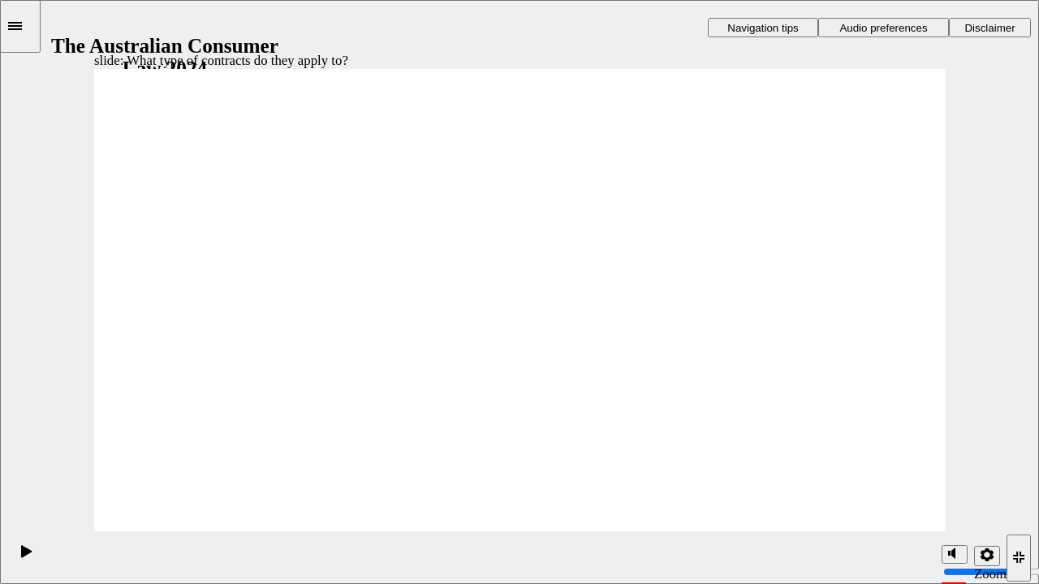
click at [867, 510] on div "Rectangle 1 Rectangle 3 What type of contracts do they apply to ? Unfair contra…" at bounding box center [519, 308] width 851 height 479
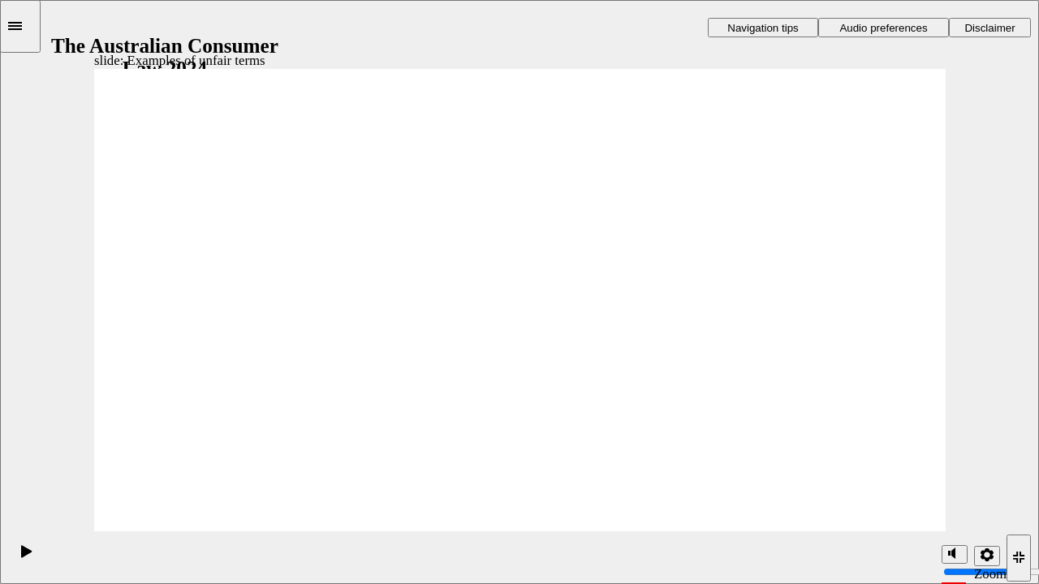
click at [867, 510] on div "Rectangle 1 Rectangle 3 What is considered ‘unfair’ ? Oval 1 A term of a contra…" at bounding box center [519, 308] width 851 height 479
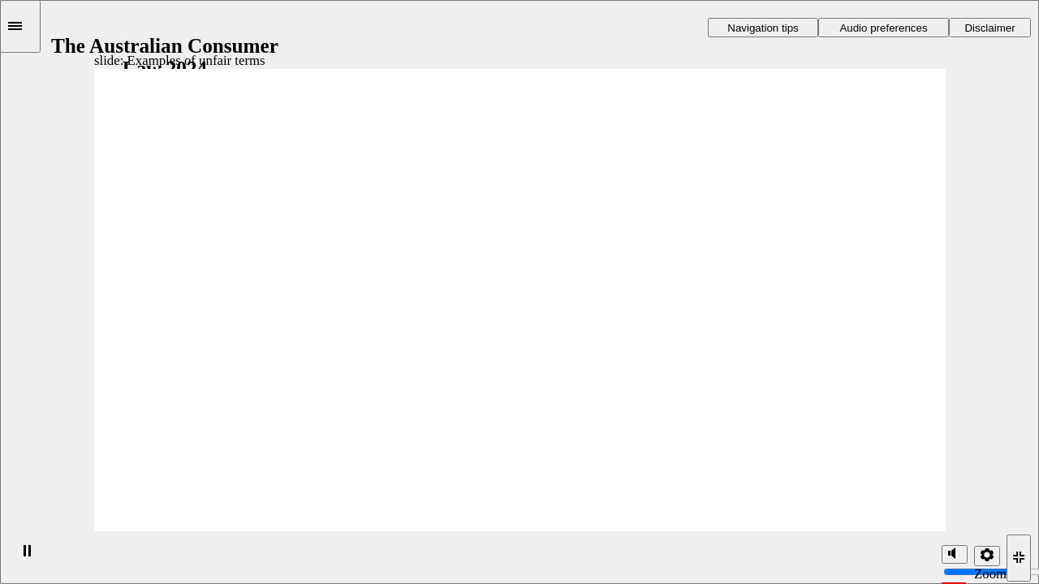
click at [867, 510] on div "Rectangle 1 Rectangle 3 Examples of unfair terms Oval 1 Terms that are likely t…" at bounding box center [519, 308] width 851 height 479
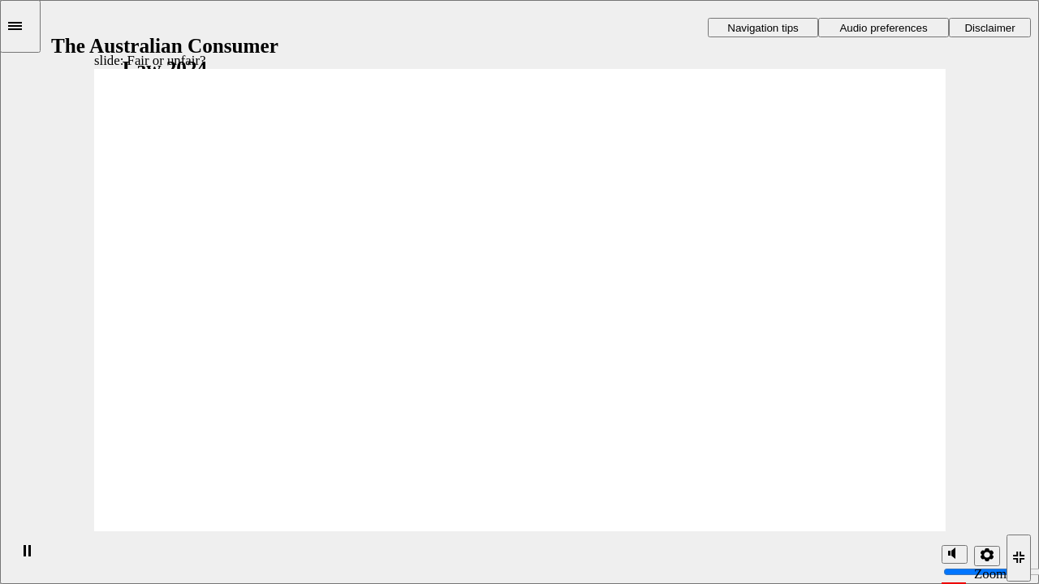
click at [867, 510] on div "Rectangle 1 Rectangle 3 Sort the statements: Fair or unfair ? Drag and drop eac…" at bounding box center [519, 308] width 851 height 479
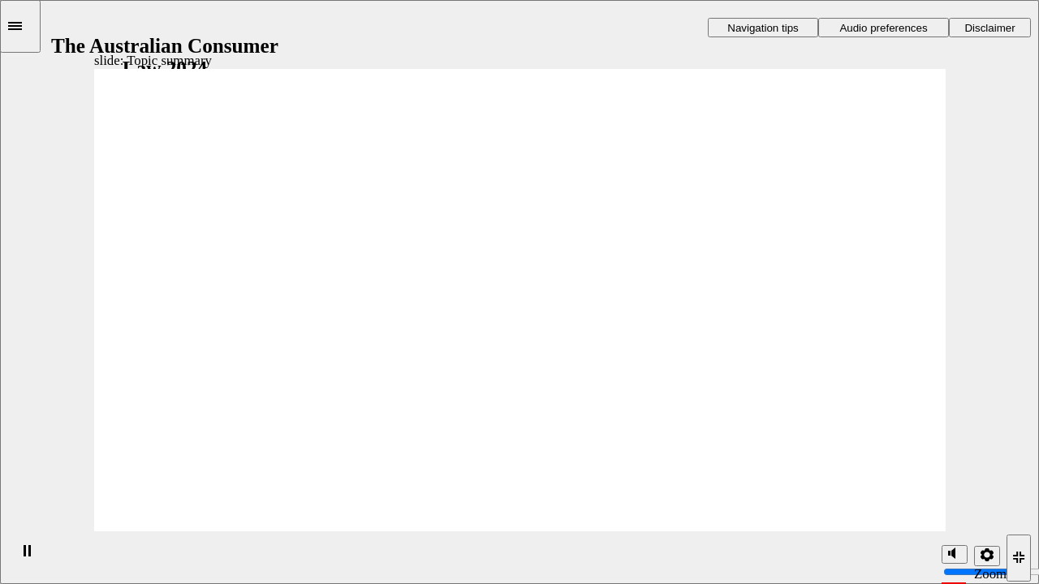
click at [867, 510] on div "Rectangle 1 Rectangle 3 Topic summary Unfair terms apply to standard form consu…" at bounding box center [519, 308] width 851 height 479
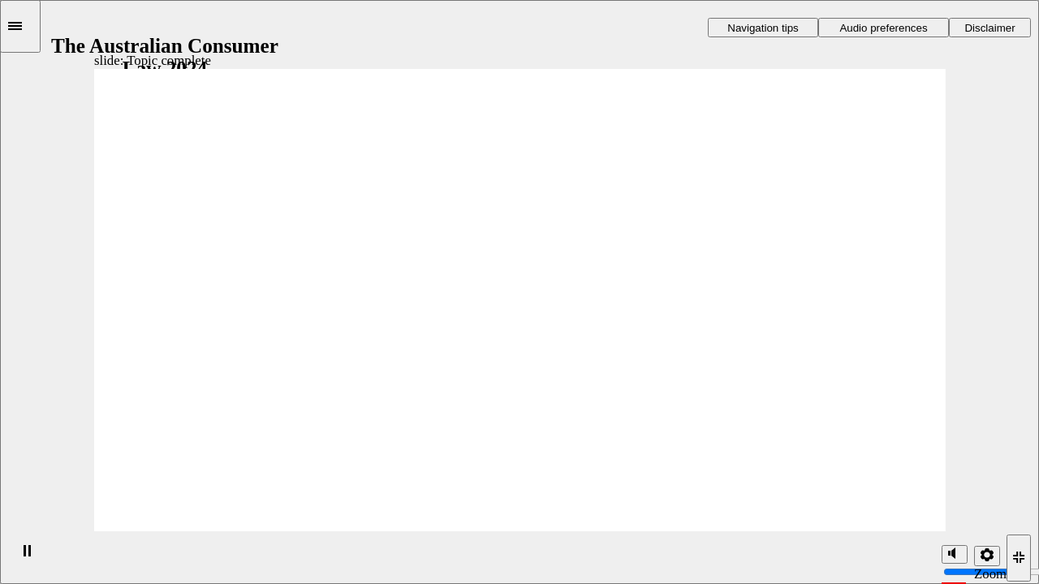
click at [867, 510] on div "Rectangle 1 Rectangle 3 Rectangle 1 Oval 1 Topic 5 complete! Five topics down, …" at bounding box center [519, 308] width 851 height 479
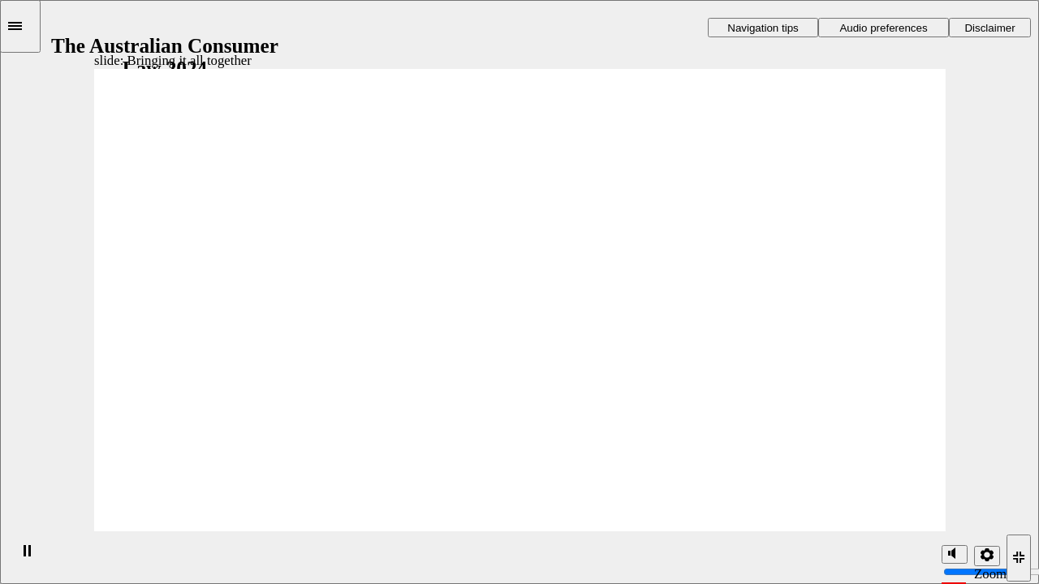
click at [867, 510] on div "Rectangle 1 Rectangle 3 Parallelogram 1 Right Triangle 1 Oval 1 Topic 6: Bringi…" at bounding box center [519, 308] width 851 height 479
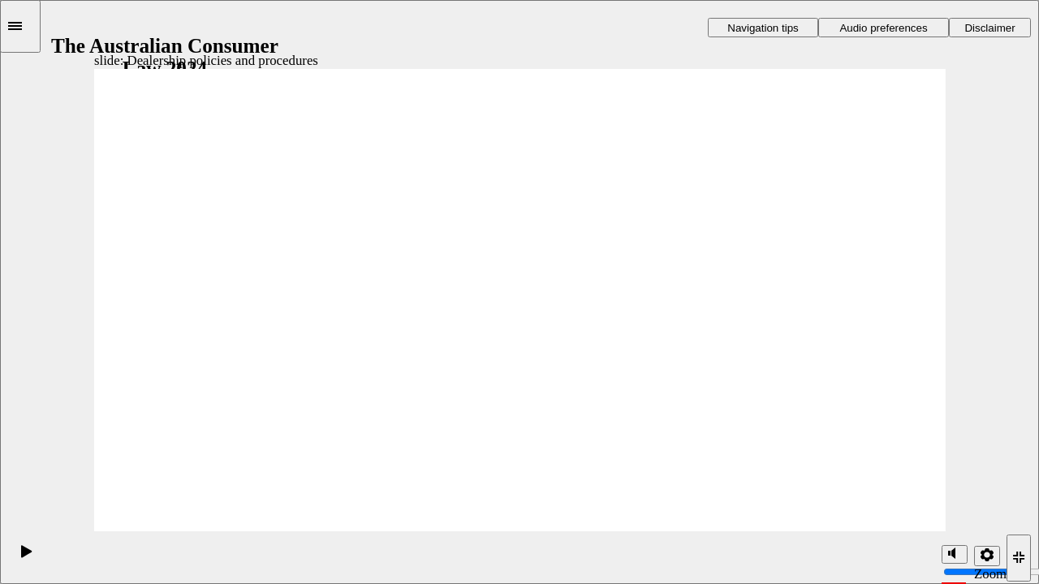
click at [867, 510] on div "Rectangle 1 Rectangle 3 Dealership policies and procedures Oval 1 Dealership re…" at bounding box center [519, 308] width 851 height 479
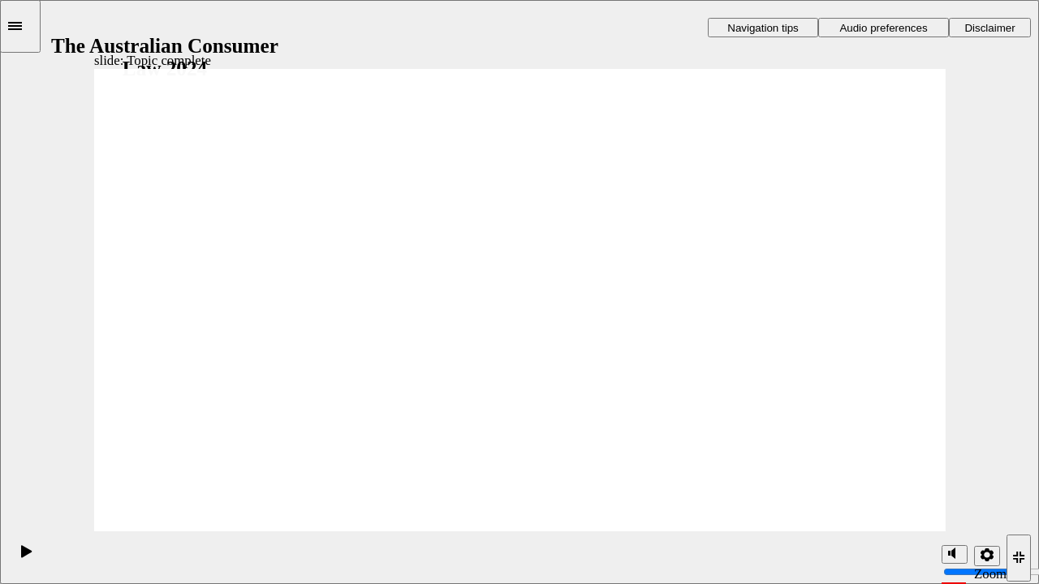
click at [867, 510] on div "Rectangle 1 Rectangle 3 Rectangle 1 Oval 1 All topics complete! You’ve now comp…" at bounding box center [519, 308] width 851 height 479
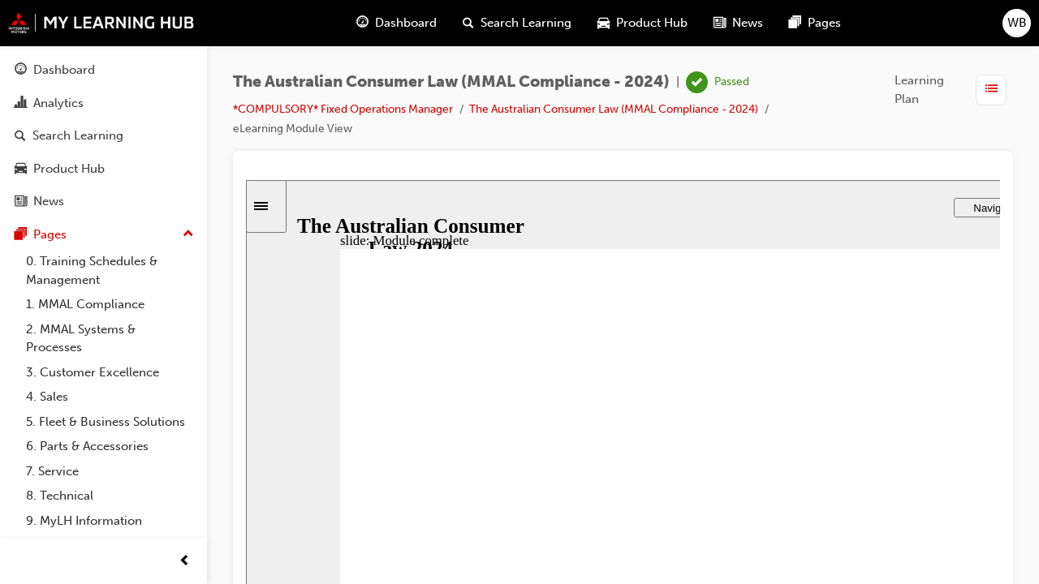
scroll to position [1, 0]
